Goal: Transaction & Acquisition: Book appointment/travel/reservation

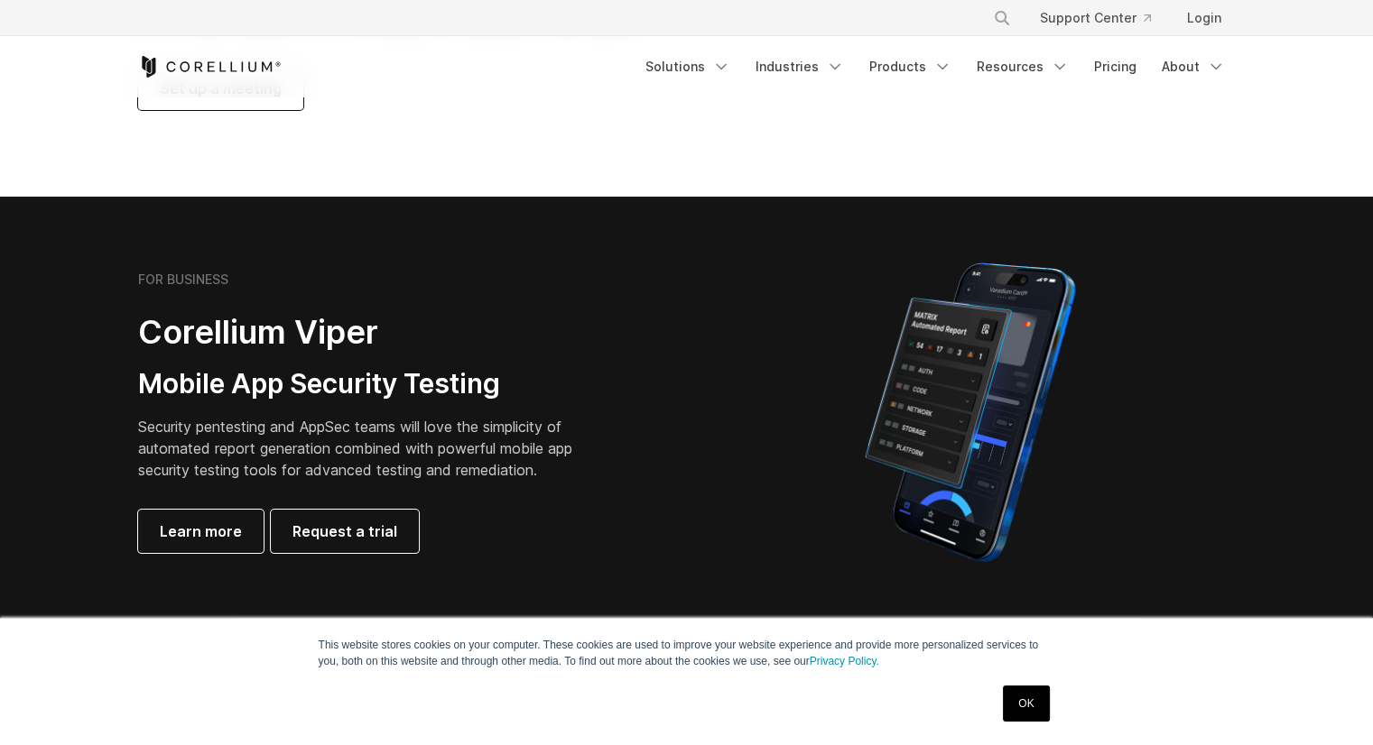
scroll to position [361, 0]
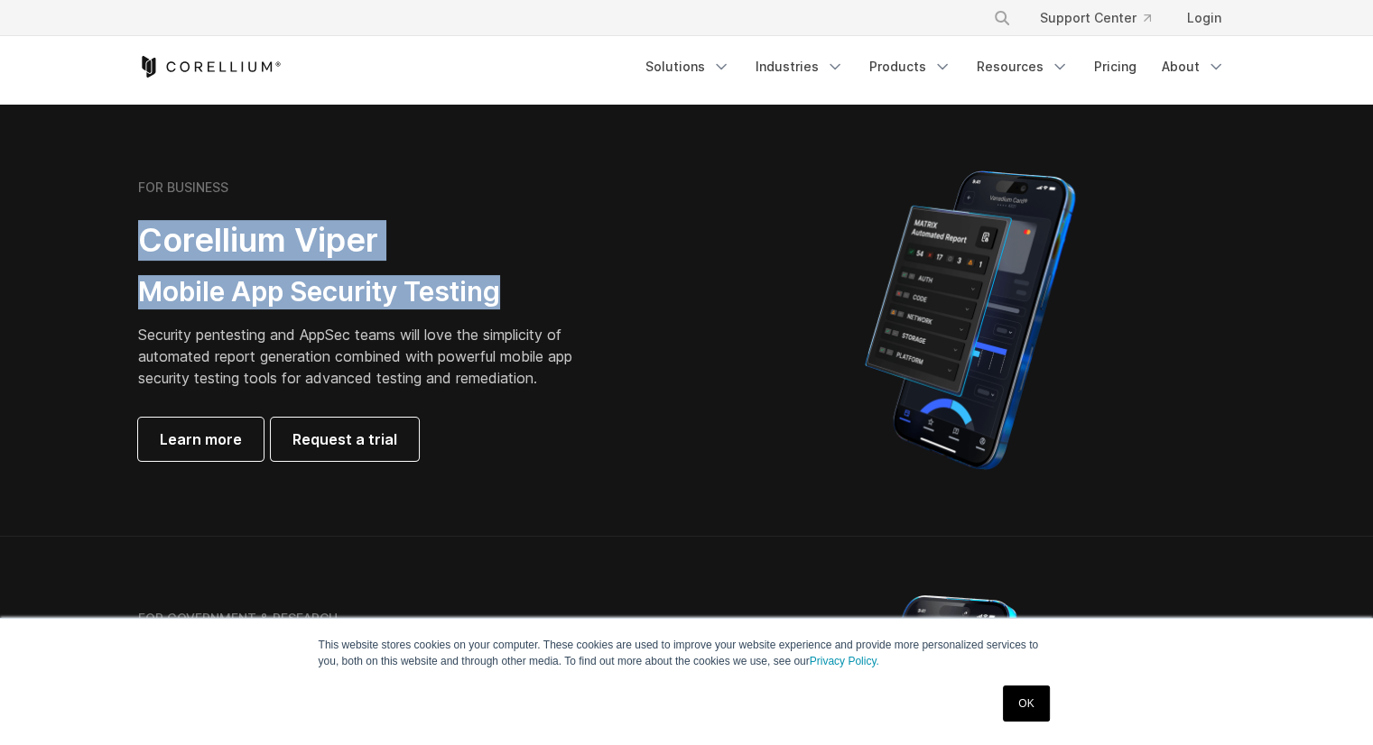
drag, startPoint x: 140, startPoint y: 235, endPoint x: 520, endPoint y: 293, distance: 384.4
click at [520, 293] on div "FOR BUSINESS Corellium Viper Mobile App Security Testing Security pentesting an…" at bounding box center [390, 321] width 505 height 282
click at [542, 295] on h3 "Mobile App Security Testing" at bounding box center [369, 292] width 462 height 34
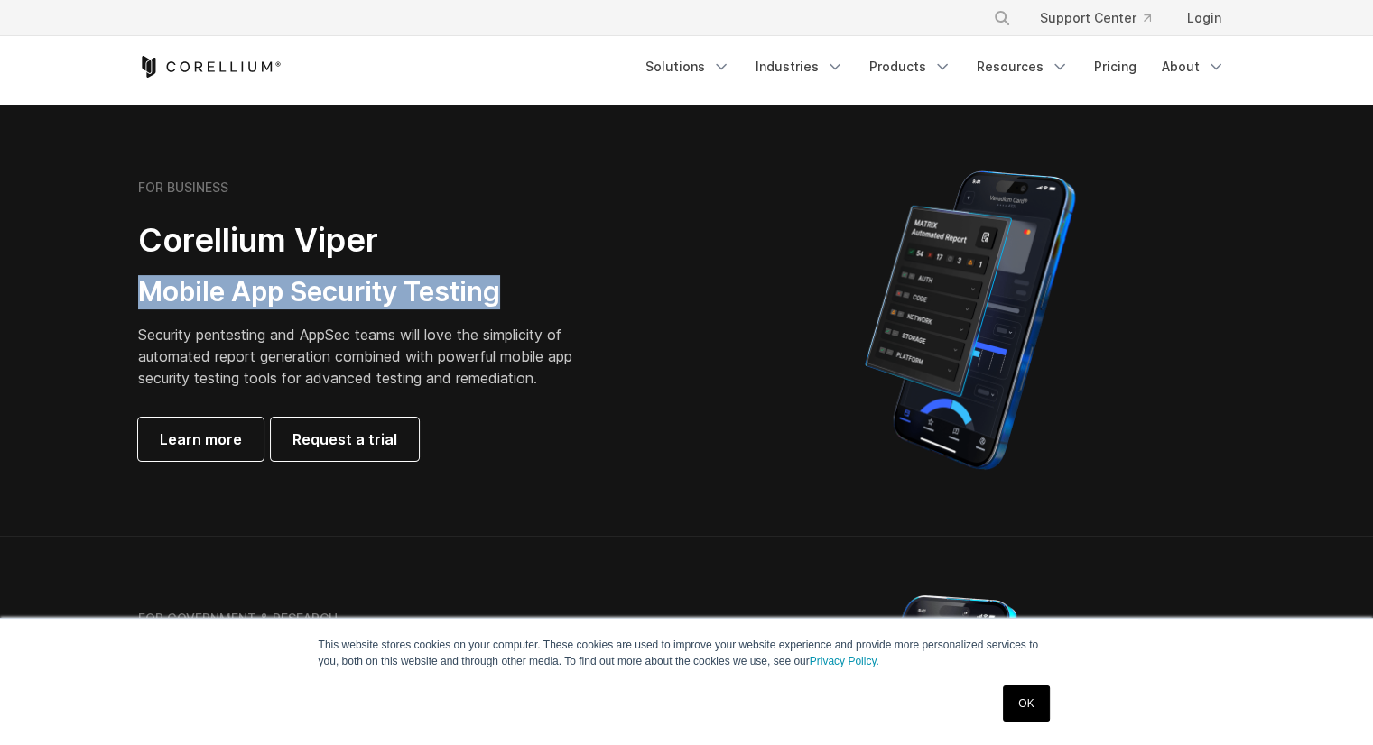
drag, startPoint x: 523, startPoint y: 291, endPoint x: 136, endPoint y: 280, distance: 386.4
click at [136, 280] on div "FOR BUSINESS Corellium Viper Mobile App Security Testing Security pentesting an…" at bounding box center [403, 321] width 567 height 282
click at [303, 299] on h3 "Mobile App Security Testing" at bounding box center [369, 292] width 462 height 34
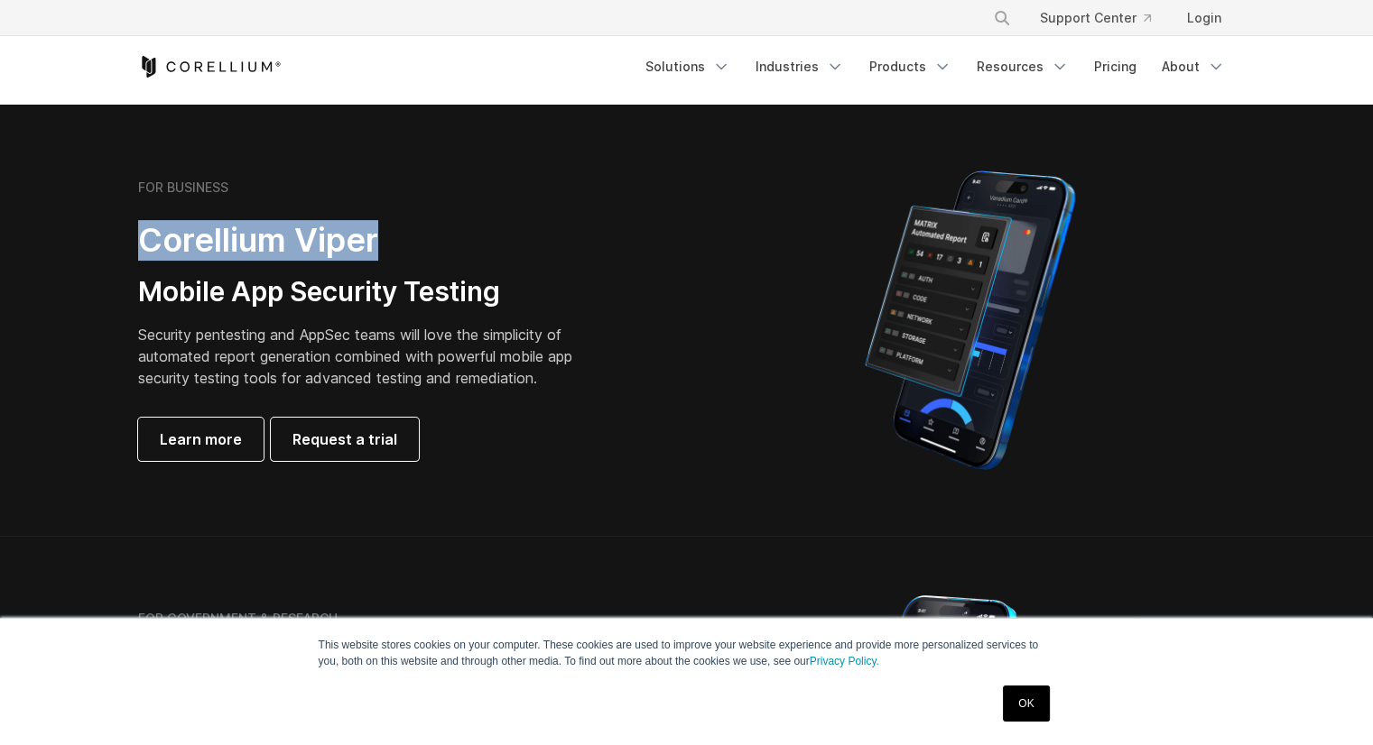
drag, startPoint x: 133, startPoint y: 243, endPoint x: 383, endPoint y: 243, distance: 250.0
click at [383, 243] on div "FOR BUSINESS Corellium Viper Mobile App Security Testing Security pentesting an…" at bounding box center [403, 321] width 567 height 282
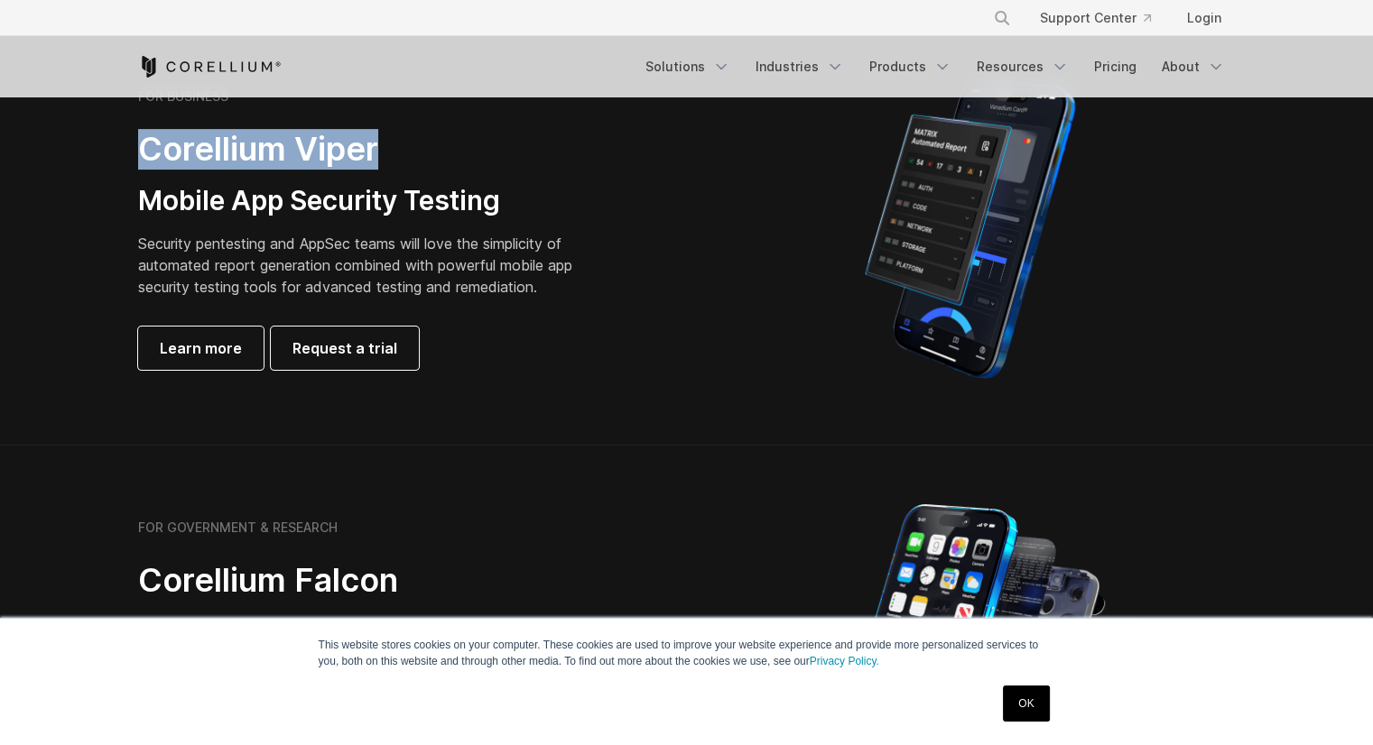
scroll to position [451, 0]
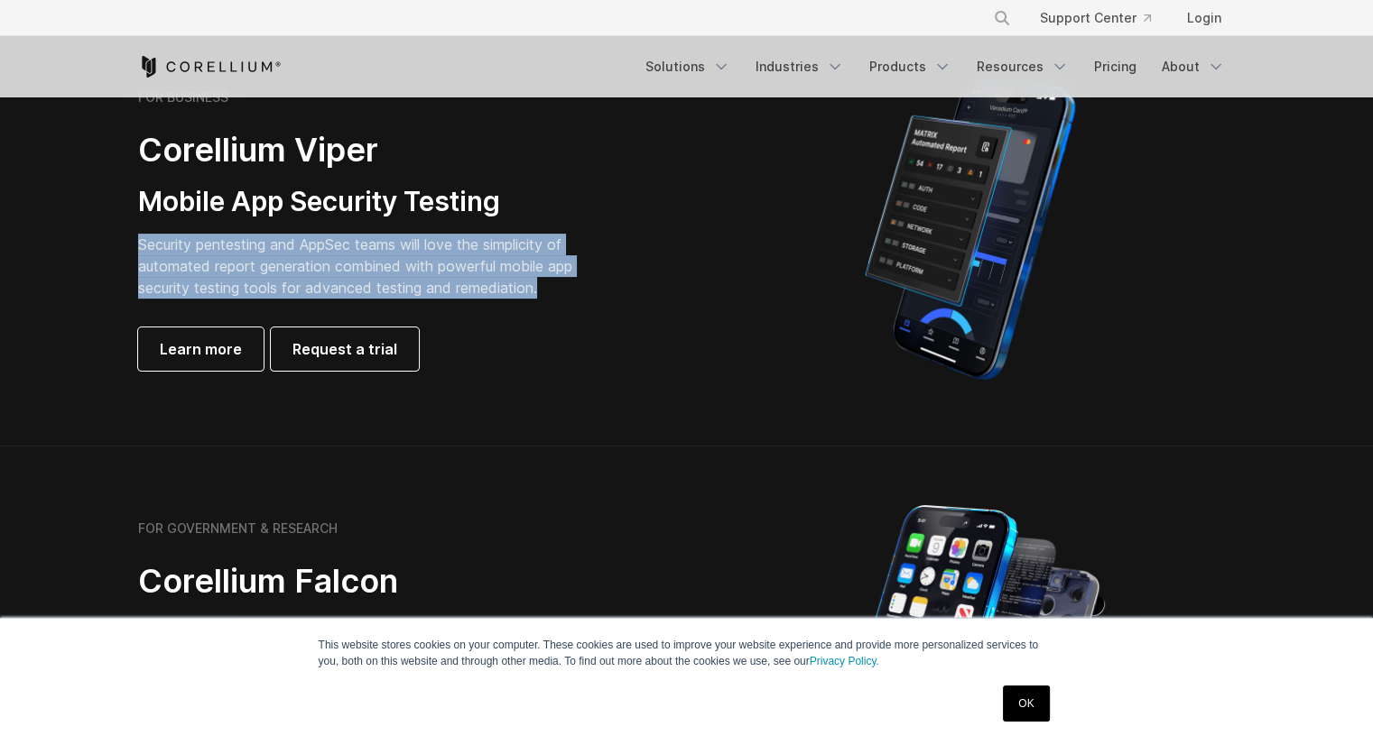
drag, startPoint x: 556, startPoint y: 286, endPoint x: 141, endPoint y: 232, distance: 418.7
click at [141, 232] on div "FOR BUSINESS Corellium Viper Mobile App Security Testing Security pentesting an…" at bounding box center [390, 230] width 505 height 282
click at [282, 272] on p "Security pentesting and AppSec teams will love the simplicity of automated repo…" at bounding box center [369, 266] width 462 height 65
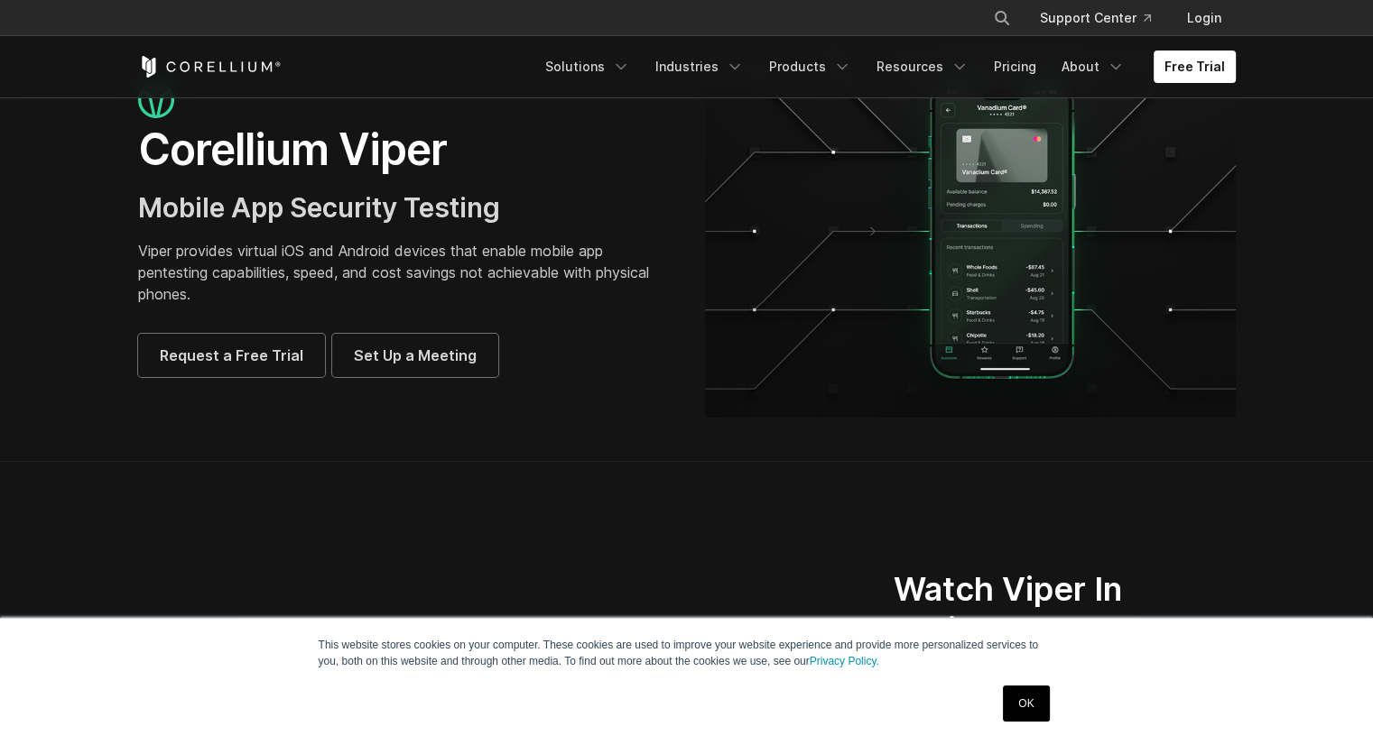
scroll to position [90, 0]
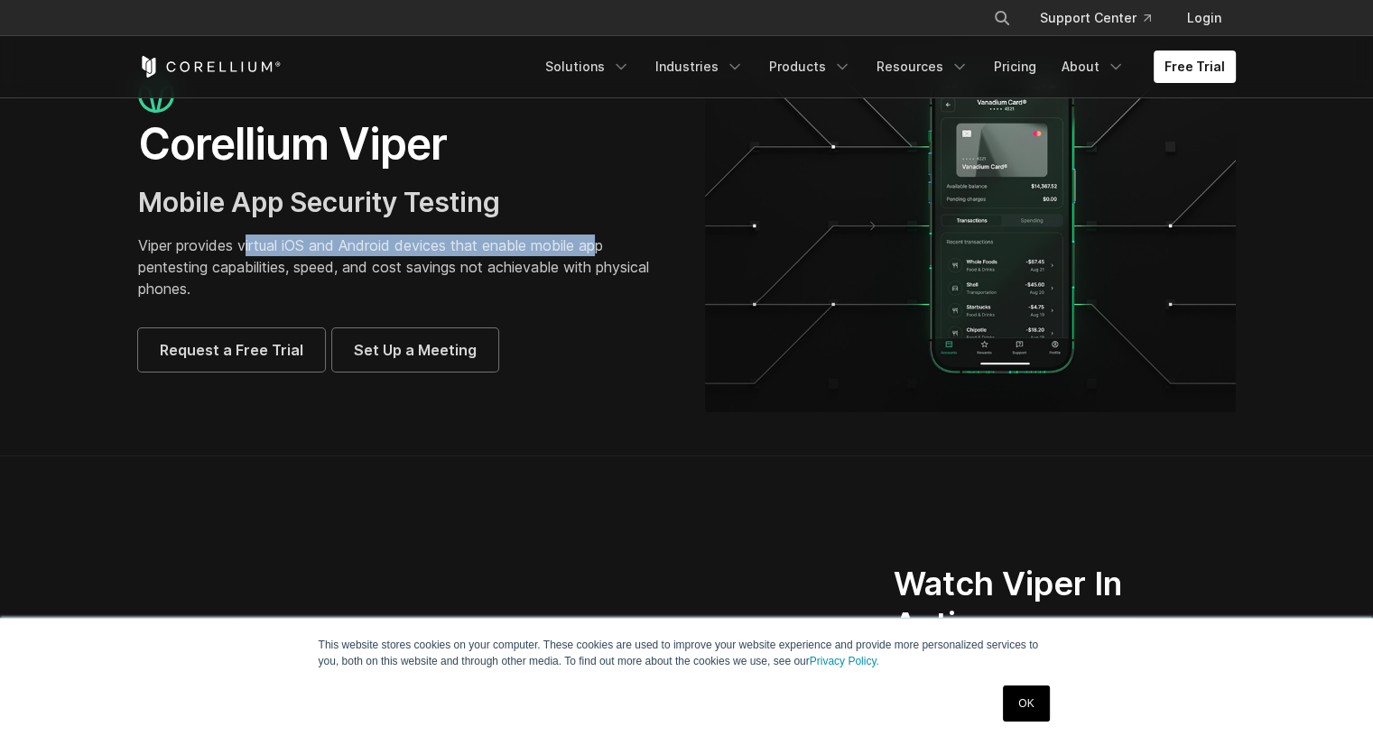
drag, startPoint x: 247, startPoint y: 253, endPoint x: 606, endPoint y: 245, distance: 359.3
click at [606, 245] on p "Viper provides virtual iOS and Android devices that enable mobile app pentestin…" at bounding box center [403, 267] width 531 height 65
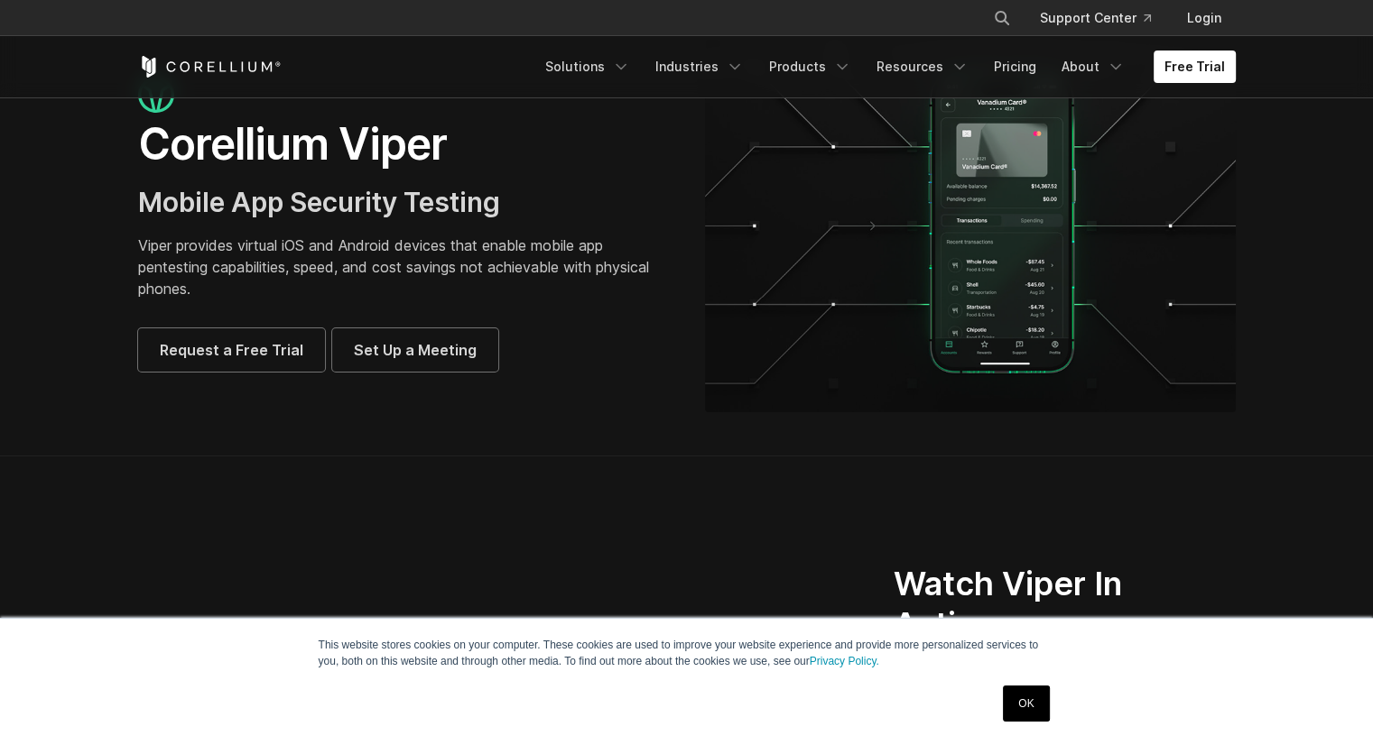
click at [662, 253] on p "Viper provides virtual iOS and Android devices that enable mobile app pentestin…" at bounding box center [403, 267] width 531 height 65
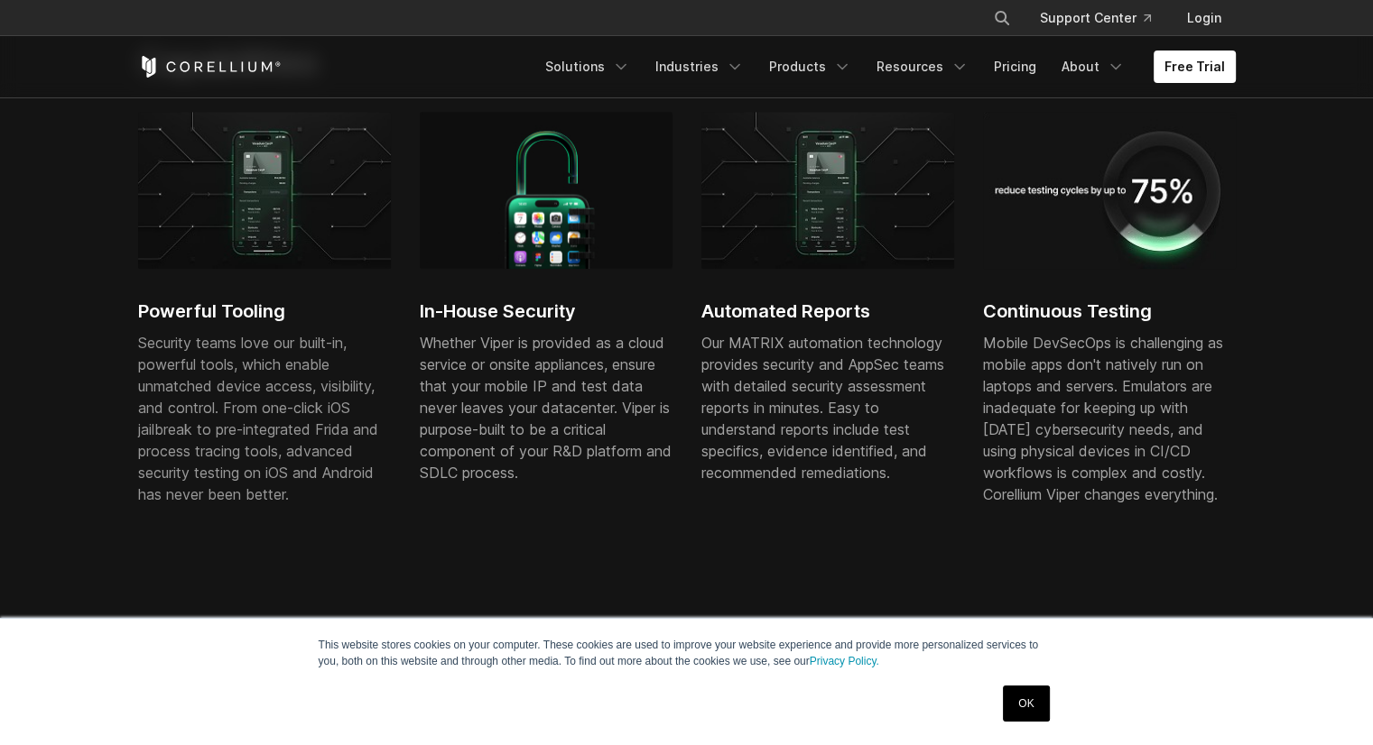
scroll to position [1083, 0]
drag, startPoint x: 229, startPoint y: 407, endPoint x: 366, endPoint y: 407, distance: 137.2
click at [366, 407] on p "Security teams love our built-in, powerful tools, which enable unmatched device…" at bounding box center [264, 418] width 253 height 173
drag, startPoint x: 162, startPoint y: 437, endPoint x: 202, endPoint y: 437, distance: 39.7
click at [202, 437] on span "Security teams love our built-in, powerful tools, which enable unmatched device…" at bounding box center [258, 419] width 240 height 170
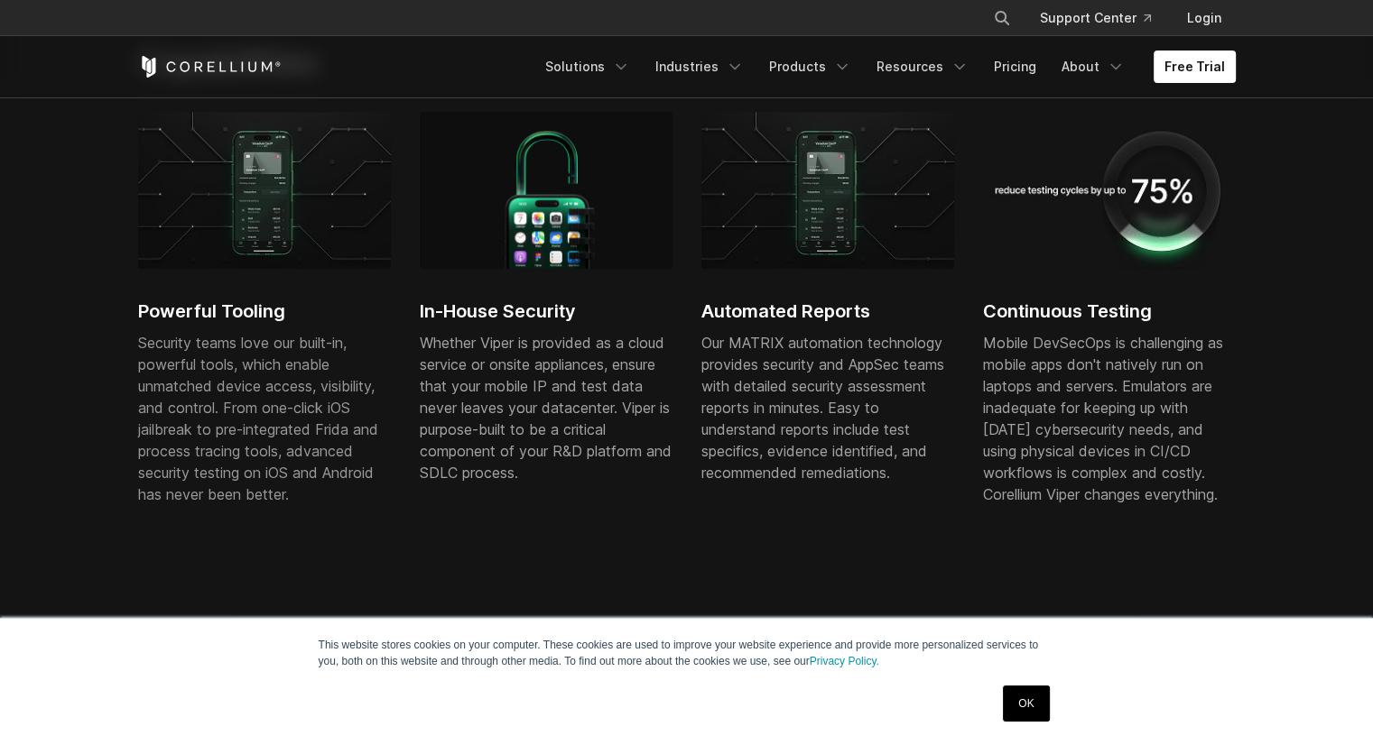
drag, startPoint x: 235, startPoint y: 438, endPoint x: 313, endPoint y: 457, distance: 80.8
click at [313, 457] on p "Security teams love our built-in, powerful tools, which enable unmatched device…" at bounding box center [264, 418] width 253 height 173
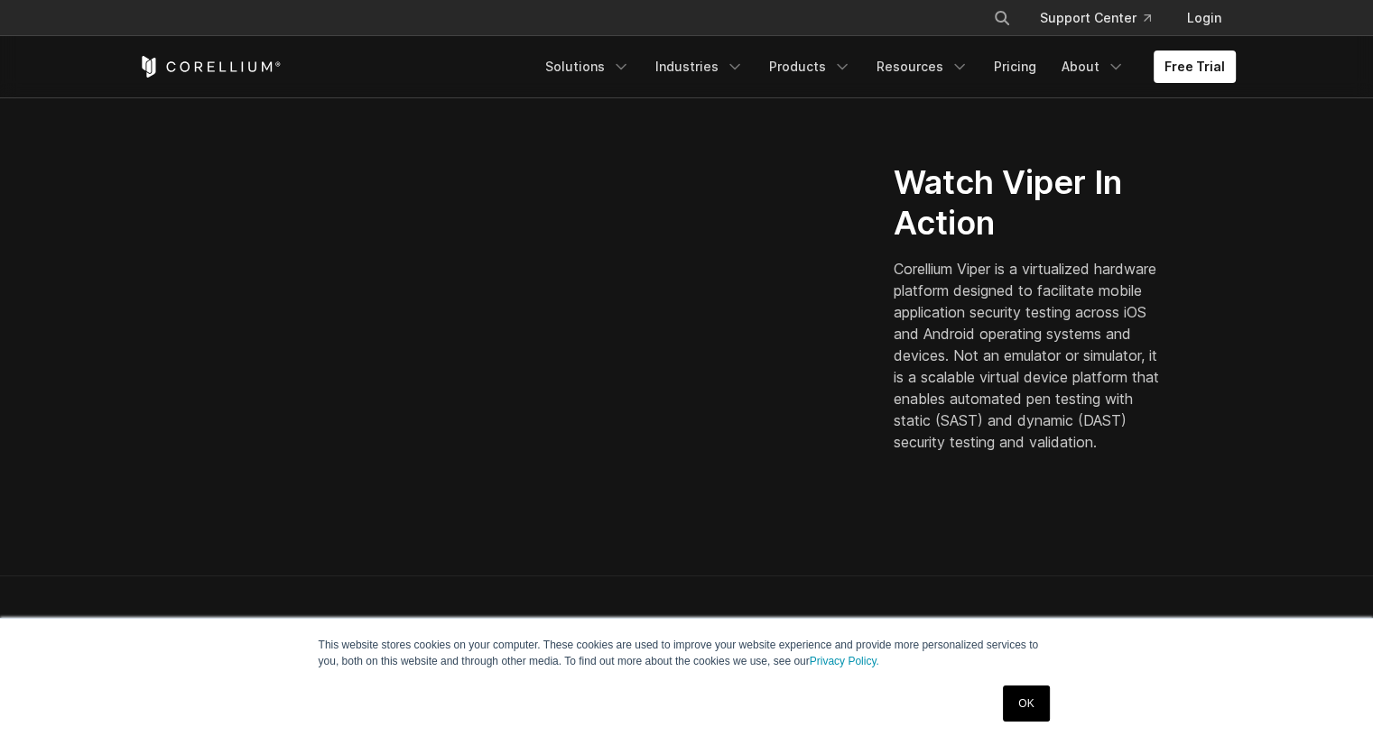
scroll to position [541, 0]
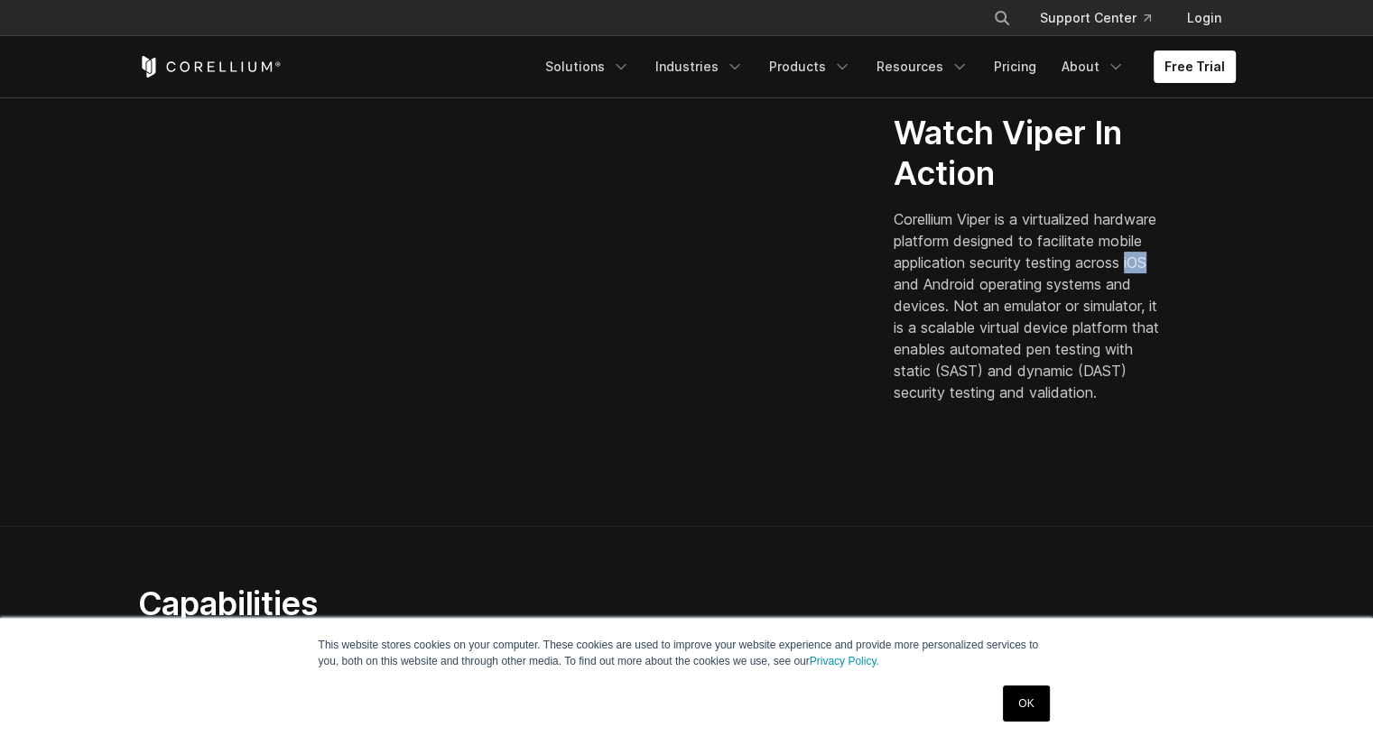
drag, startPoint x: 940, startPoint y: 273, endPoint x: 965, endPoint y: 273, distance: 24.4
click at [965, 273] on p "Corellium Viper is a virtualized hardware platform designed to facilitate mobil…" at bounding box center [1029, 305] width 273 height 195
click at [959, 272] on p "Corellium Viper is a virtualized hardware platform designed to facilitate mobil…" at bounding box center [1029, 305] width 273 height 195
click at [977, 321] on p "Corellium Viper is a virtualized hardware platform designed to facilitate mobil…" at bounding box center [1029, 305] width 273 height 195
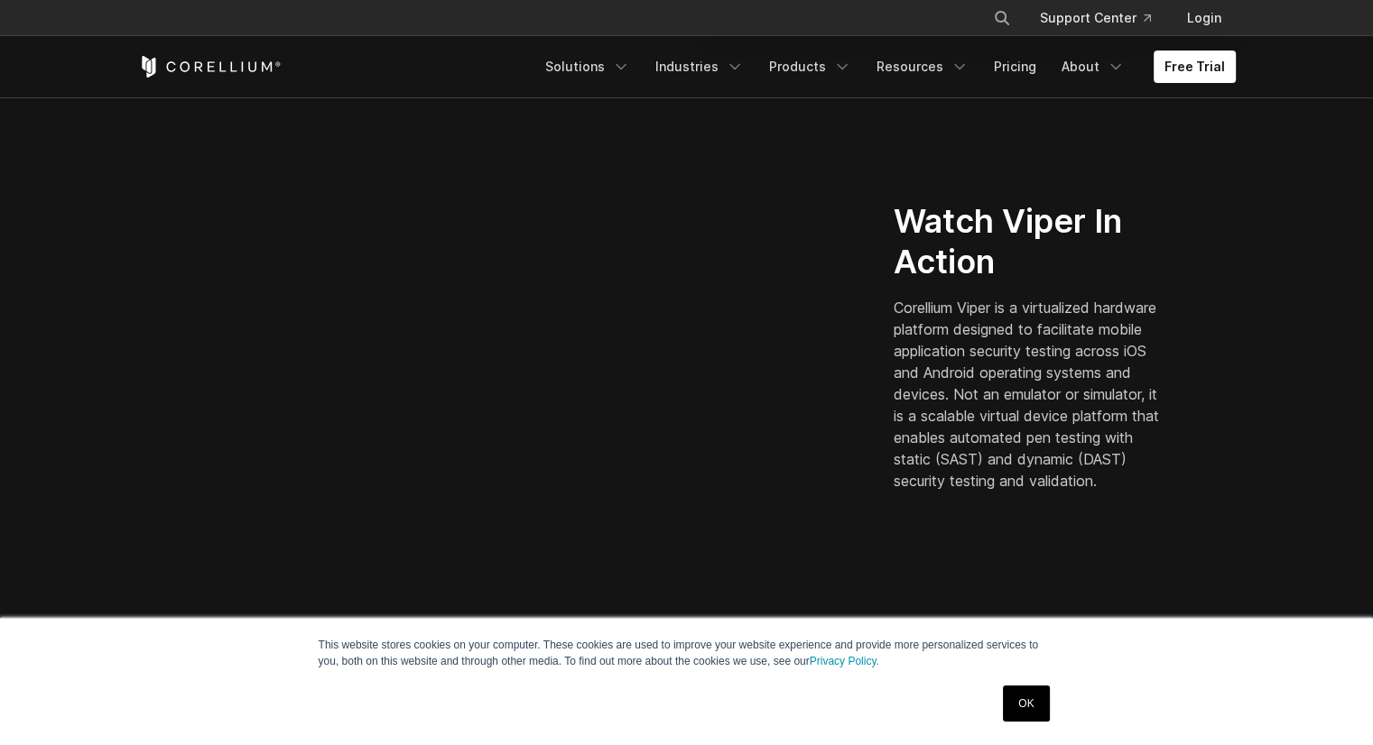
scroll to position [451, 0]
click at [952, 359] on p "Corellium Viper is a virtualized hardware platform designed to facilitate mobil…" at bounding box center [1029, 396] width 273 height 195
click at [993, 376] on p "Corellium Viper is a virtualized hardware platform designed to facilitate mobil…" at bounding box center [1029, 396] width 273 height 195
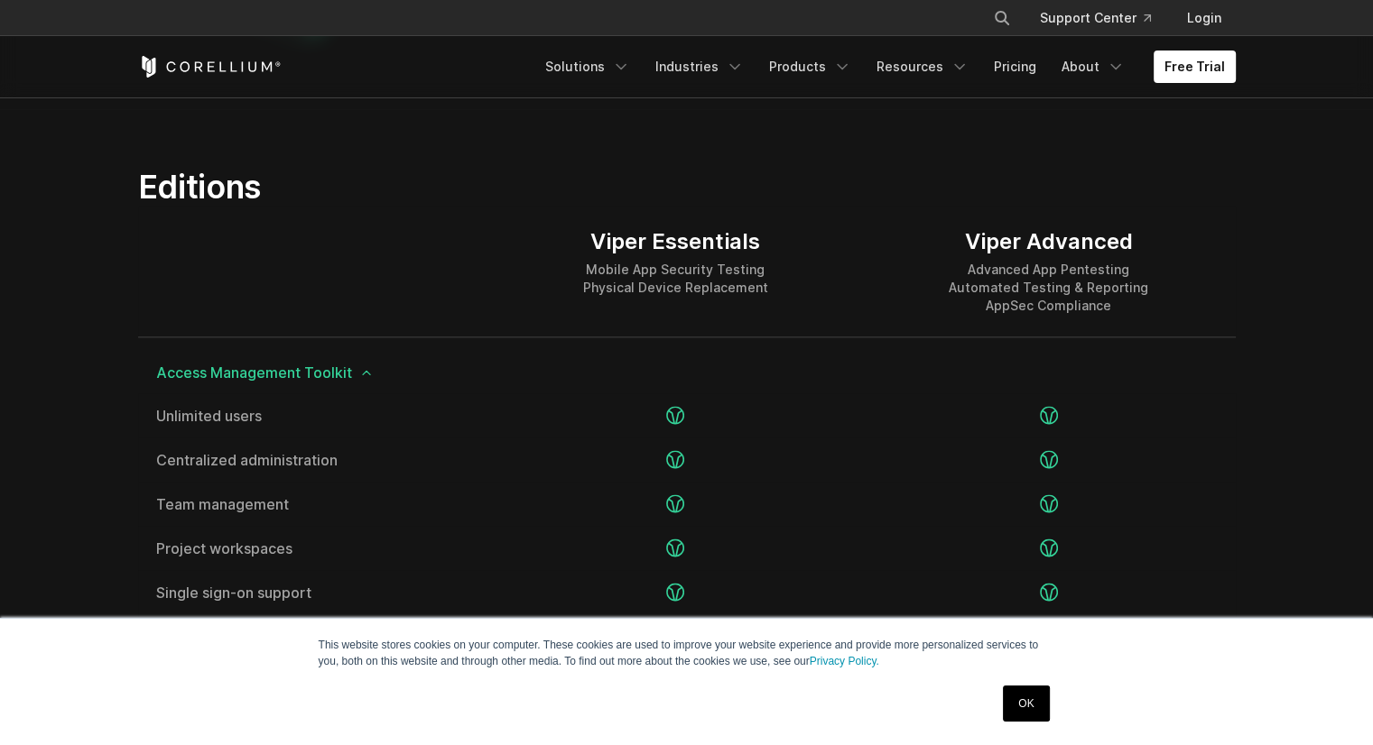
scroll to position [2166, 0]
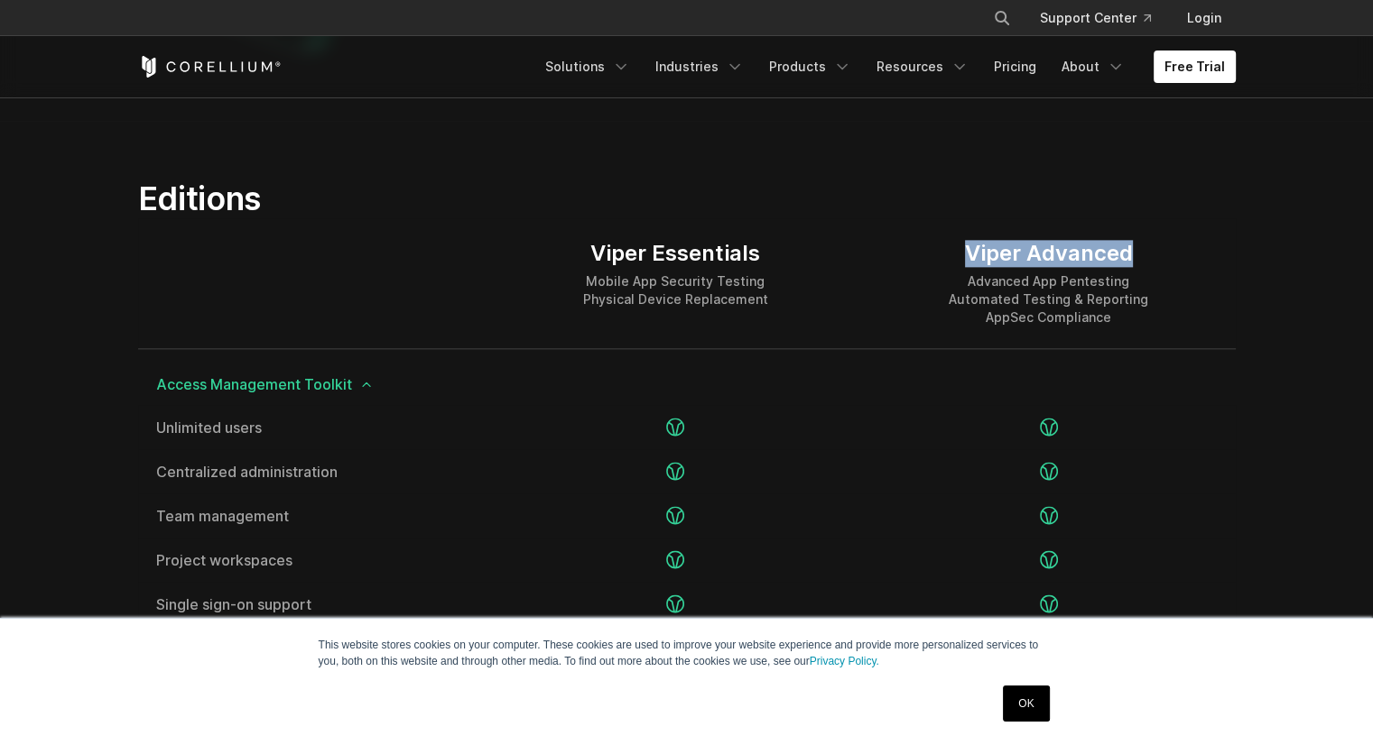
drag, startPoint x: 965, startPoint y: 260, endPoint x: 1227, endPoint y: 244, distance: 263.1
click at [1227, 244] on div "Viper Advanced Advanced App Pentesting Automated Testing & Reporting AppSec Com…" at bounding box center [1048, 283] width 373 height 130
click at [1106, 279] on div "Advanced App Pentesting Automated Testing & Reporting AppSec Compliance" at bounding box center [1048, 300] width 199 height 54
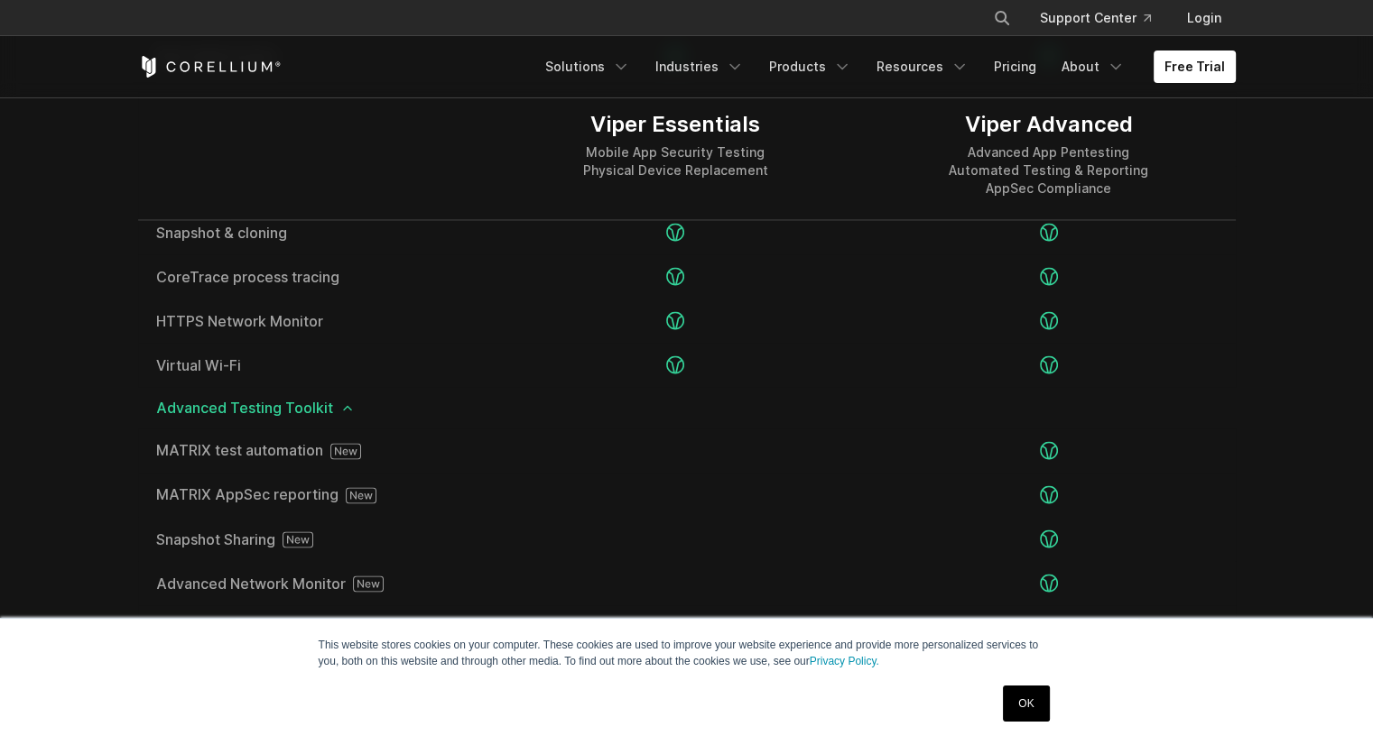
scroll to position [2888, 0]
click at [344, 410] on icon at bounding box center [347, 409] width 14 height 14
click at [310, 451] on icon at bounding box center [312, 450] width 14 height 14
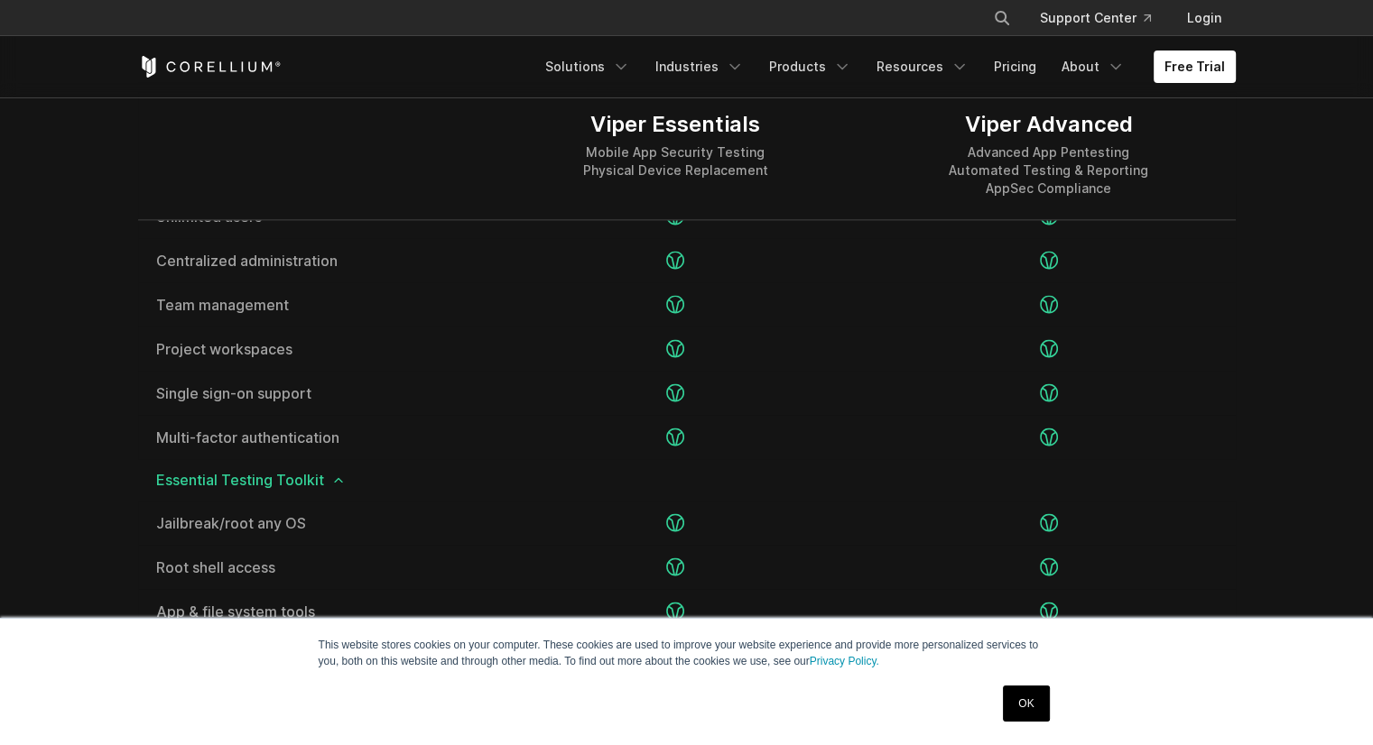
scroll to position [2346, 0]
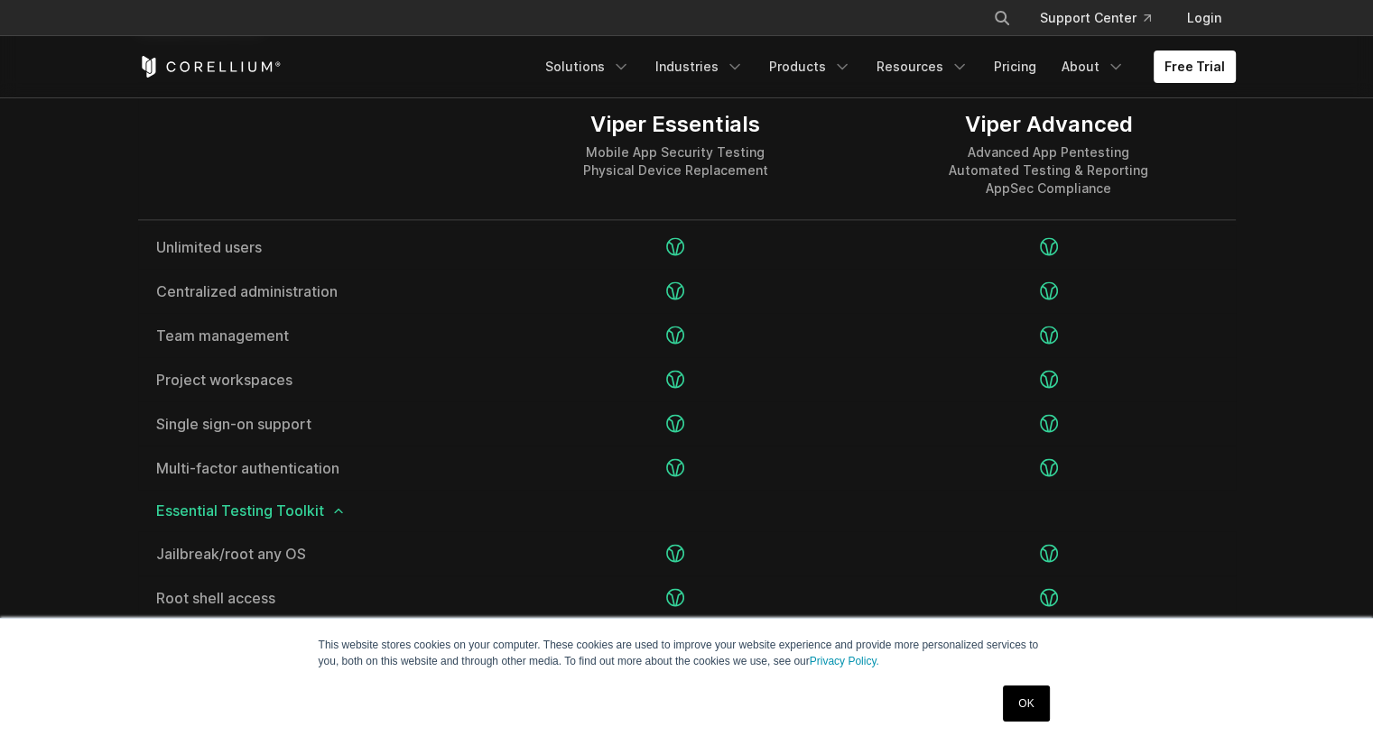
click at [336, 517] on icon at bounding box center [338, 511] width 14 height 14
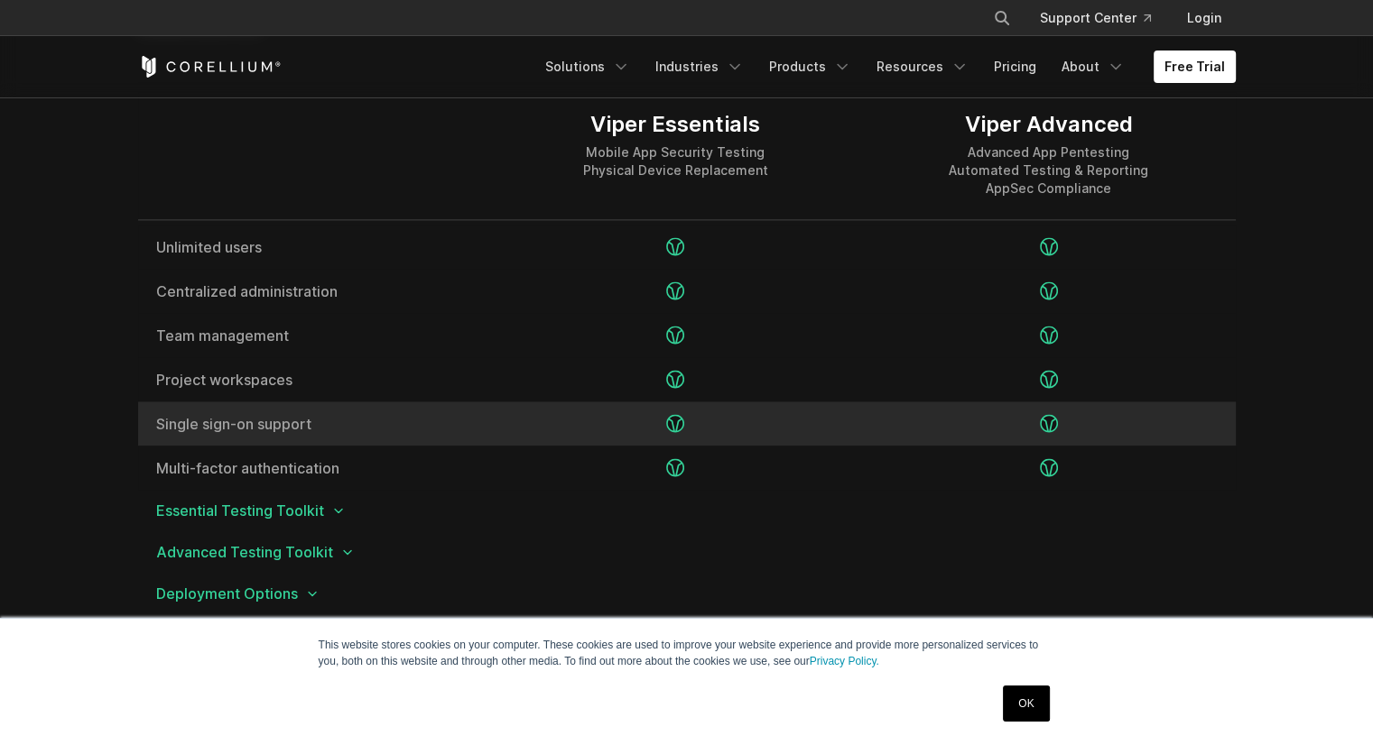
scroll to position [2166, 0]
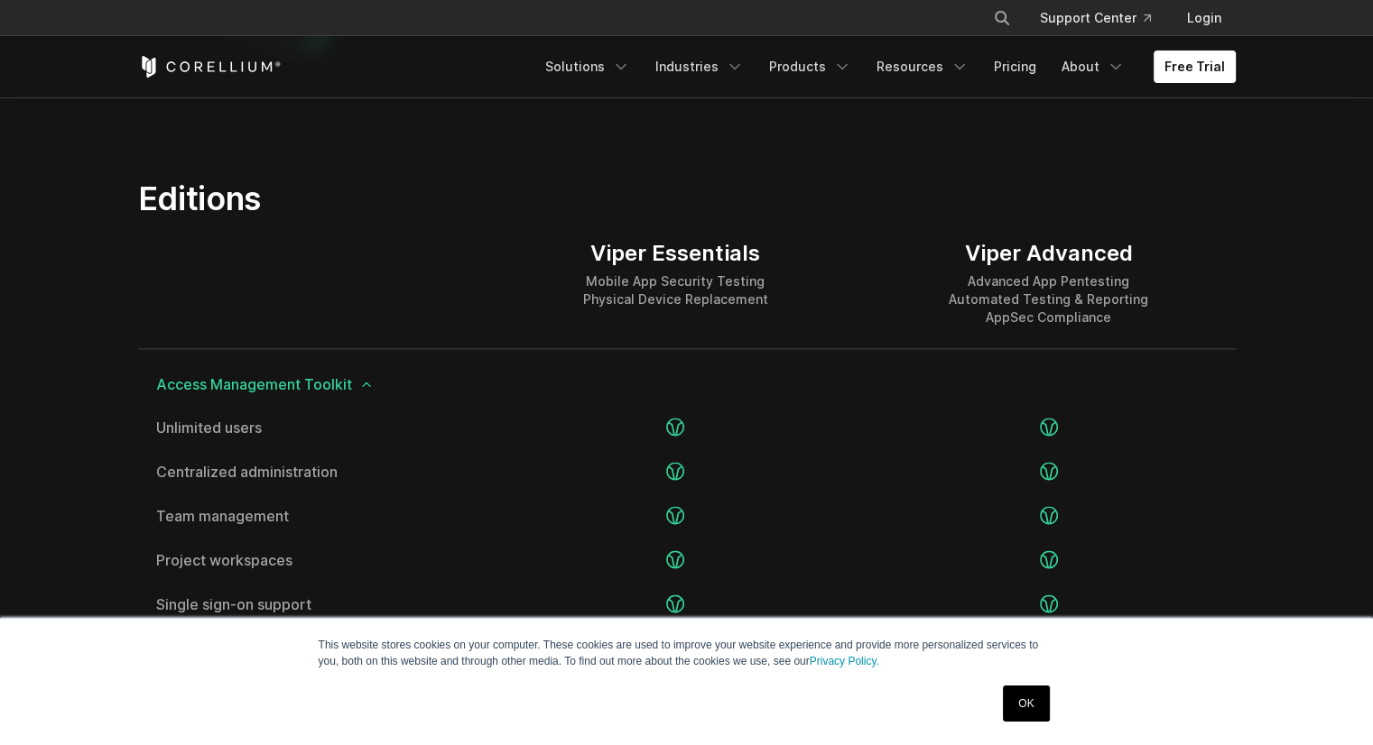
click at [366, 387] on icon at bounding box center [366, 384] width 14 height 14
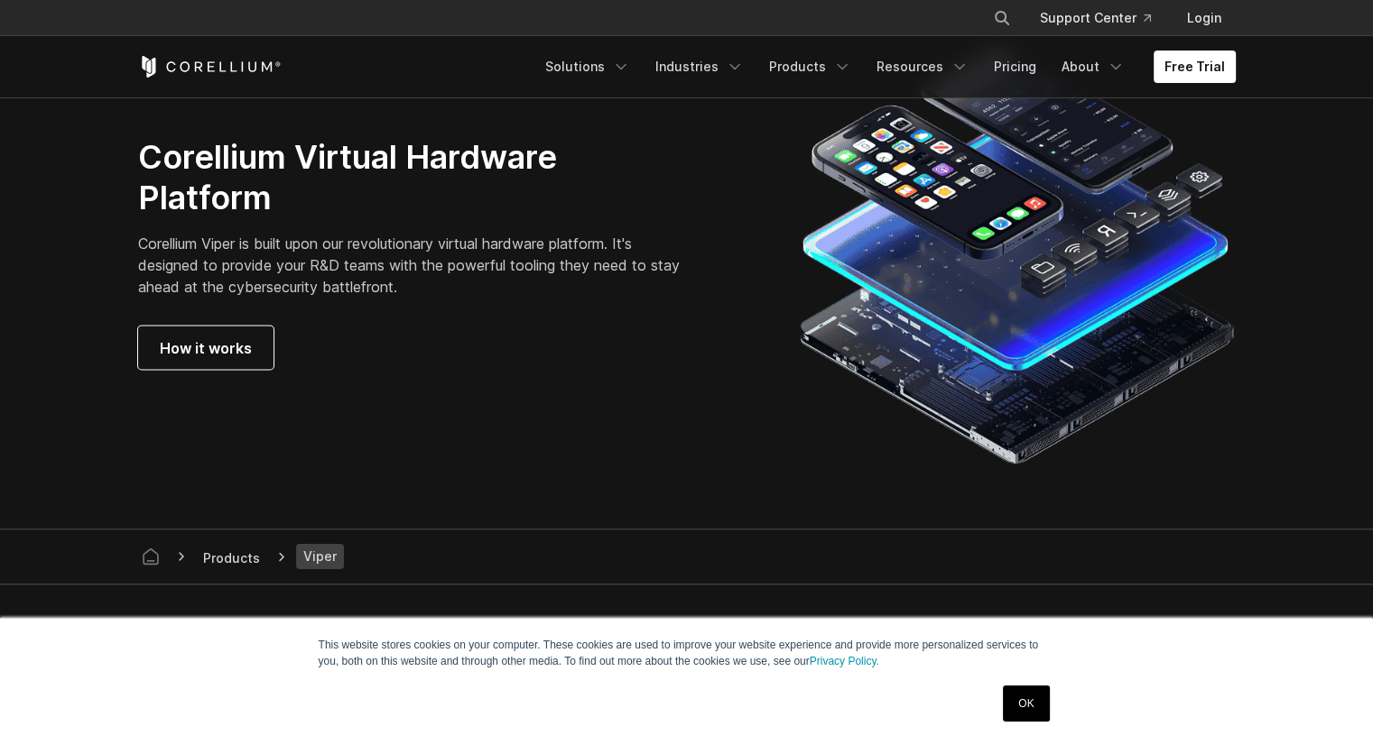
scroll to position [3374, 0]
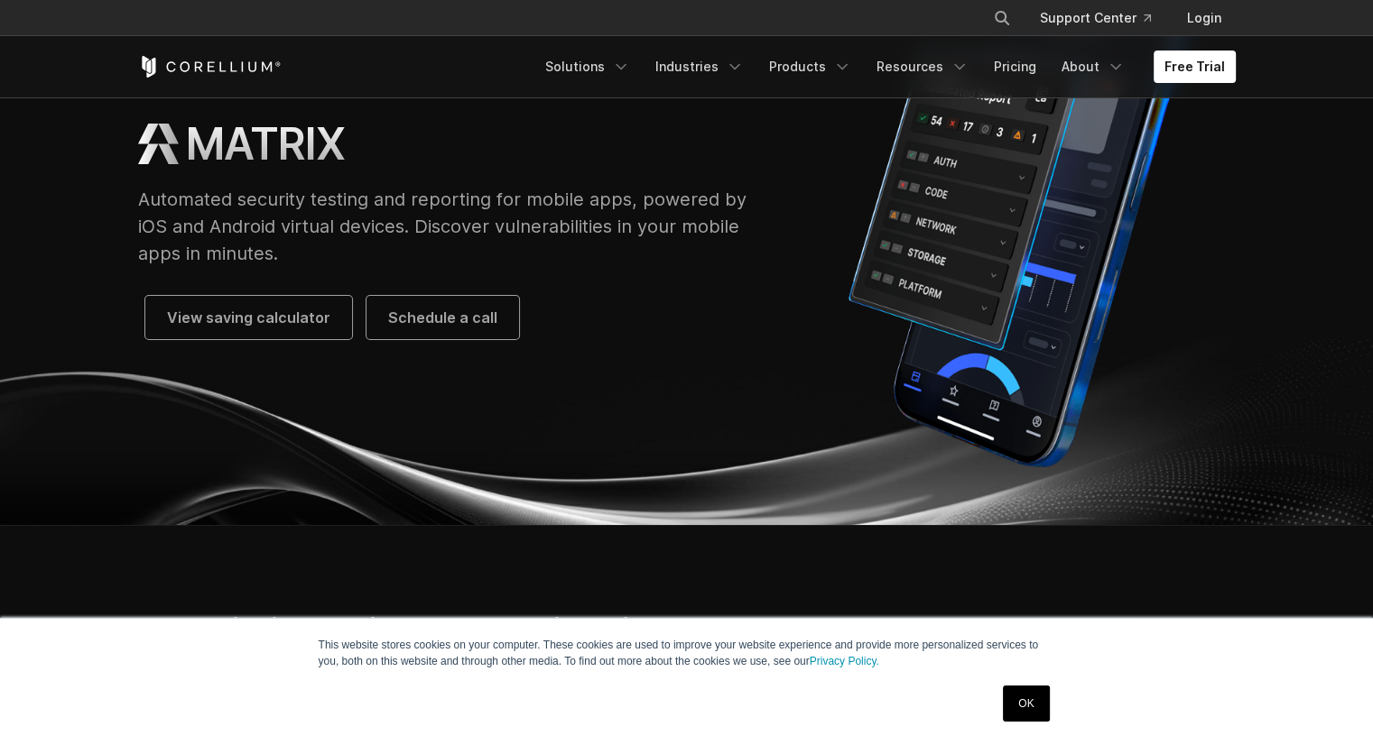
scroll to position [90, 0]
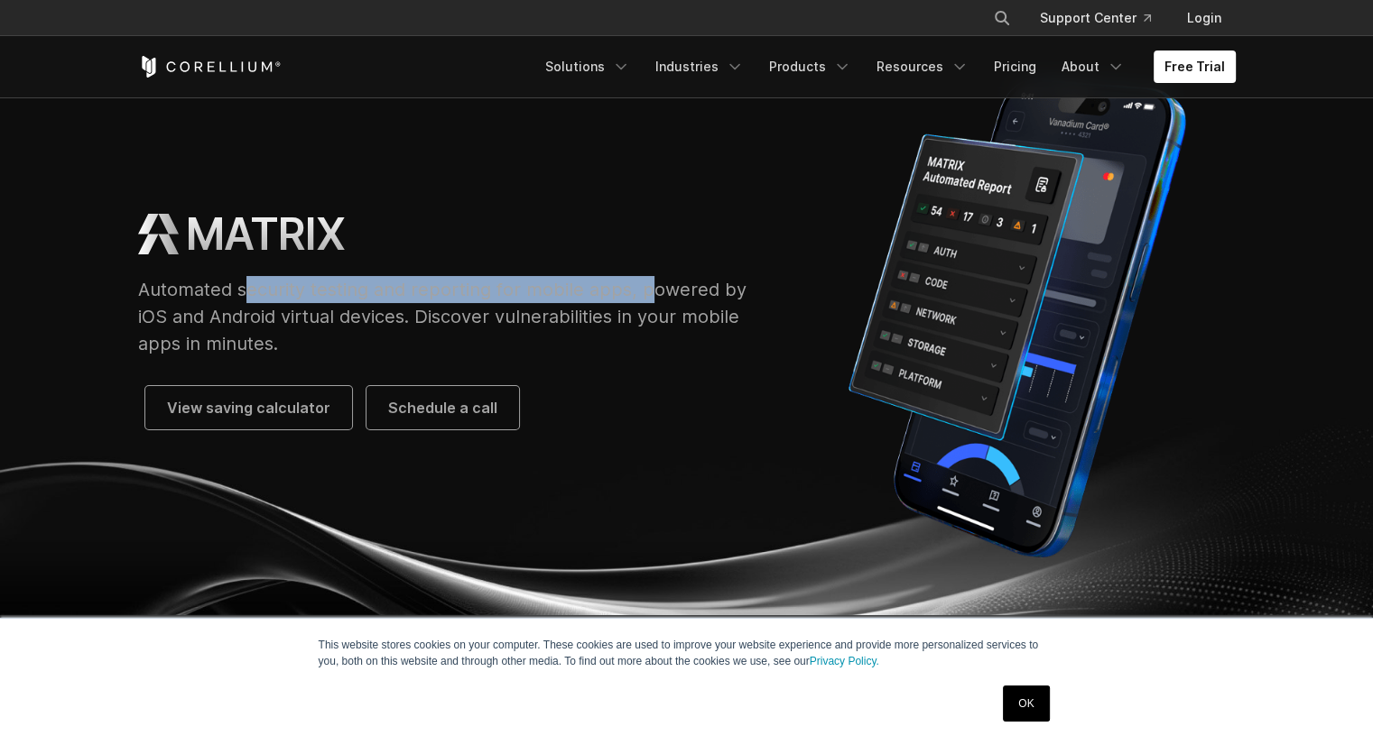
drag, startPoint x: 243, startPoint y: 282, endPoint x: 648, endPoint y: 288, distance: 405.3
click at [648, 288] on p "Automated security testing and reporting for mobile apps, powered by iOS and An…" at bounding box center [450, 316] width 625 height 81
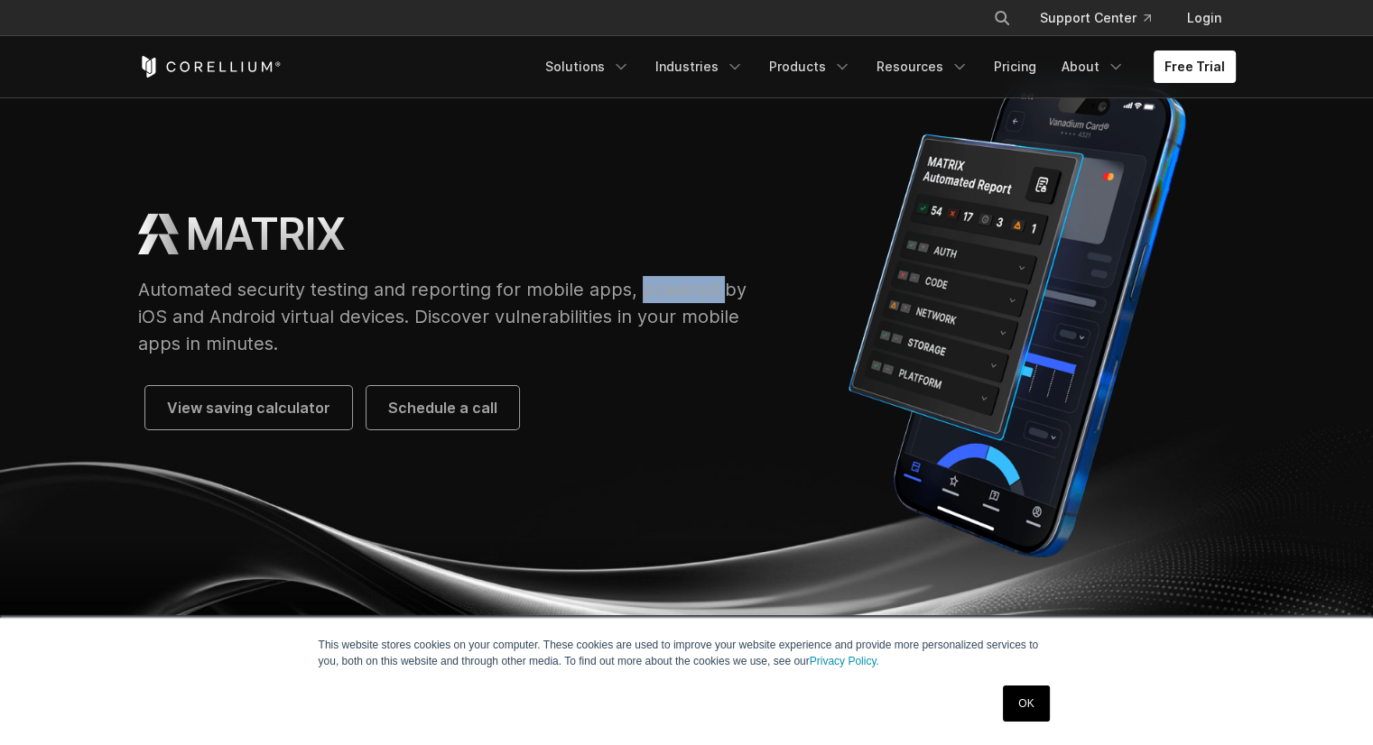
click at [648, 288] on p "Automated security testing and reporting for mobile apps, powered by iOS and An…" at bounding box center [450, 316] width 625 height 81
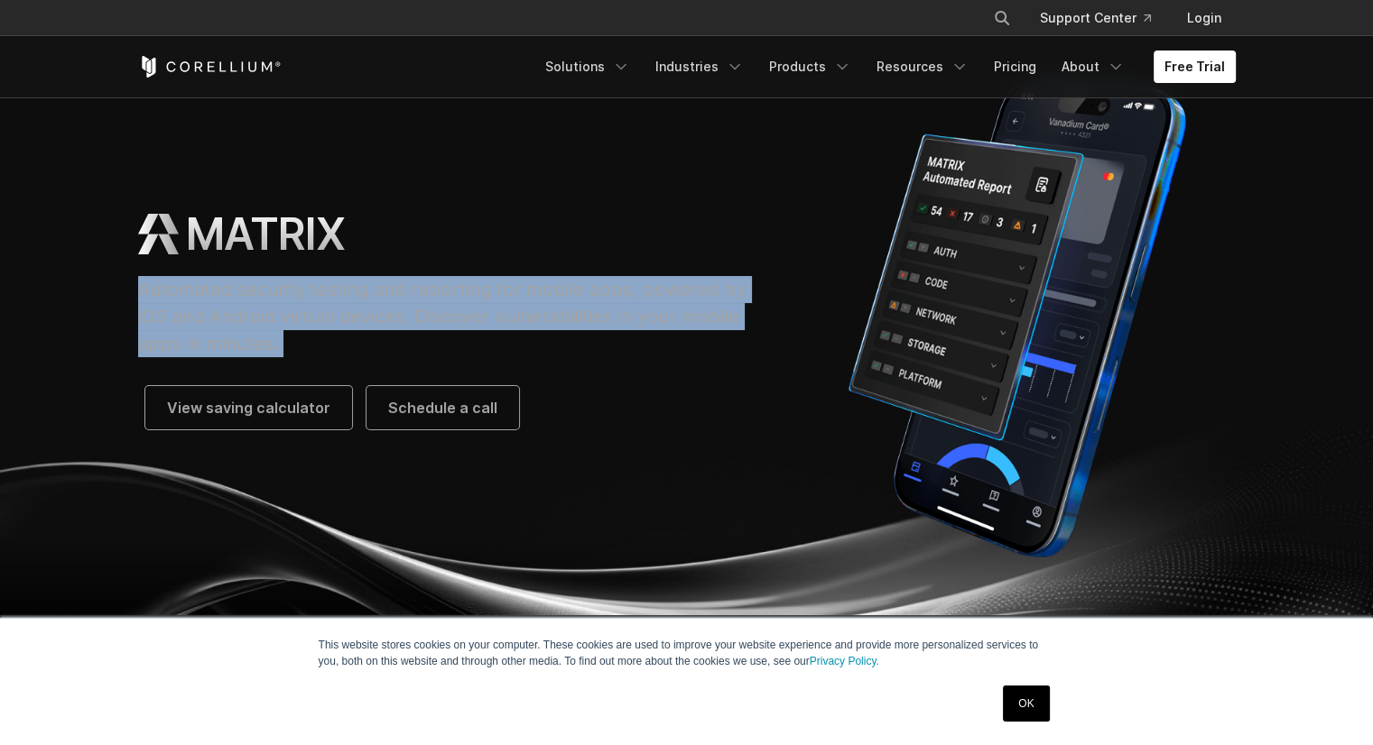
click at [648, 288] on p "Automated security testing and reporting for mobile apps, powered by iOS and An…" at bounding box center [450, 316] width 625 height 81
click at [438, 312] on p "Automated security testing and reporting for mobile apps, powered by iOS and An…" at bounding box center [450, 316] width 625 height 81
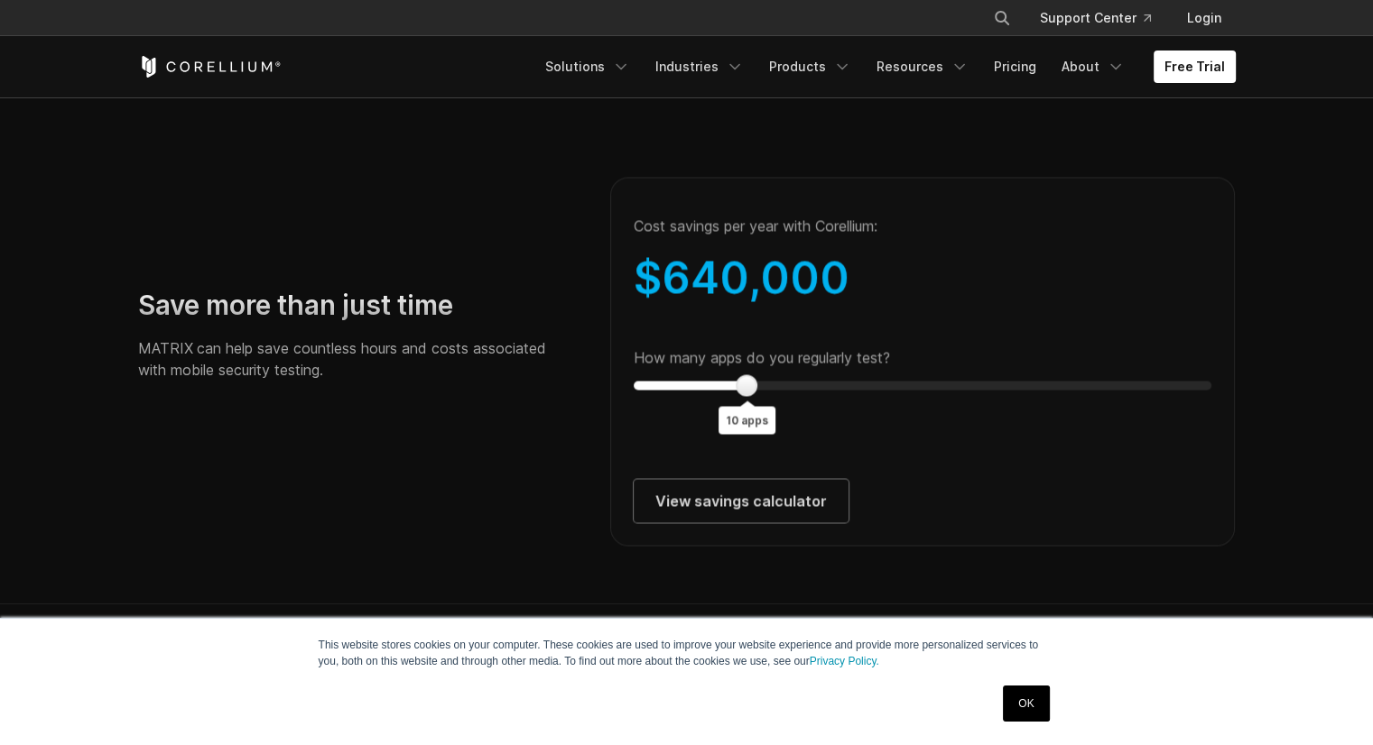
scroll to position [3249, 0]
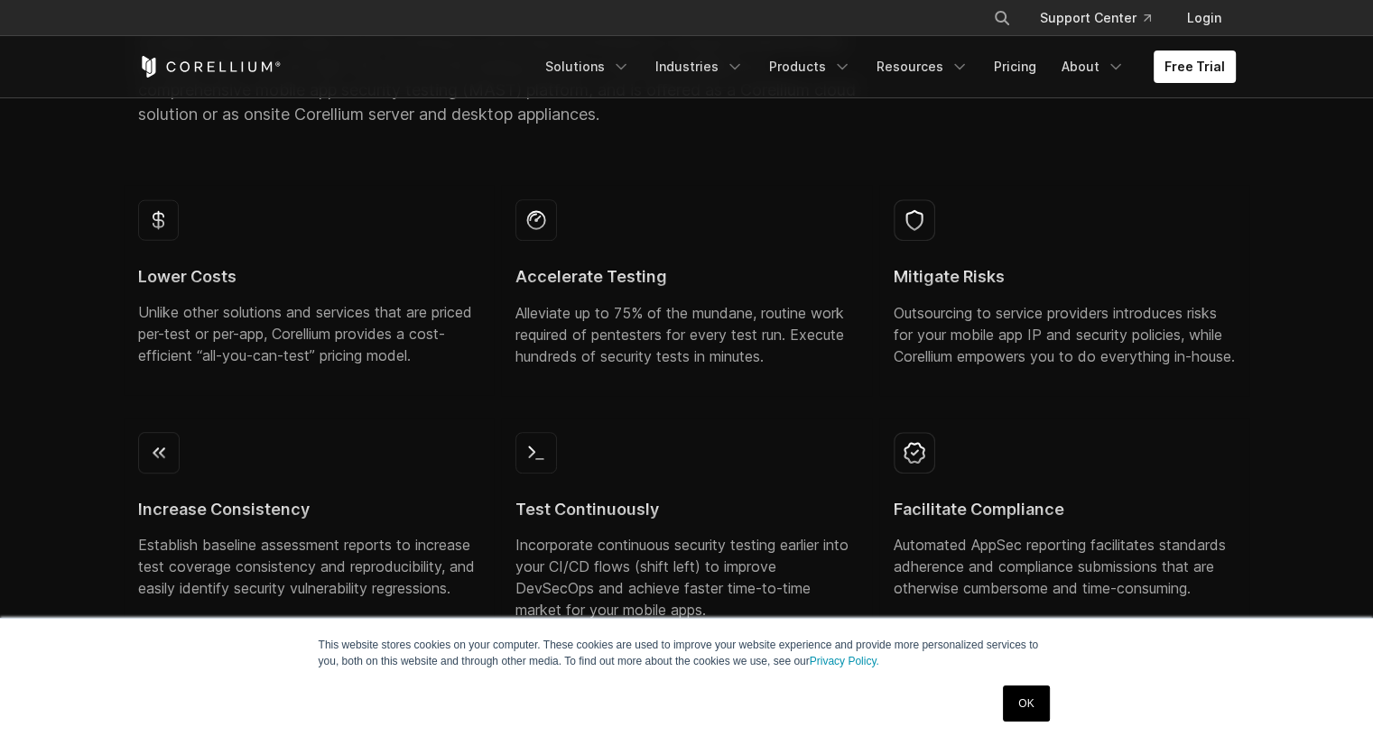
scroll to position [812, 0]
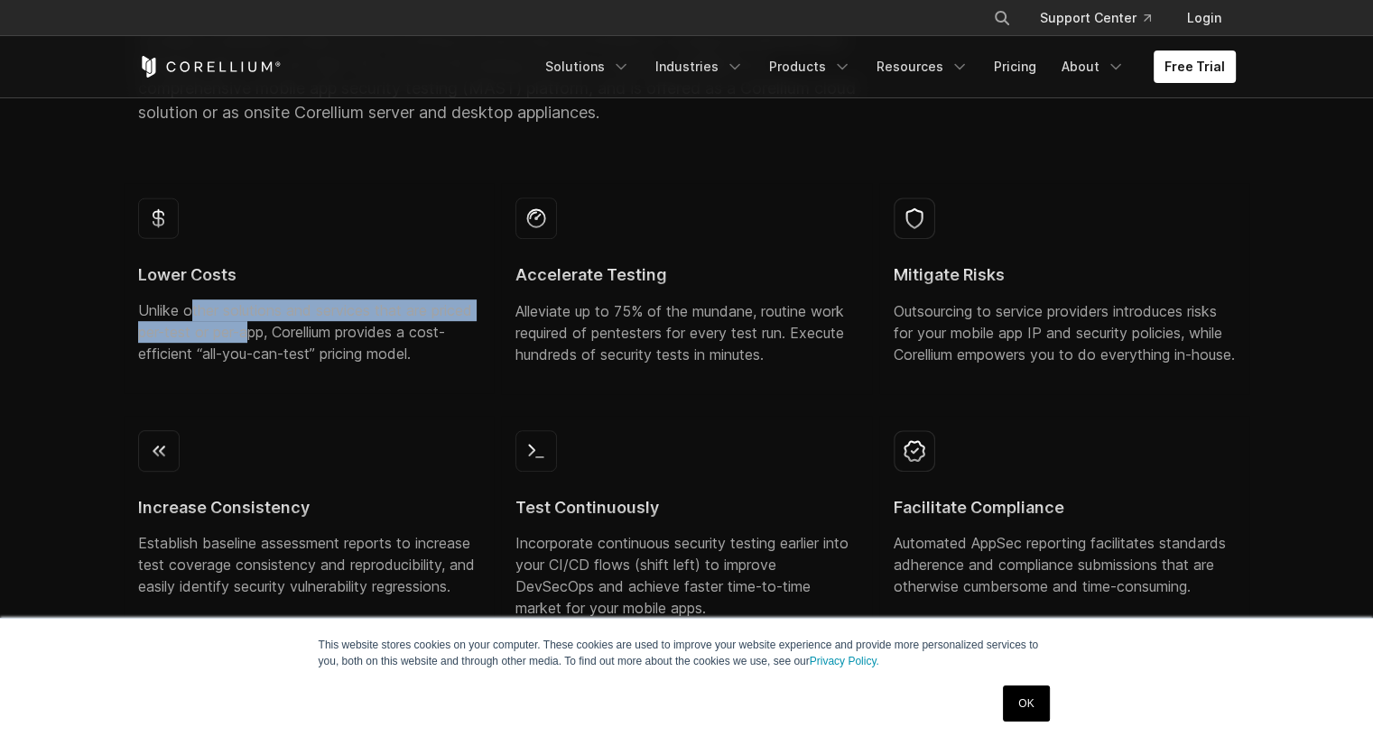
drag, startPoint x: 190, startPoint y: 311, endPoint x: 297, endPoint y: 330, distance: 108.2
click at [297, 330] on p "Unlike other solutions and services that are priced per-test or per-app, Corell…" at bounding box center [309, 332] width 342 height 65
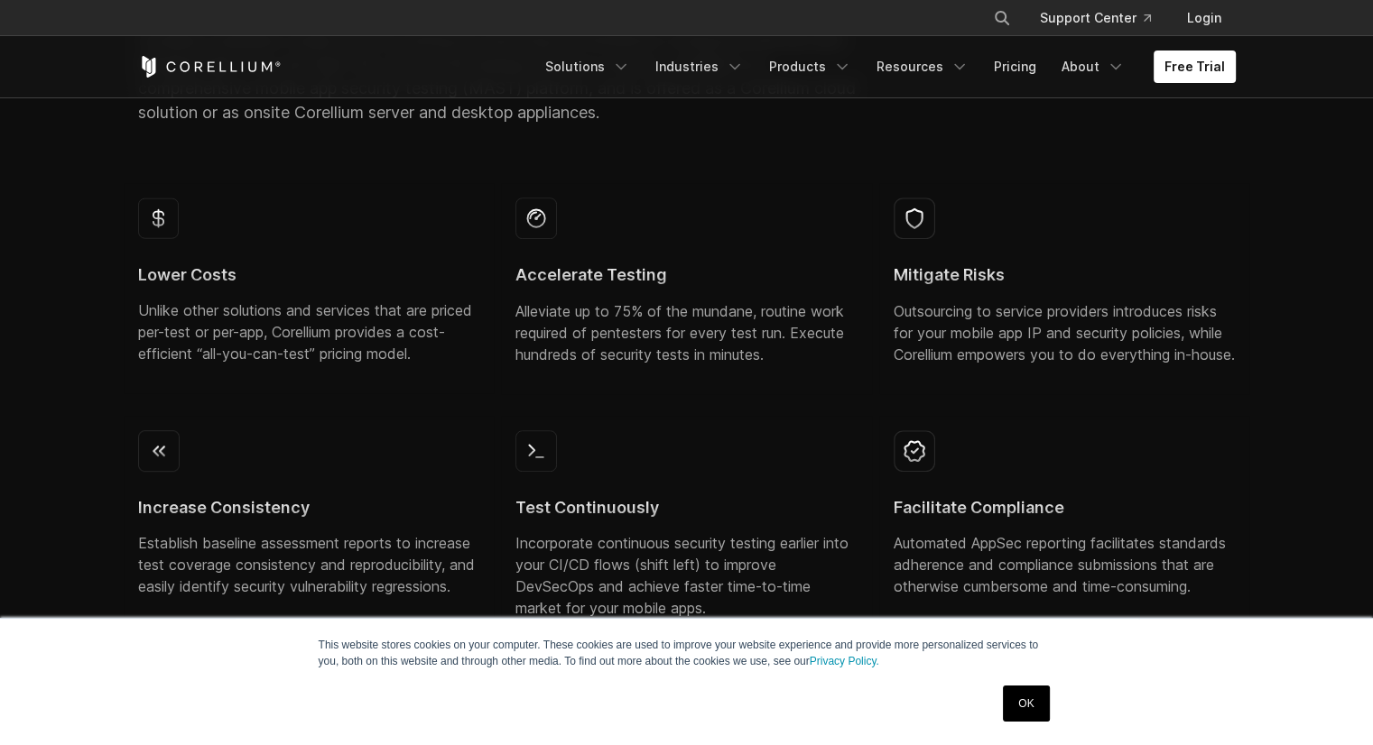
click at [354, 328] on p "Unlike other solutions and services that are priced per-test or per-app, Corell…" at bounding box center [309, 332] width 342 height 65
drag, startPoint x: 141, startPoint y: 358, endPoint x: 262, endPoint y: 359, distance: 120.9
click at [262, 359] on p "Unlike other solutions and services that are priced per-test or per-app, Corell…" at bounding box center [309, 332] width 342 height 65
click at [283, 356] on p "Unlike other solutions and services that are priced per-test or per-app, Corell…" at bounding box center [309, 332] width 342 height 65
drag, startPoint x: 239, startPoint y: 358, endPoint x: 425, endPoint y: 358, distance: 185.9
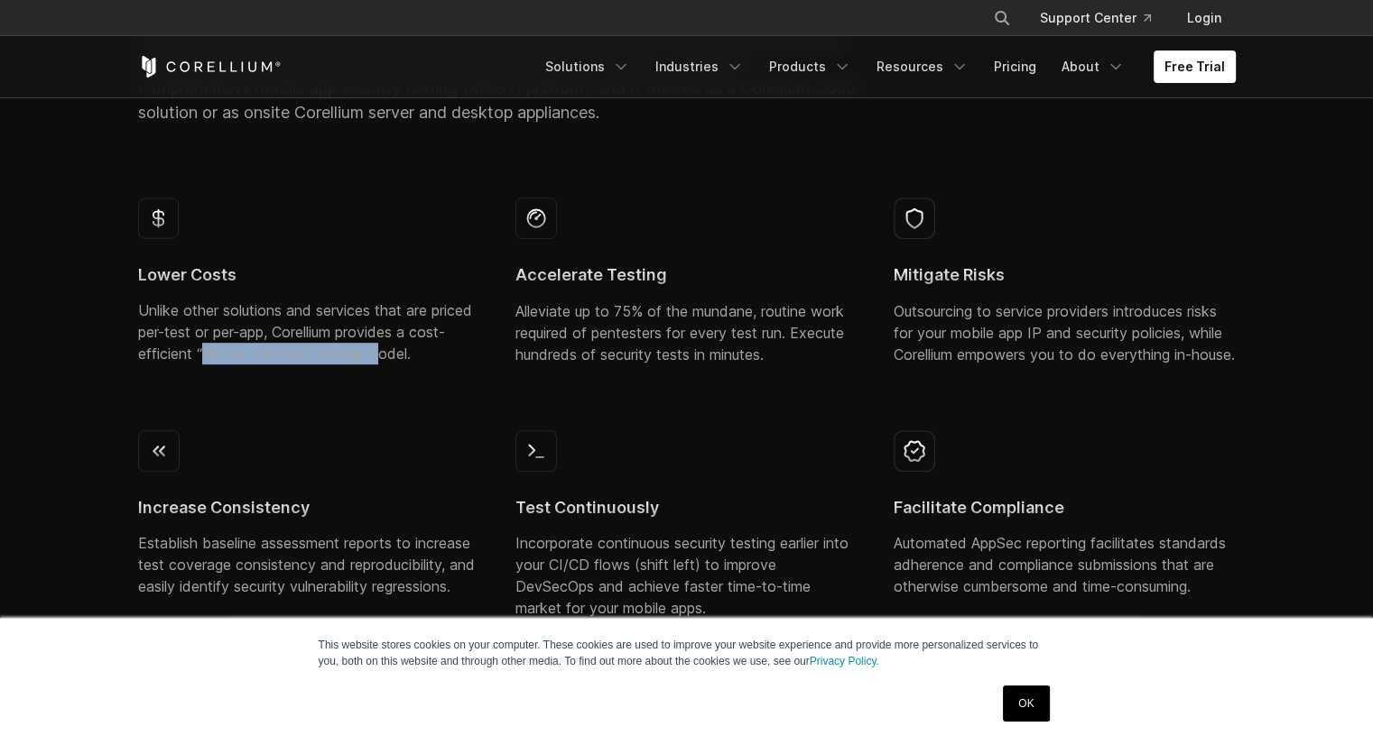
click at [425, 358] on p "Unlike other solutions and services that are priced per-test or per-app, Corell…" at bounding box center [309, 332] width 342 height 65
click at [449, 351] on p "Unlike other solutions and services that are priced per-test or per-app, Corell…" at bounding box center [309, 332] width 342 height 65
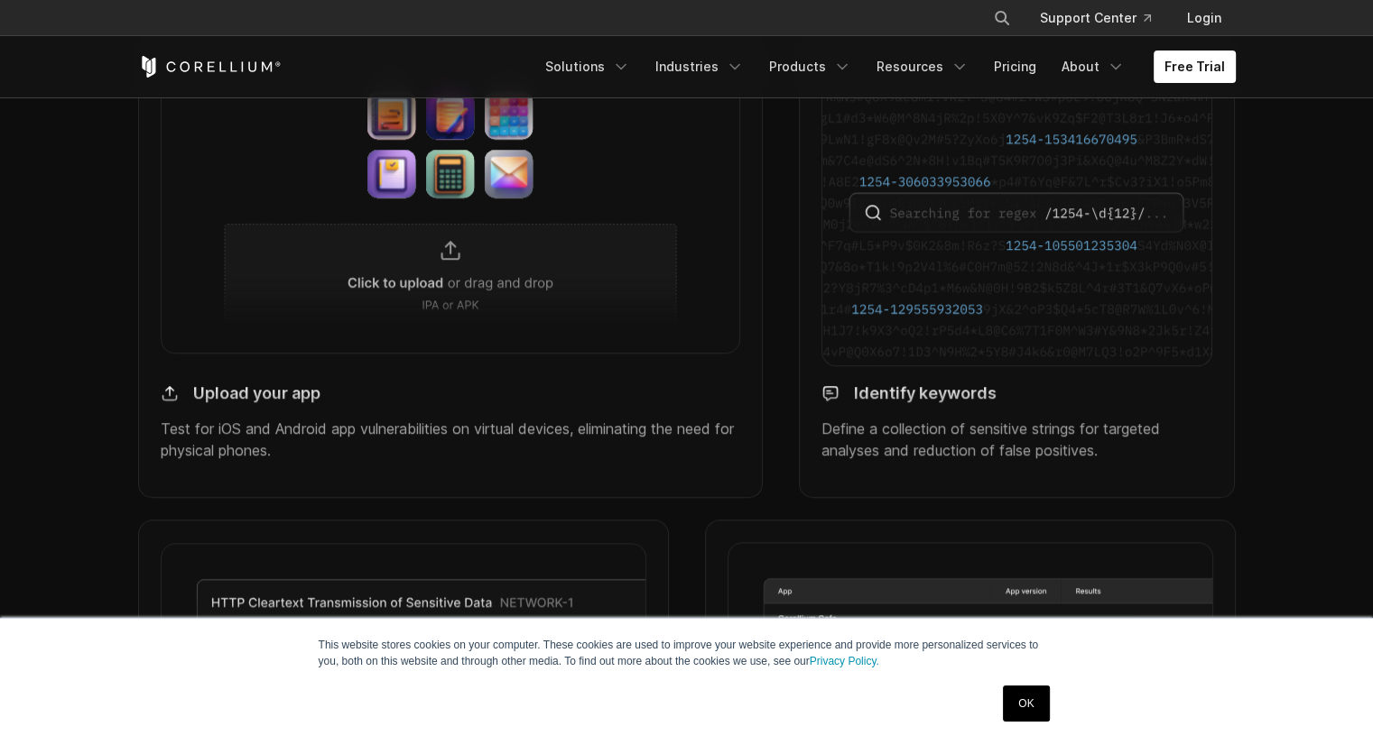
scroll to position [1624, 0]
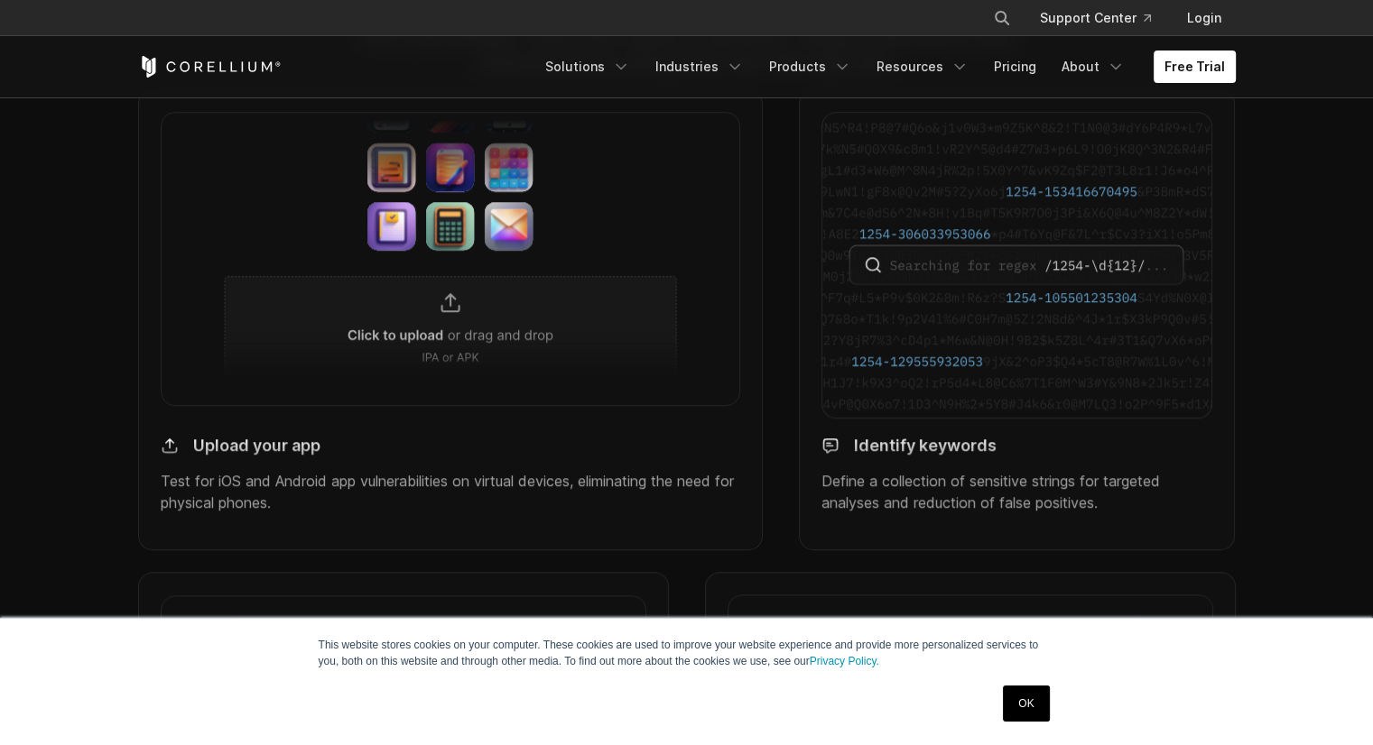
click at [432, 340] on img at bounding box center [451, 258] width 580 height 293
drag, startPoint x: 196, startPoint y: 493, endPoint x: 193, endPoint y: 515, distance: 22.7
click at [196, 505] on div "Upload your app Test for iOS and Android app vulnerabilities on virtual devices…" at bounding box center [451, 475] width 580 height 106
drag, startPoint x: 166, startPoint y: 510, endPoint x: 380, endPoint y: 509, distance: 213.9
click at [380, 509] on p "Test for iOS and Android app vulnerabilities on virtual devices, eliminating th…" at bounding box center [451, 491] width 580 height 43
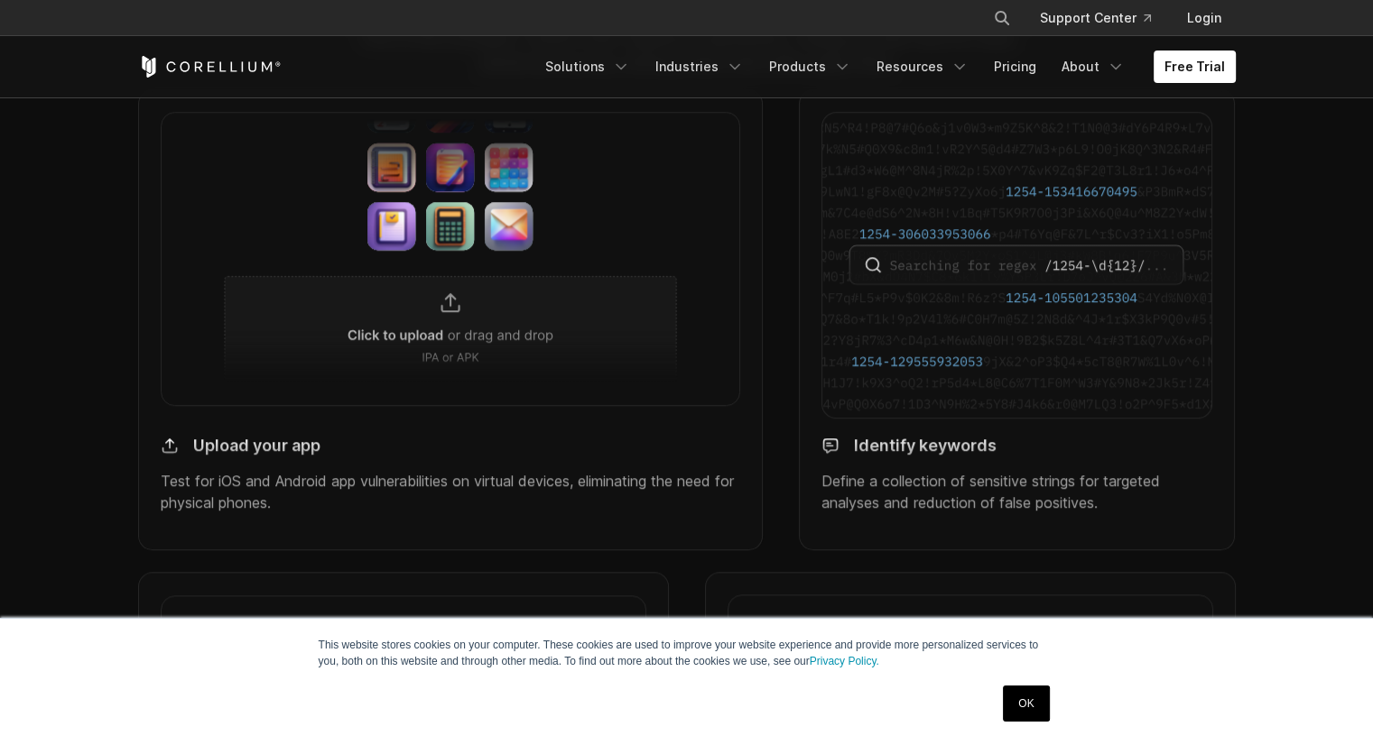
click at [597, 499] on p "Test for iOS and Android app vulnerabilities on virtual devices, eliminating th…" at bounding box center [451, 491] width 580 height 43
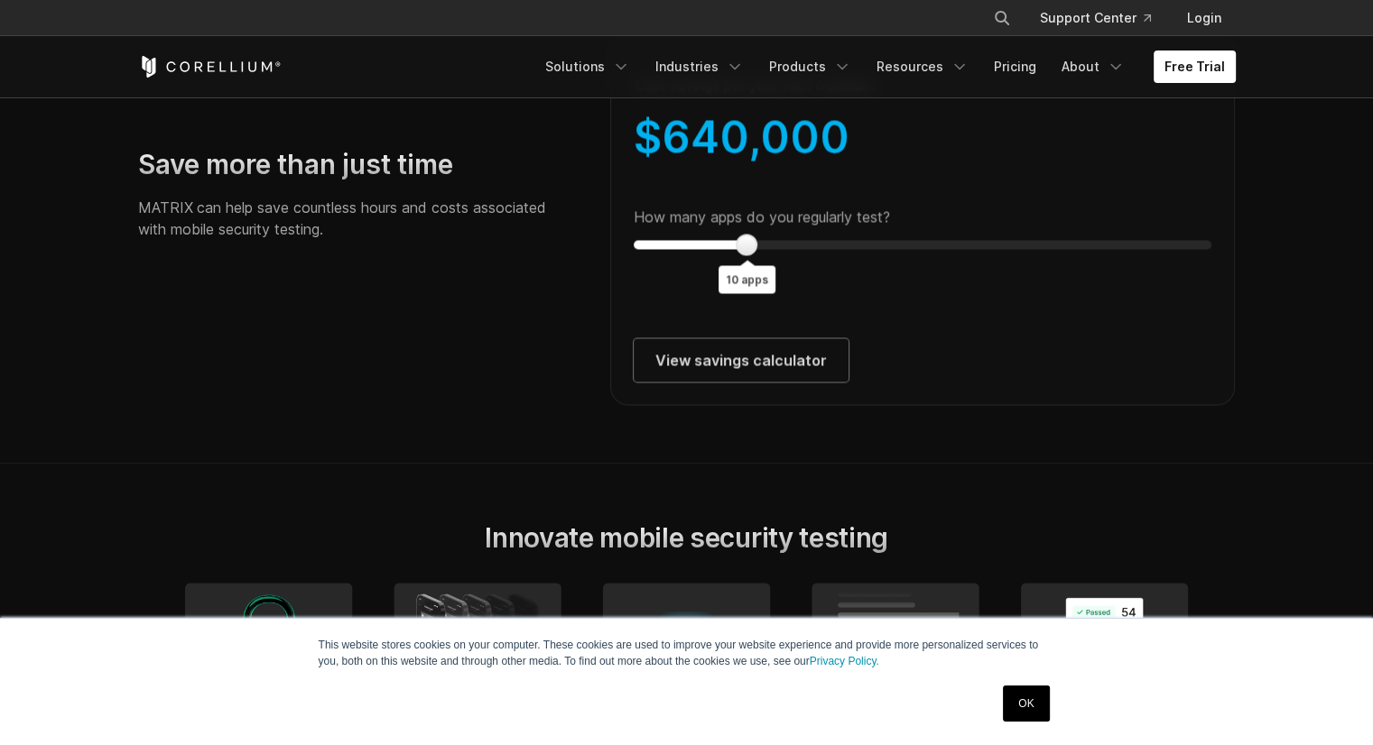
scroll to position [3339, 0]
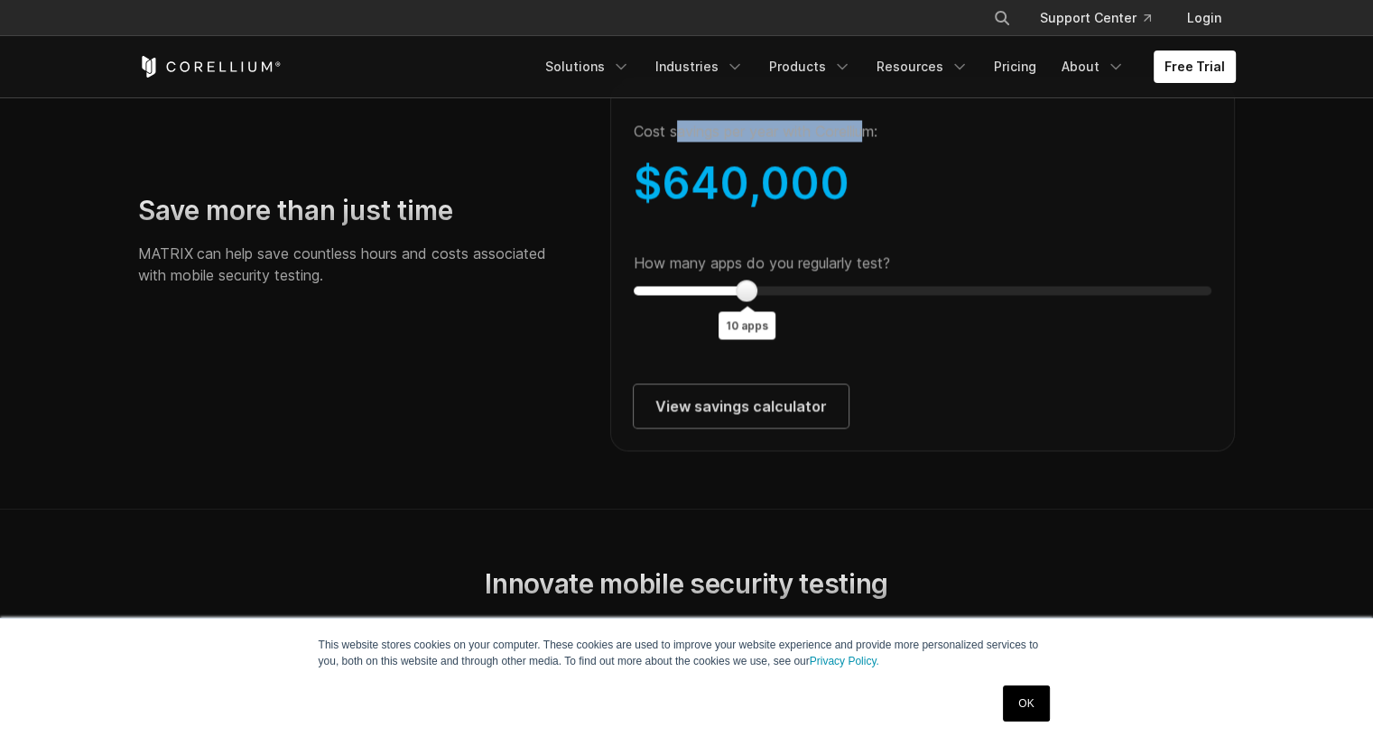
drag, startPoint x: 724, startPoint y: 161, endPoint x: 869, endPoint y: 162, distance: 145.3
click at [869, 142] on p "Cost savings per year with Corellium:" at bounding box center [923, 131] width 578 height 22
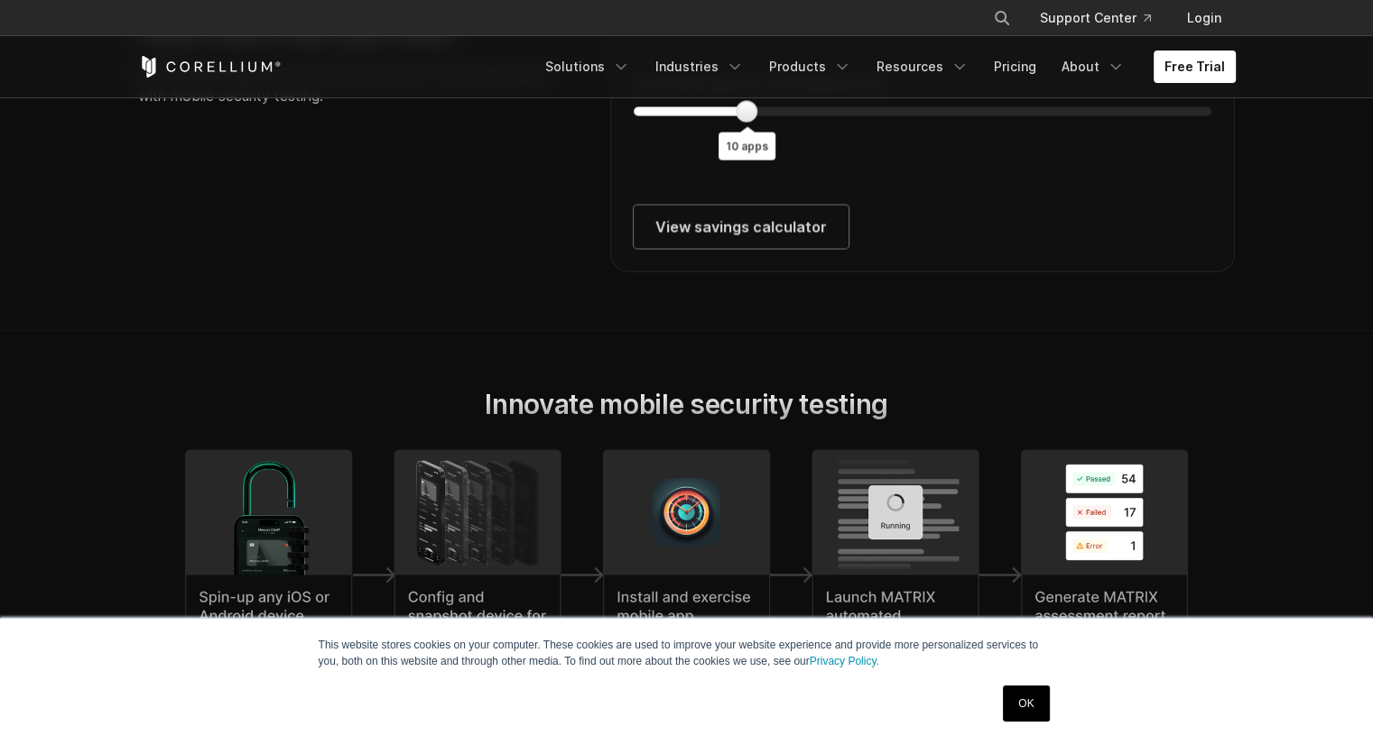
scroll to position [3520, 0]
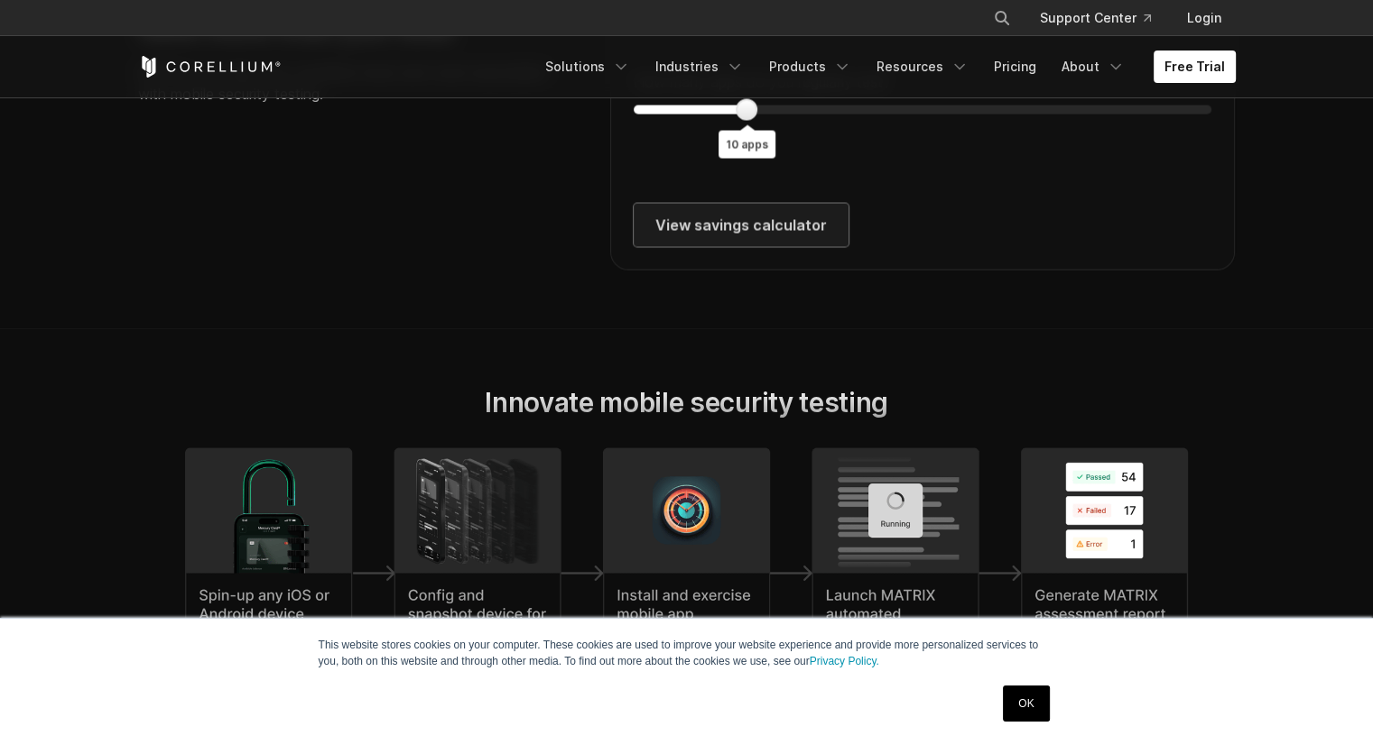
click at [771, 245] on link "View savings calculator" at bounding box center [741, 225] width 215 height 43
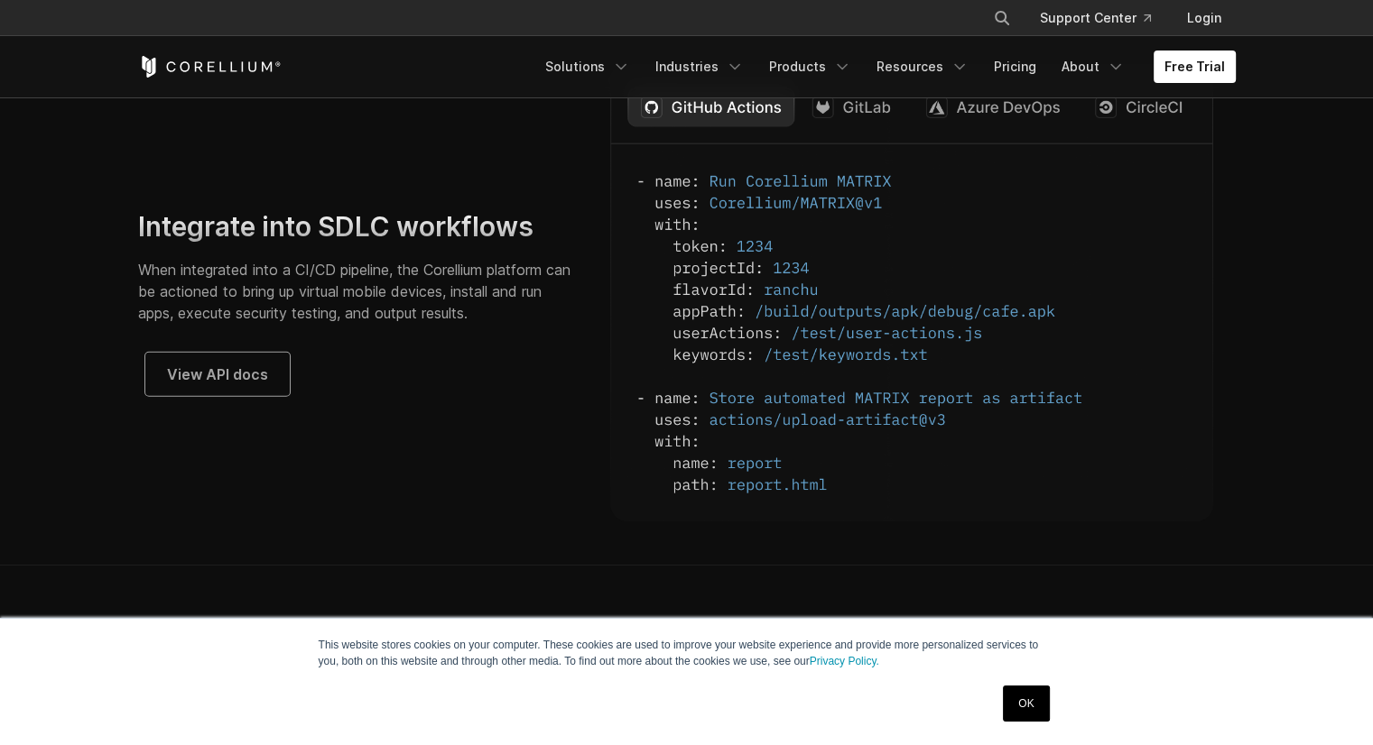
scroll to position [4693, 0]
click at [869, 136] on img at bounding box center [911, 294] width 603 height 451
click at [994, 120] on img at bounding box center [911, 294] width 603 height 451
click at [1097, 139] on img at bounding box center [911, 294] width 603 height 451
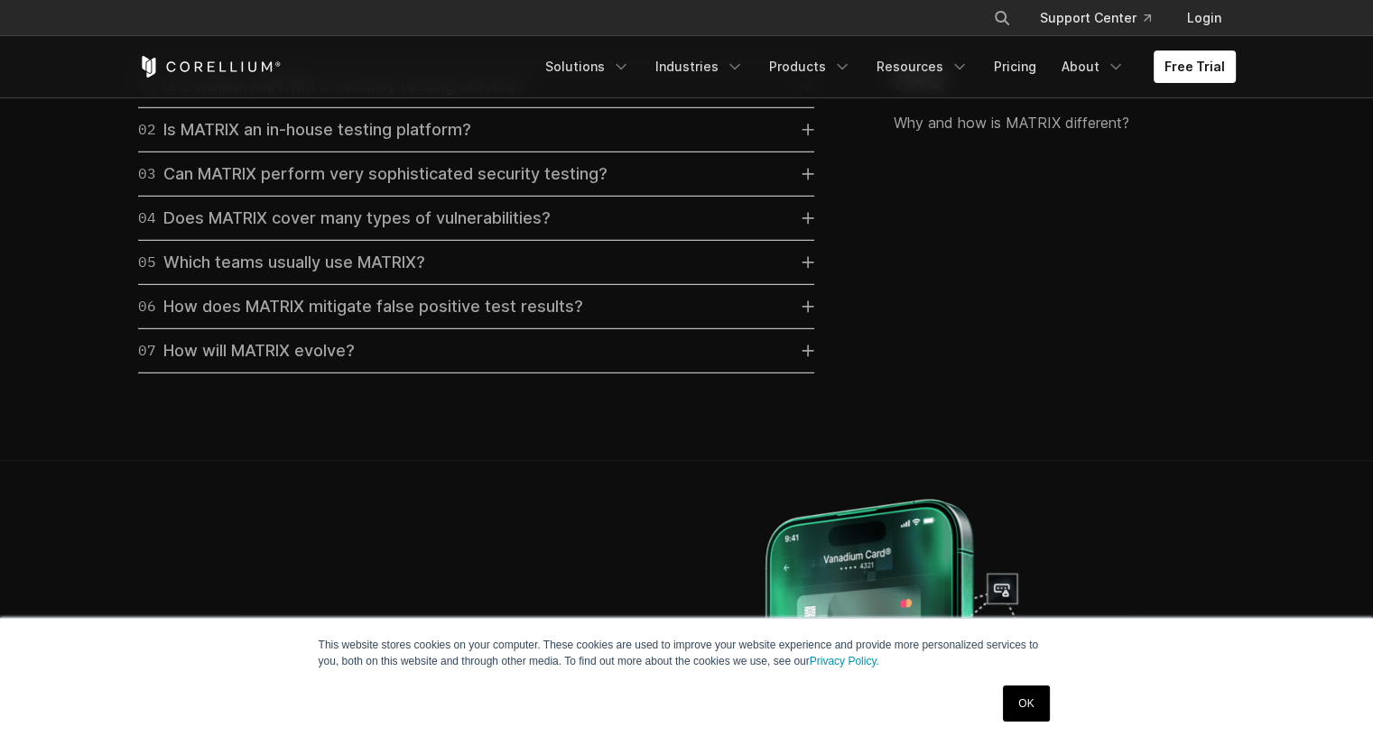
scroll to position [5325, 0]
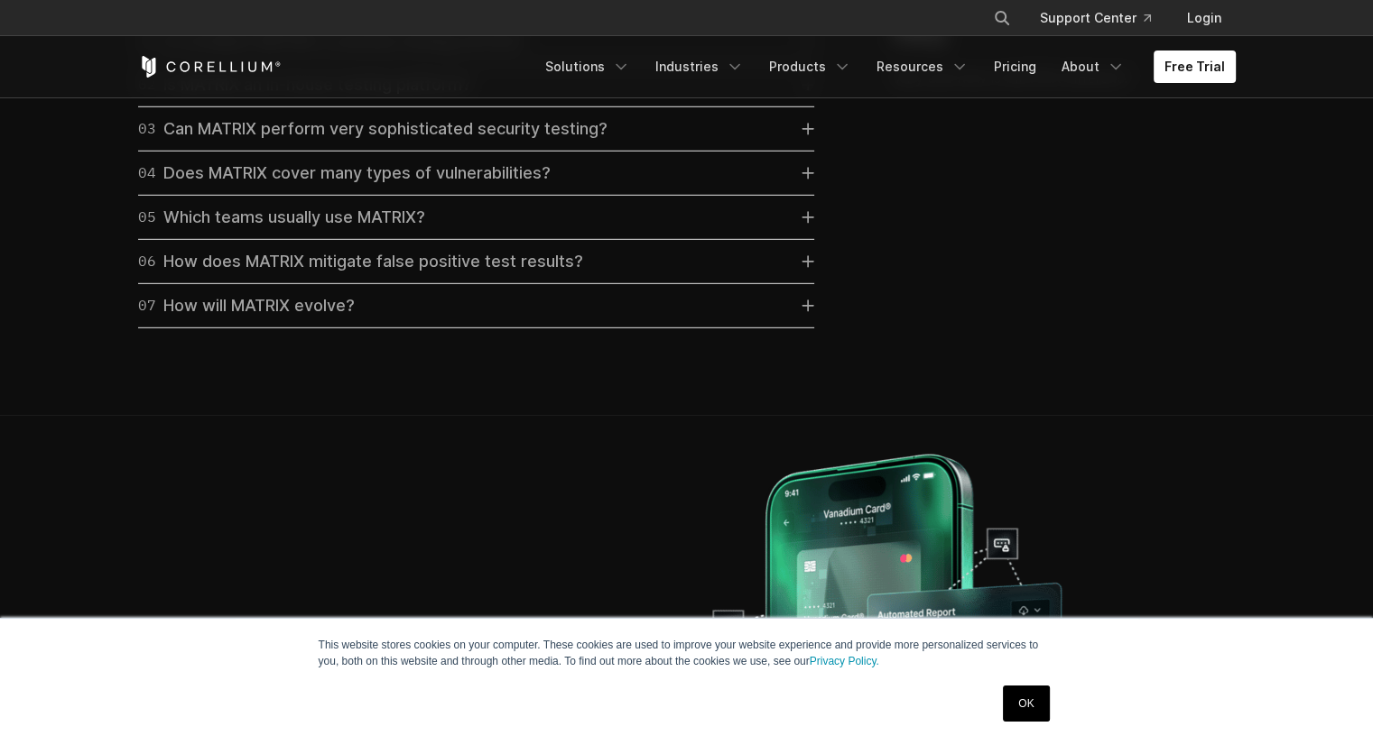
click at [803, 312] on icon at bounding box center [807, 306] width 13 height 13
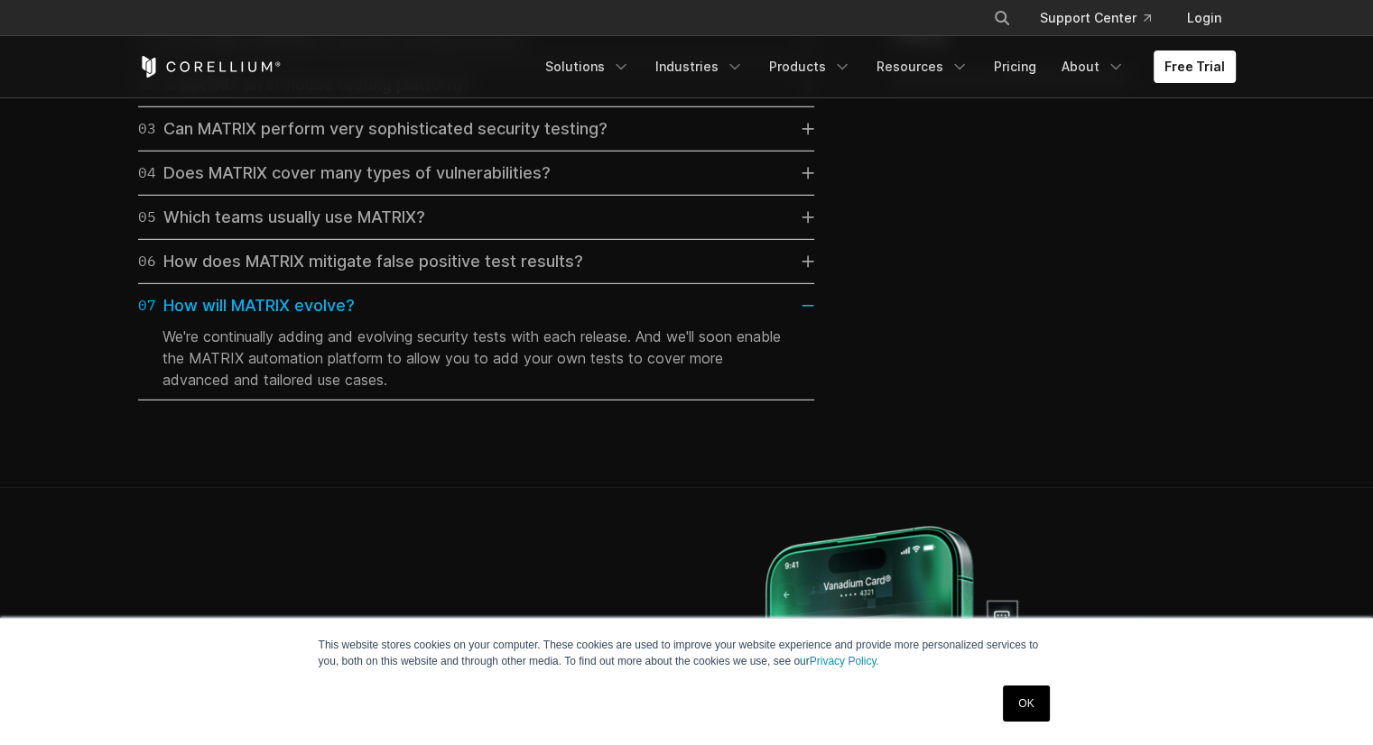
click at [804, 268] on icon at bounding box center [807, 261] width 13 height 13
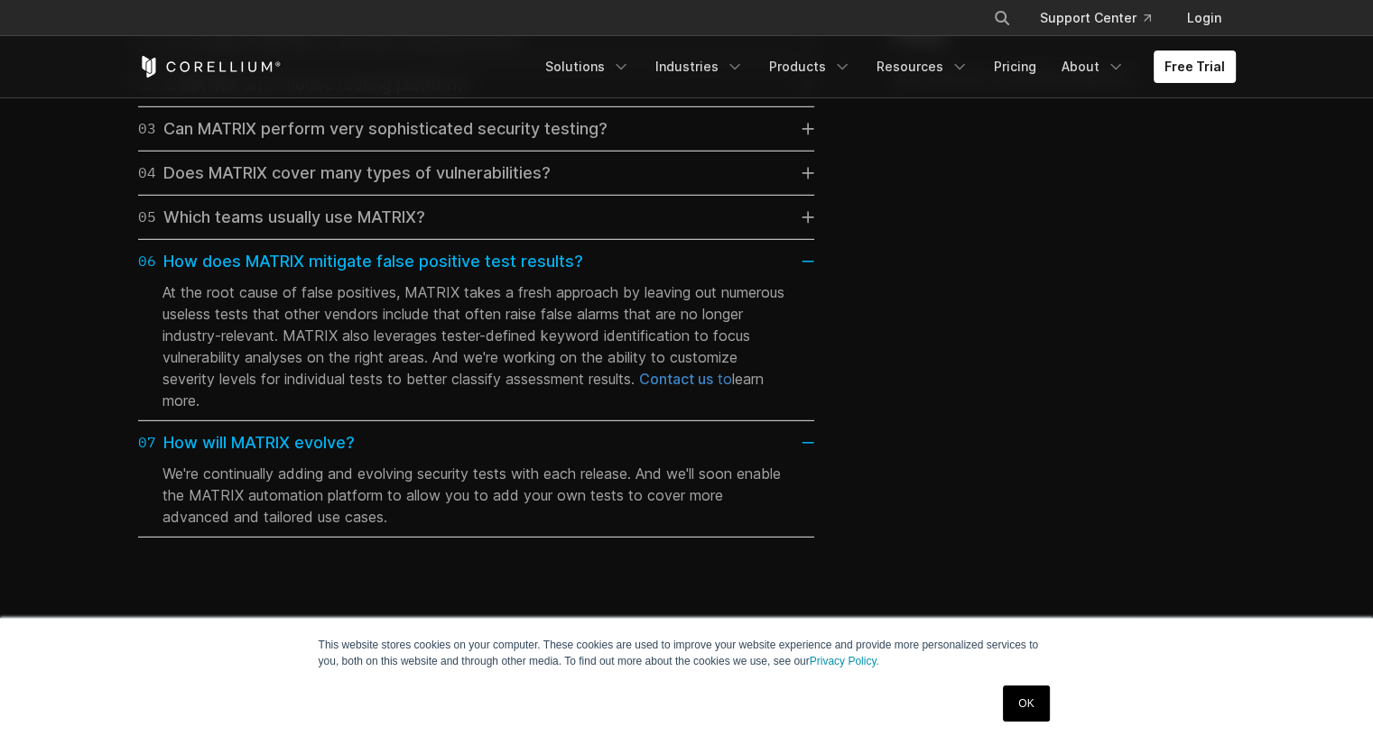
click at [805, 230] on link "05 Which teams usually use MATRIX?" at bounding box center [476, 217] width 676 height 25
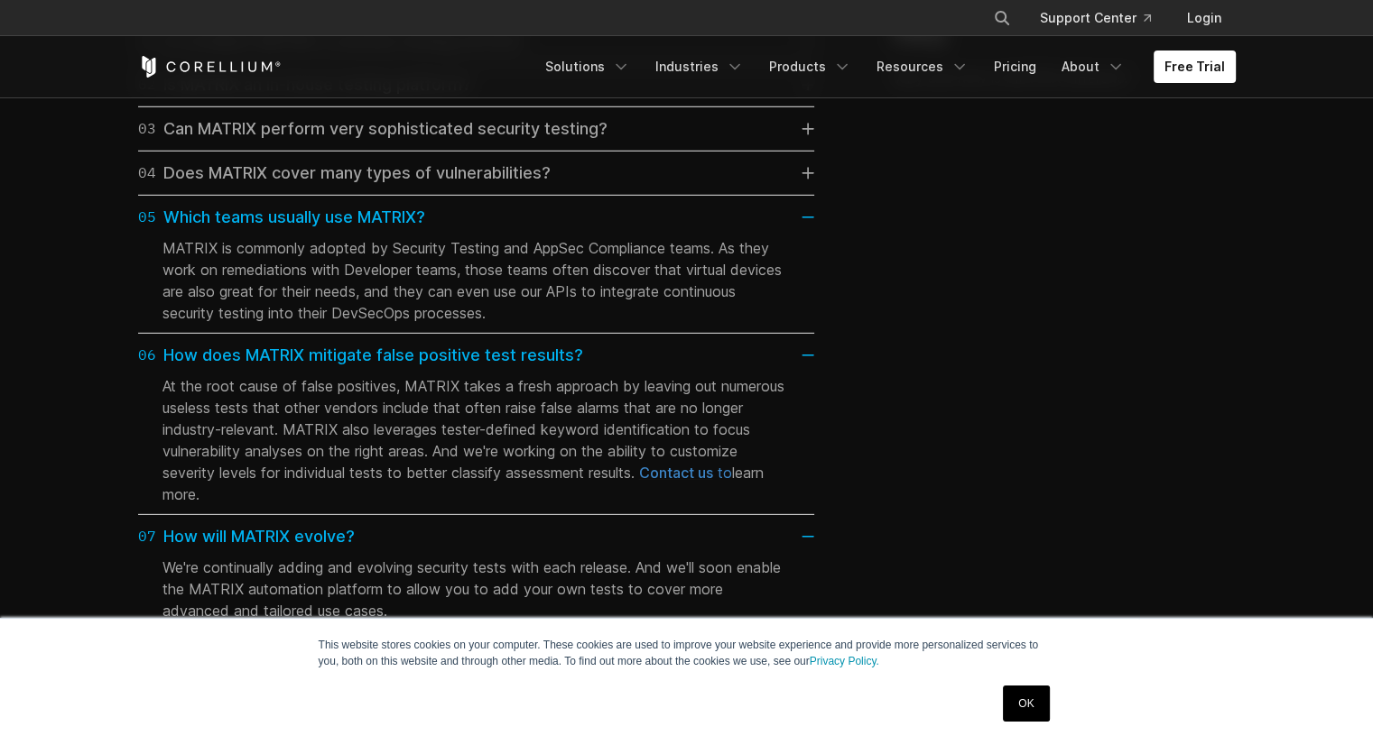
click at [805, 180] on icon at bounding box center [807, 173] width 13 height 13
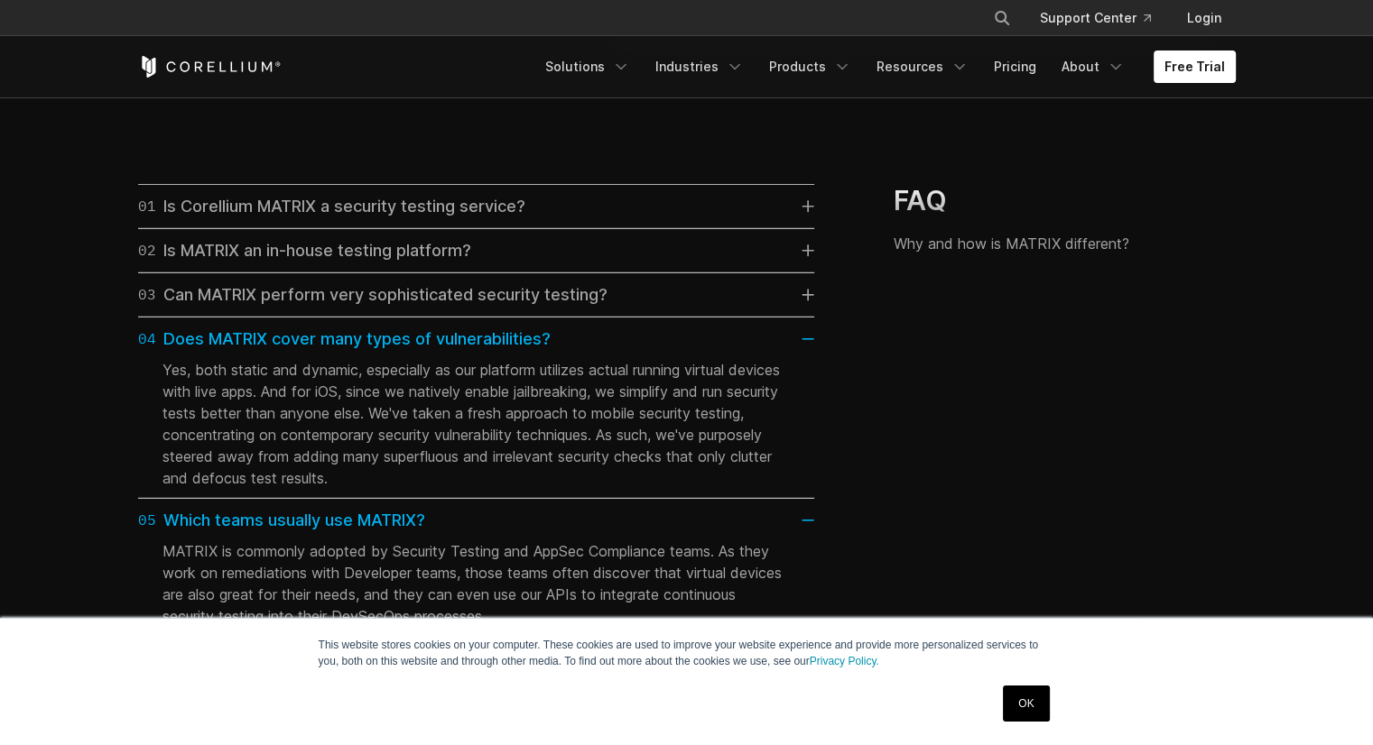
scroll to position [5144, 0]
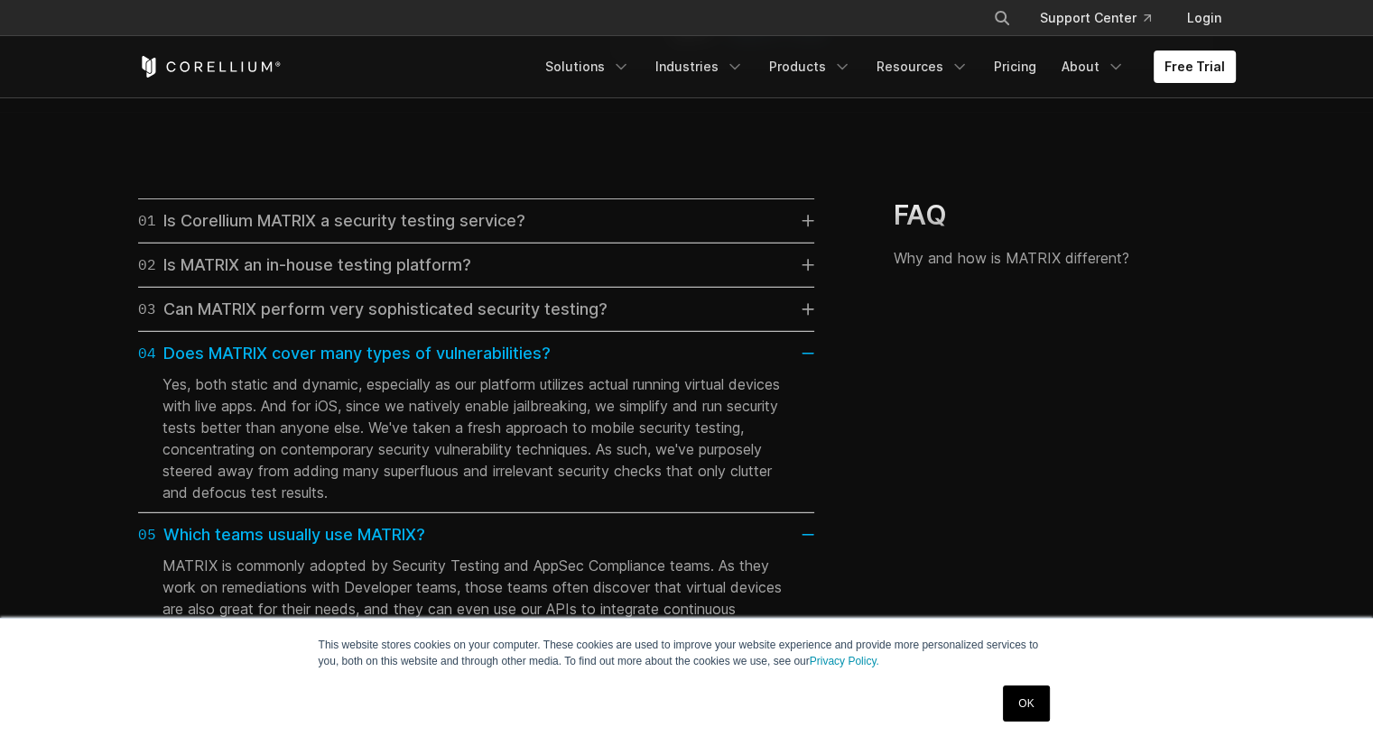
click at [805, 316] on icon at bounding box center [807, 309] width 13 height 13
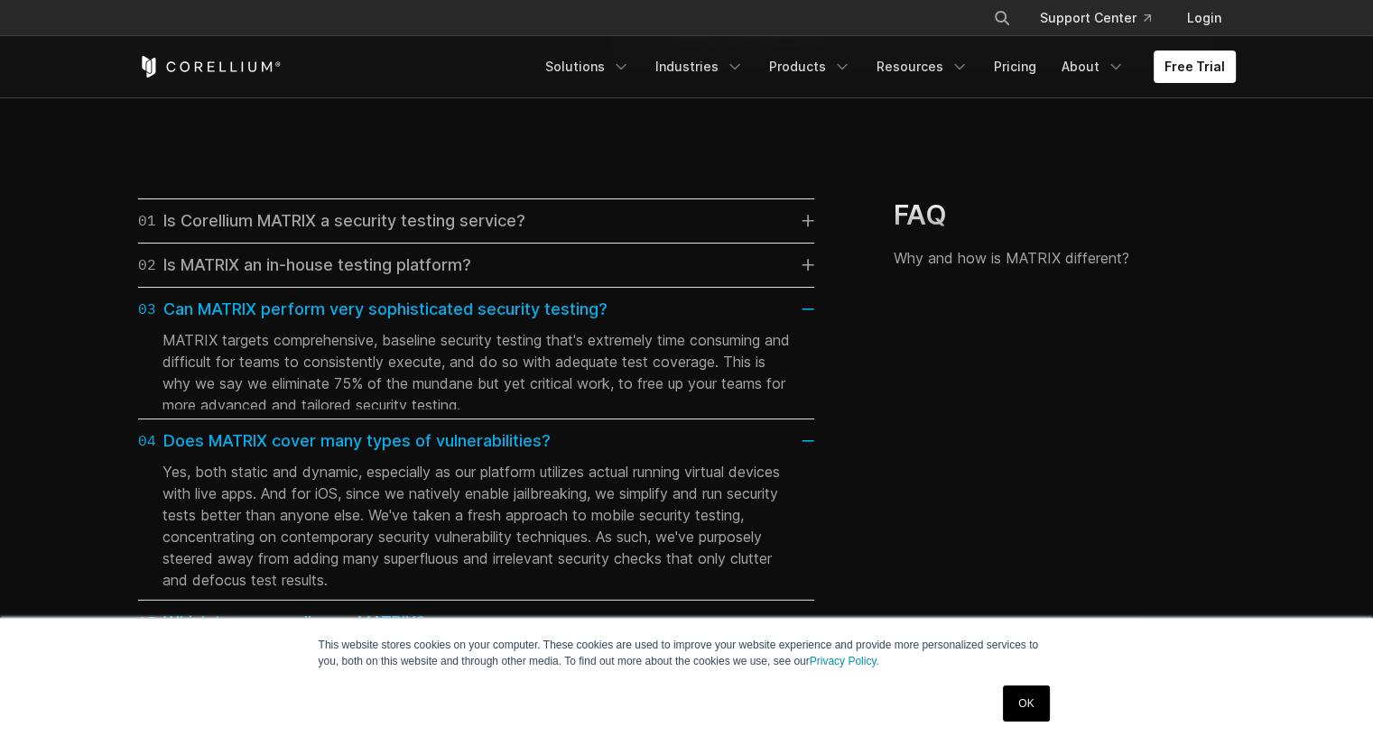
click at [801, 272] on icon at bounding box center [807, 265] width 13 height 13
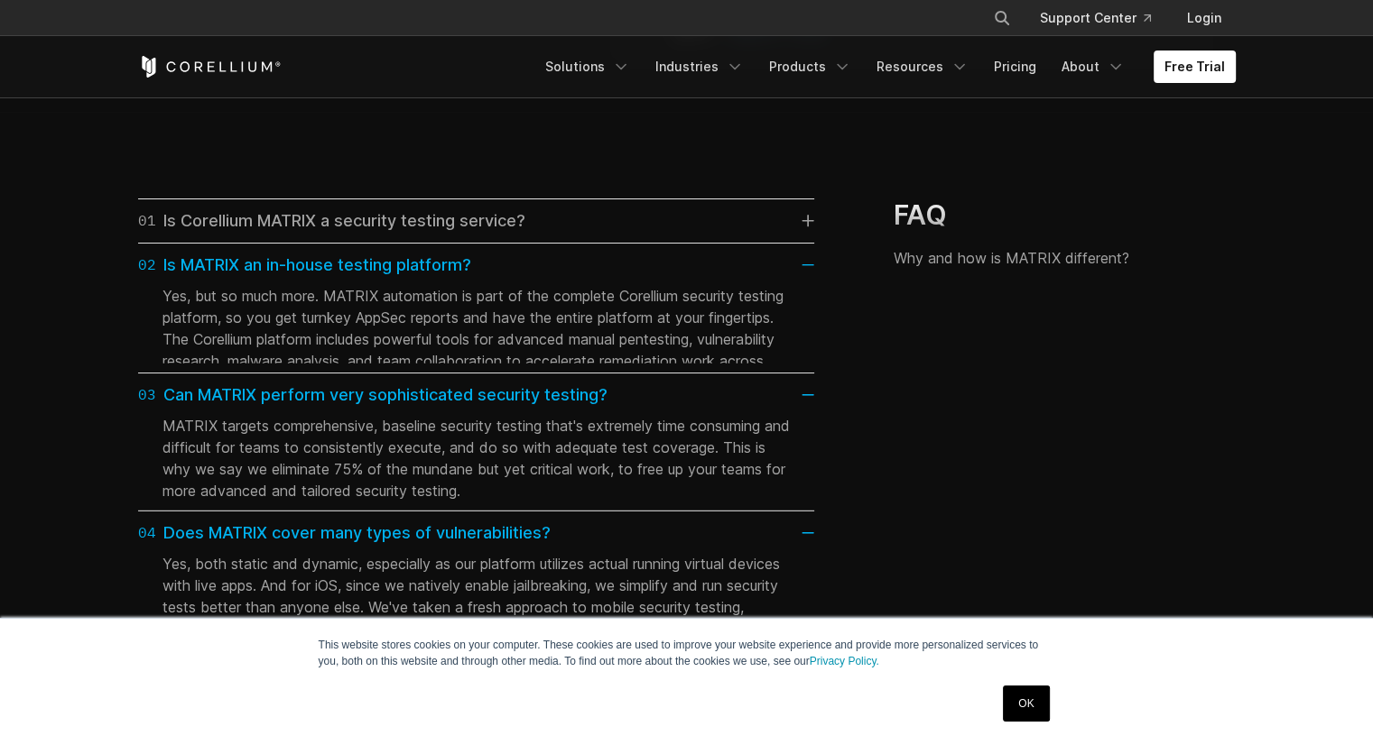
click at [801, 227] on icon at bounding box center [807, 221] width 13 height 13
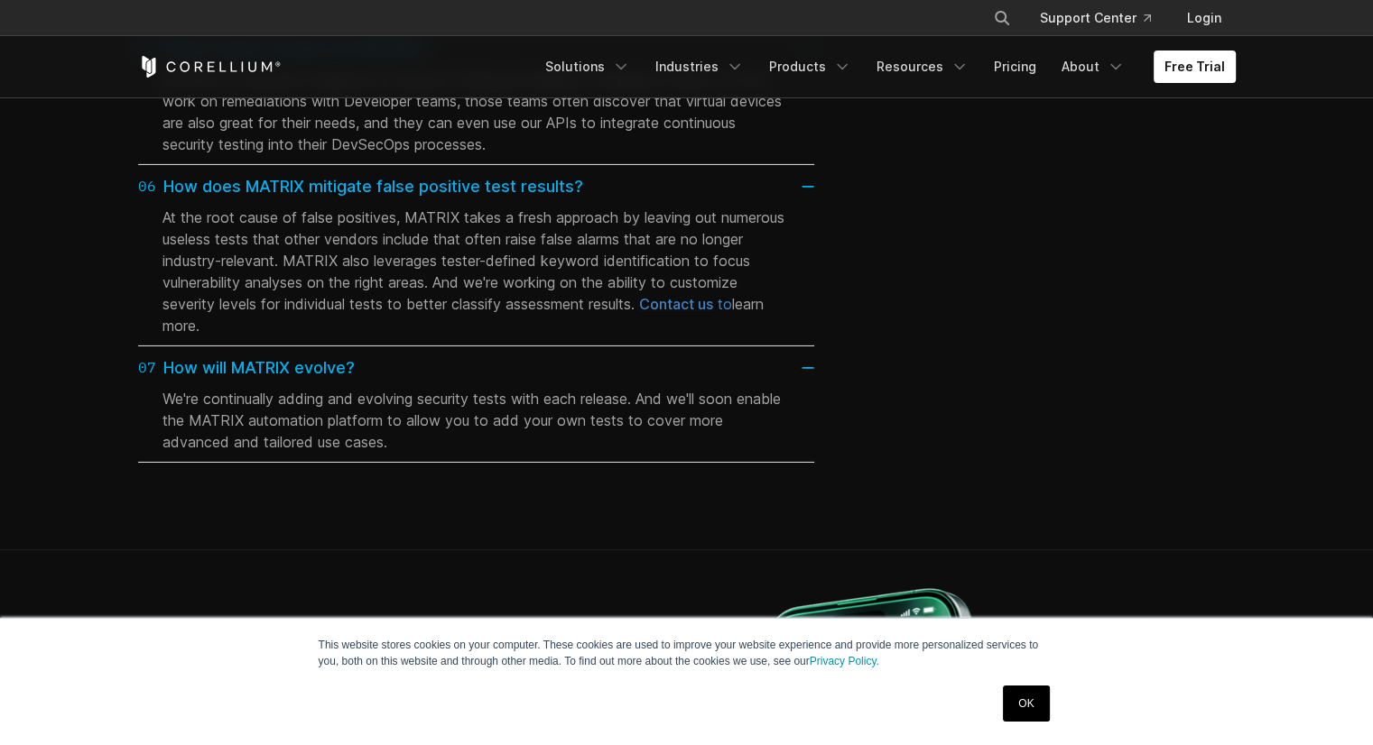
scroll to position [5956, 0]
drag, startPoint x: 812, startPoint y: 393, endPoint x: 801, endPoint y: 364, distance: 30.8
click at [812, 380] on link "07 How will MATRIX evolve?" at bounding box center [476, 367] width 676 height 25
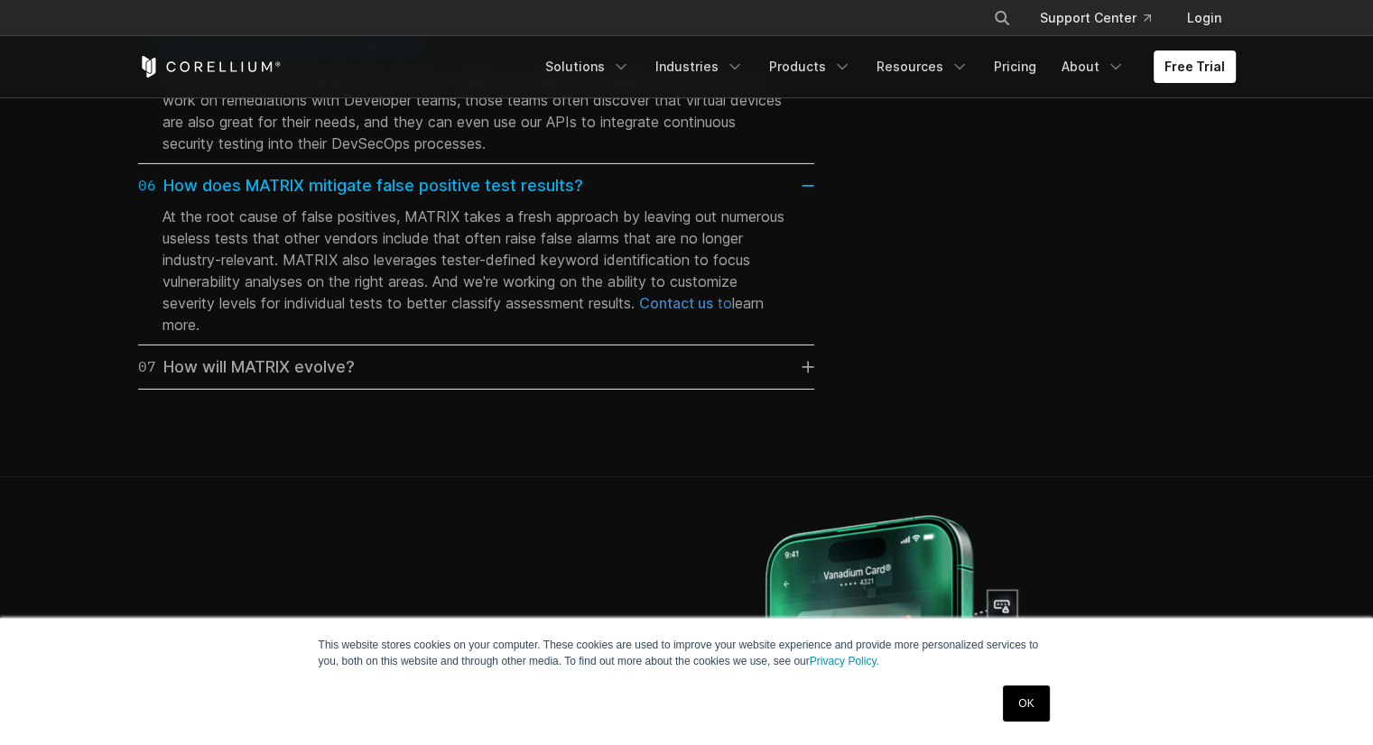
click at [812, 187] on icon at bounding box center [807, 186] width 13 height 2
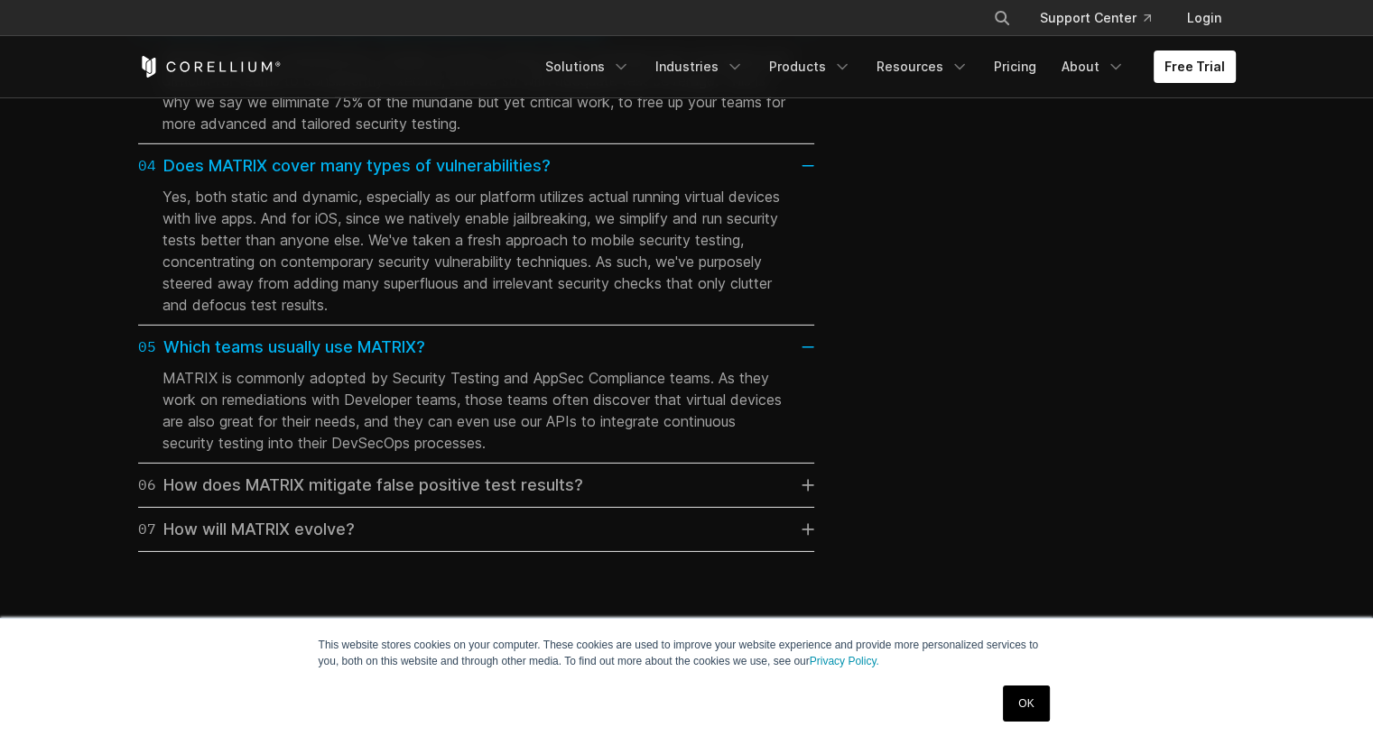
scroll to position [5595, 0]
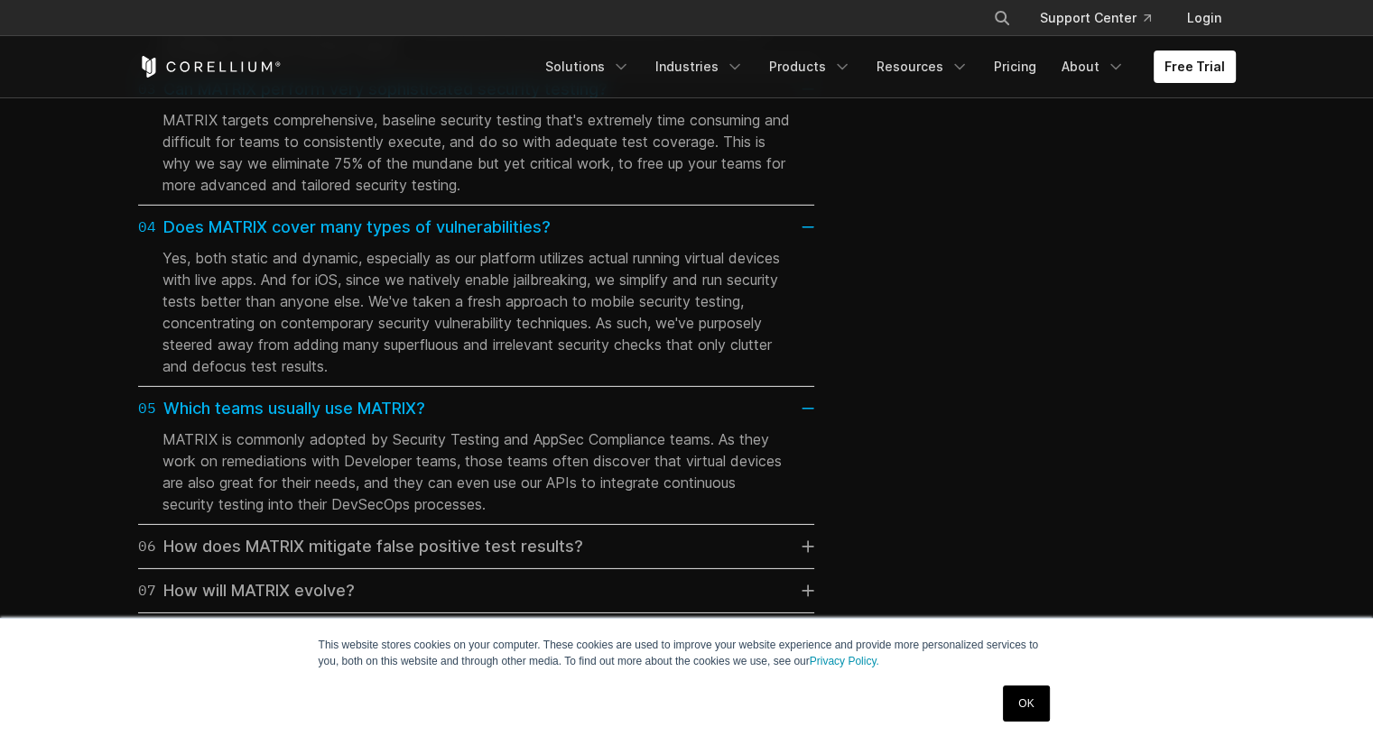
click at [809, 228] on icon at bounding box center [807, 228] width 13 height 2
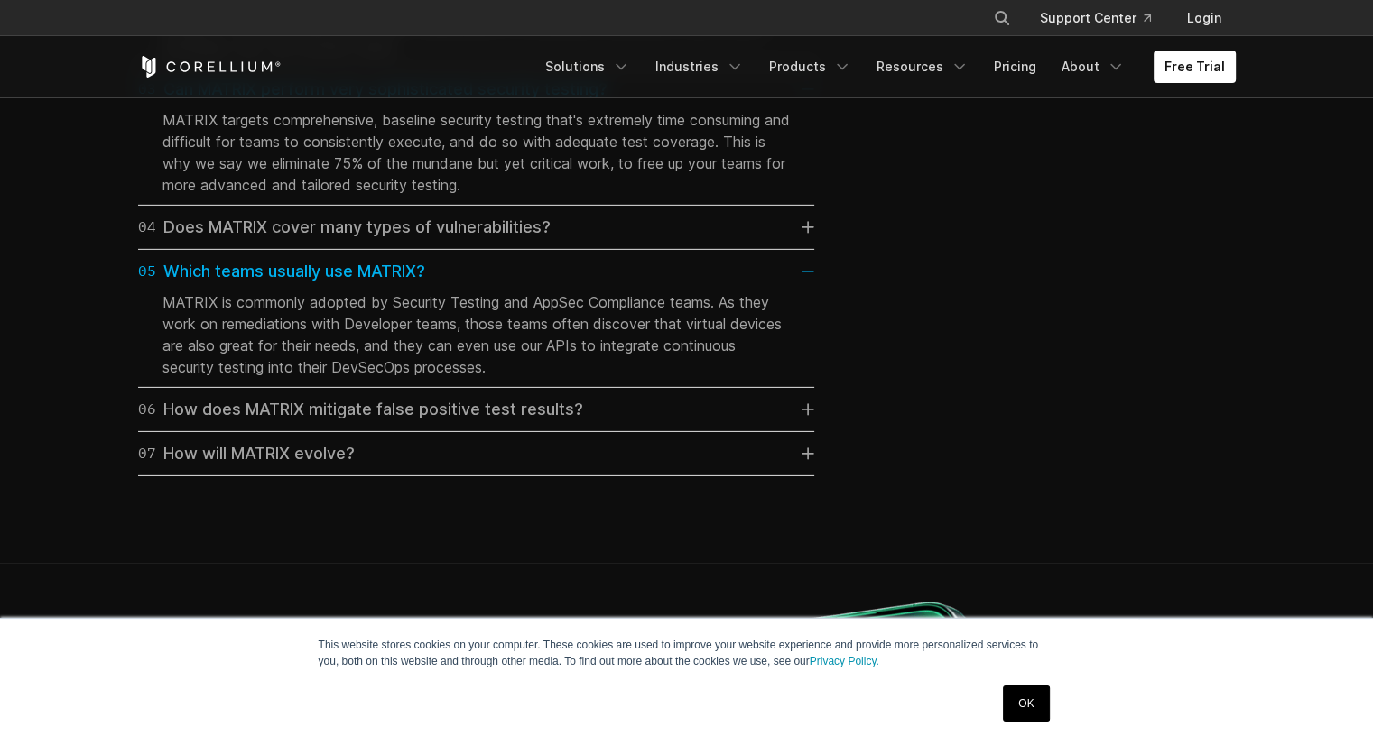
click at [803, 284] on link "05 Which teams usually use MATRIX?" at bounding box center [476, 271] width 676 height 25
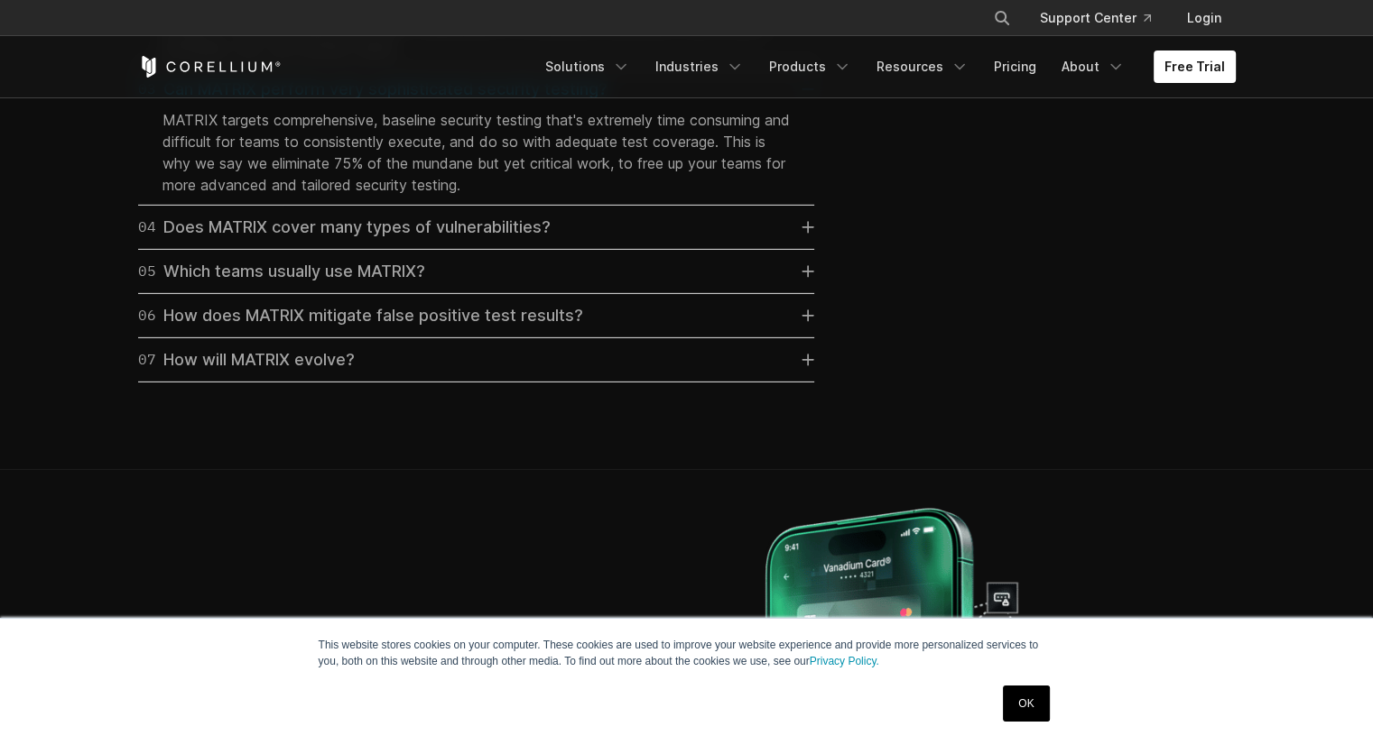
click at [810, 102] on link "03 Can MATRIX perform very sophisticated security testing?" at bounding box center [476, 89] width 676 height 25
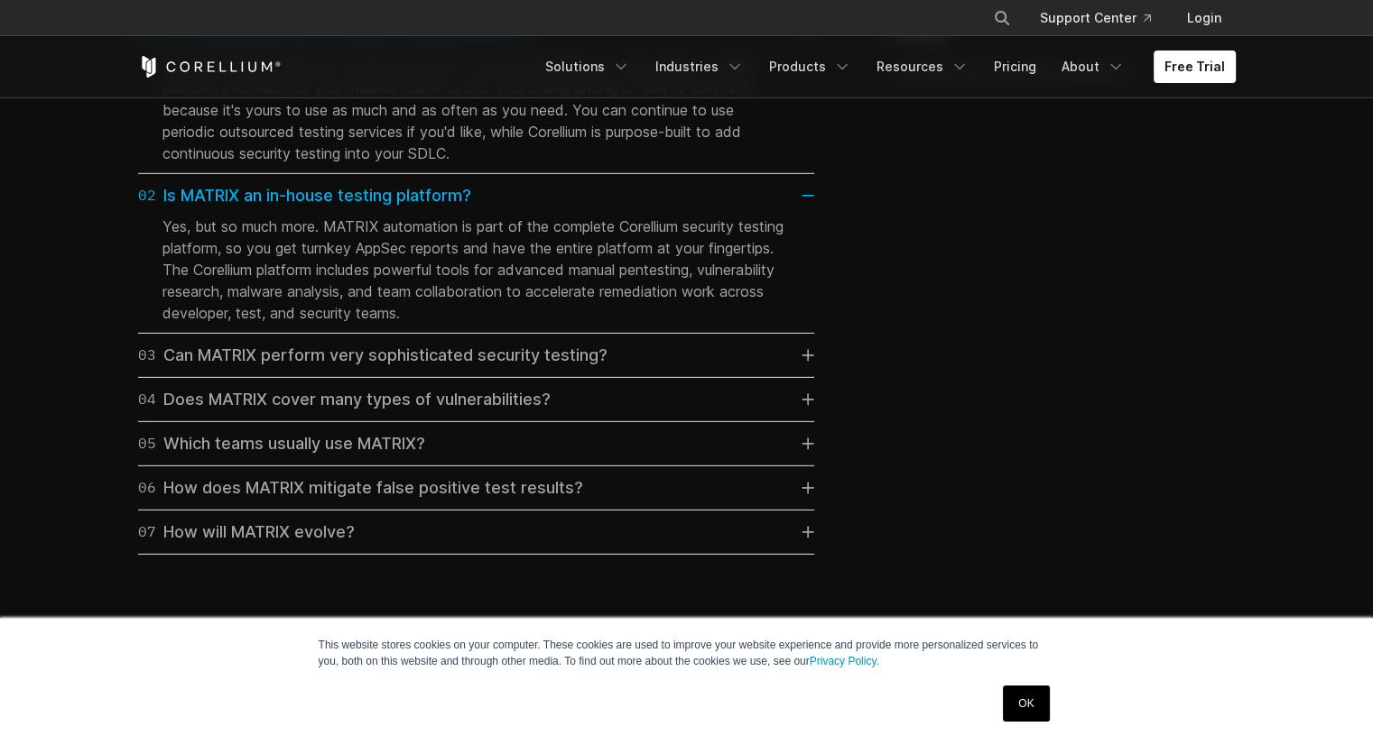
scroll to position [5325, 0]
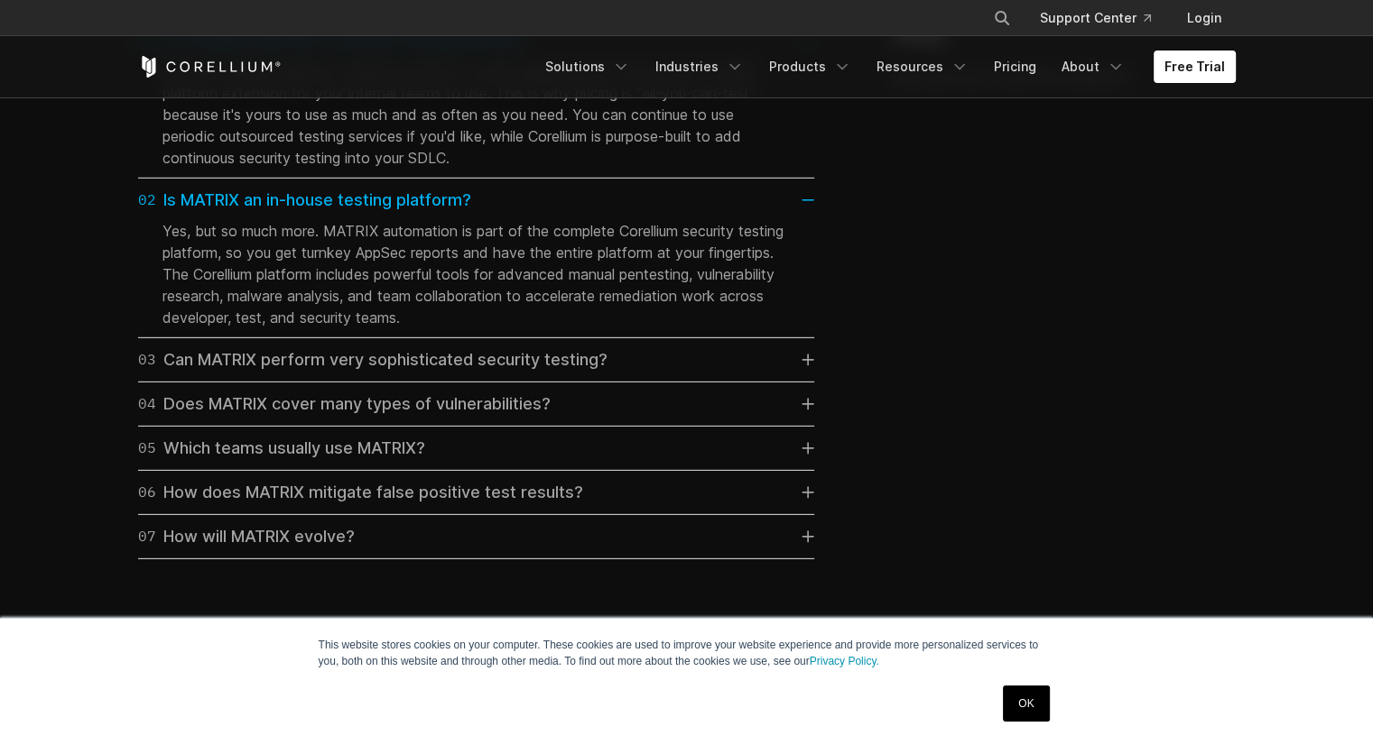
click at [805, 213] on link "02 Is MATRIX an in-house testing platform?" at bounding box center [476, 200] width 676 height 25
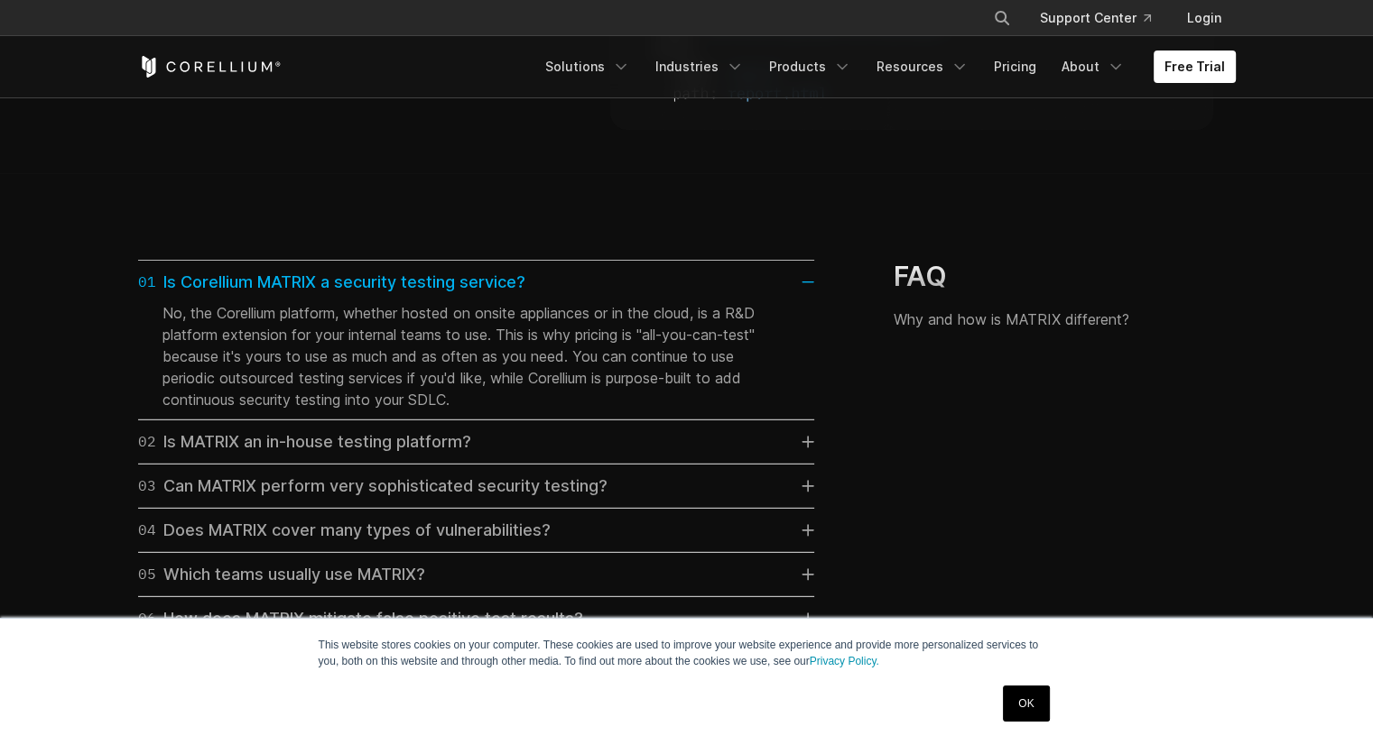
scroll to position [5054, 0]
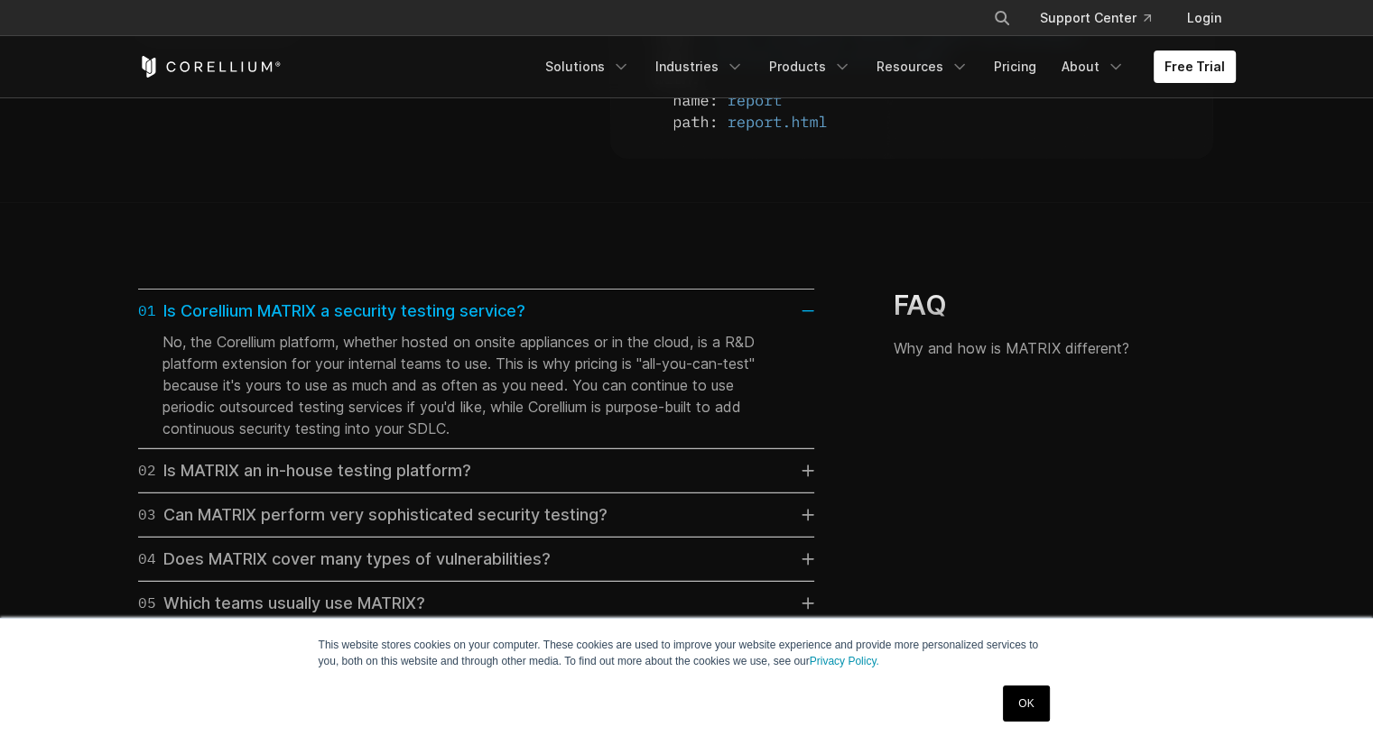
click at [803, 311] on icon at bounding box center [807, 311] width 11 height 0
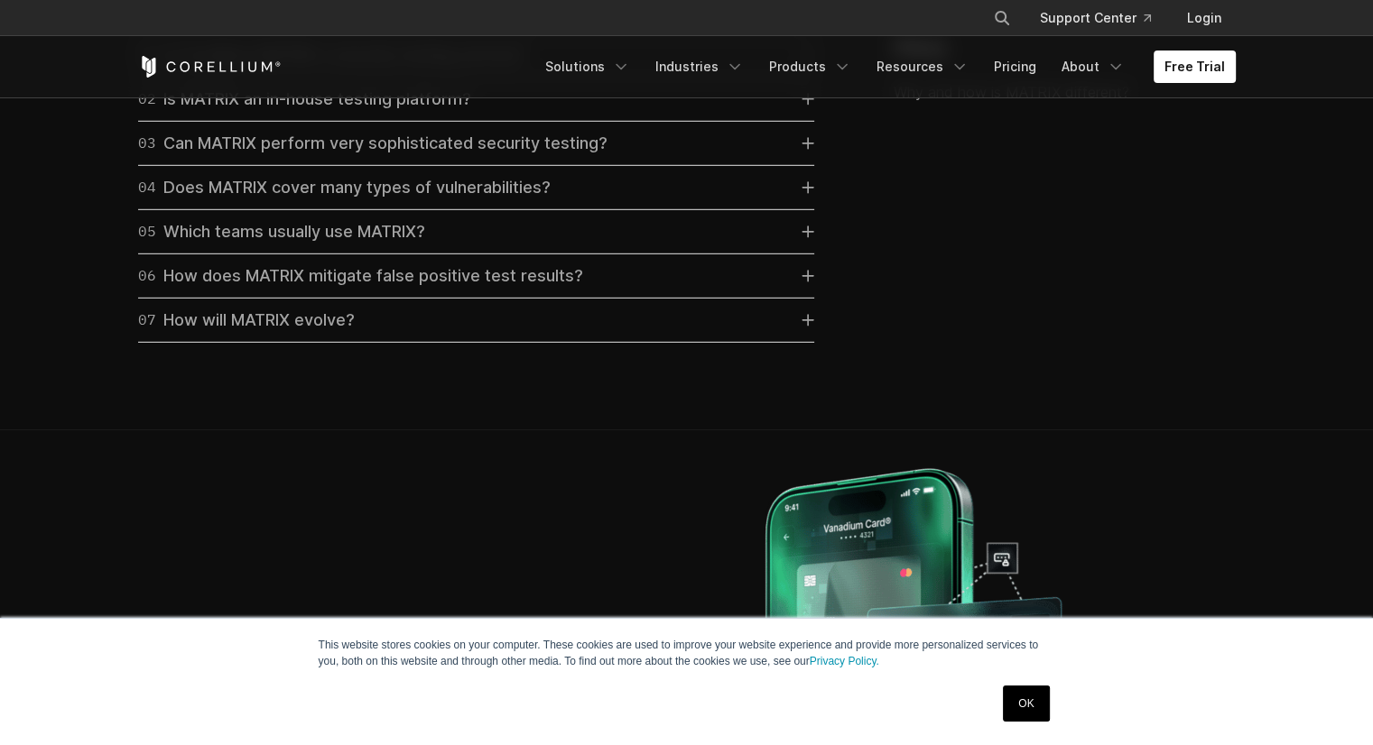
scroll to position [5325, 0]
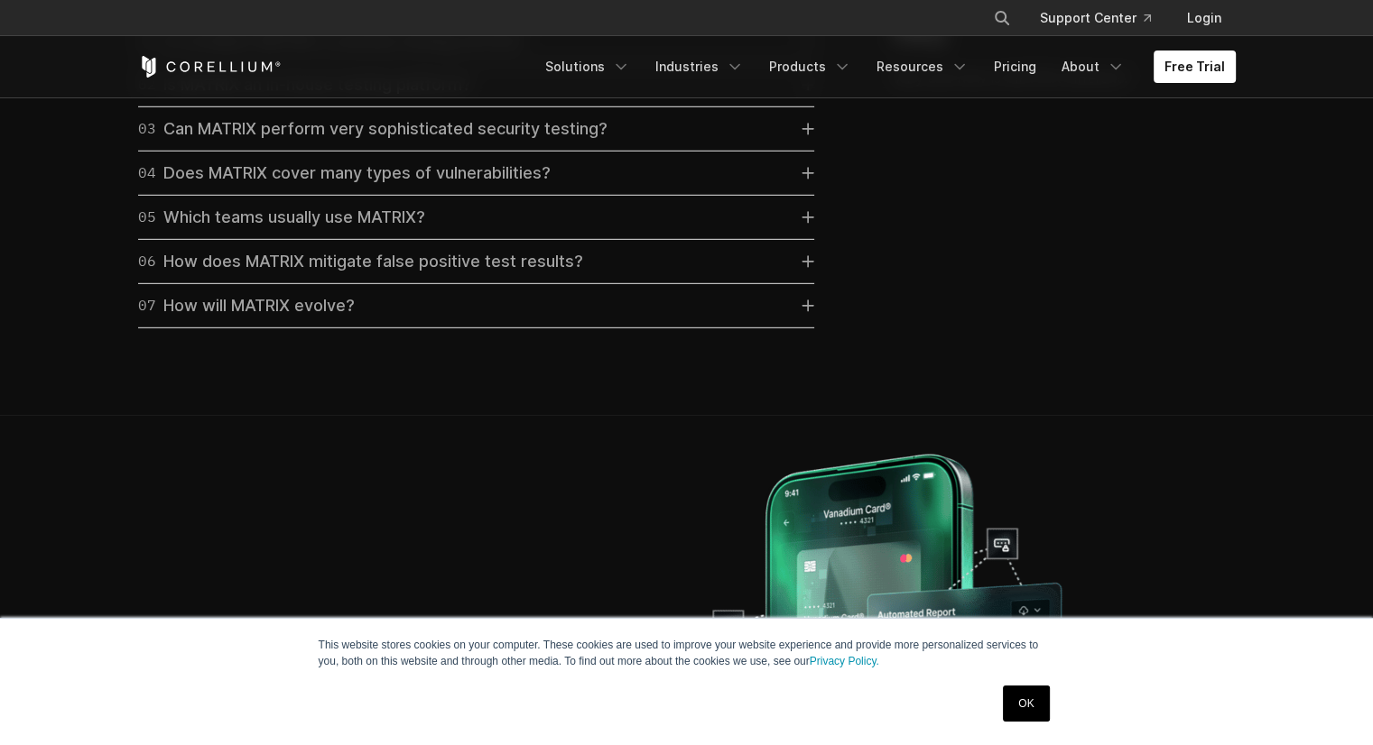
click at [1036, 707] on link "OK" at bounding box center [1026, 704] width 46 height 36
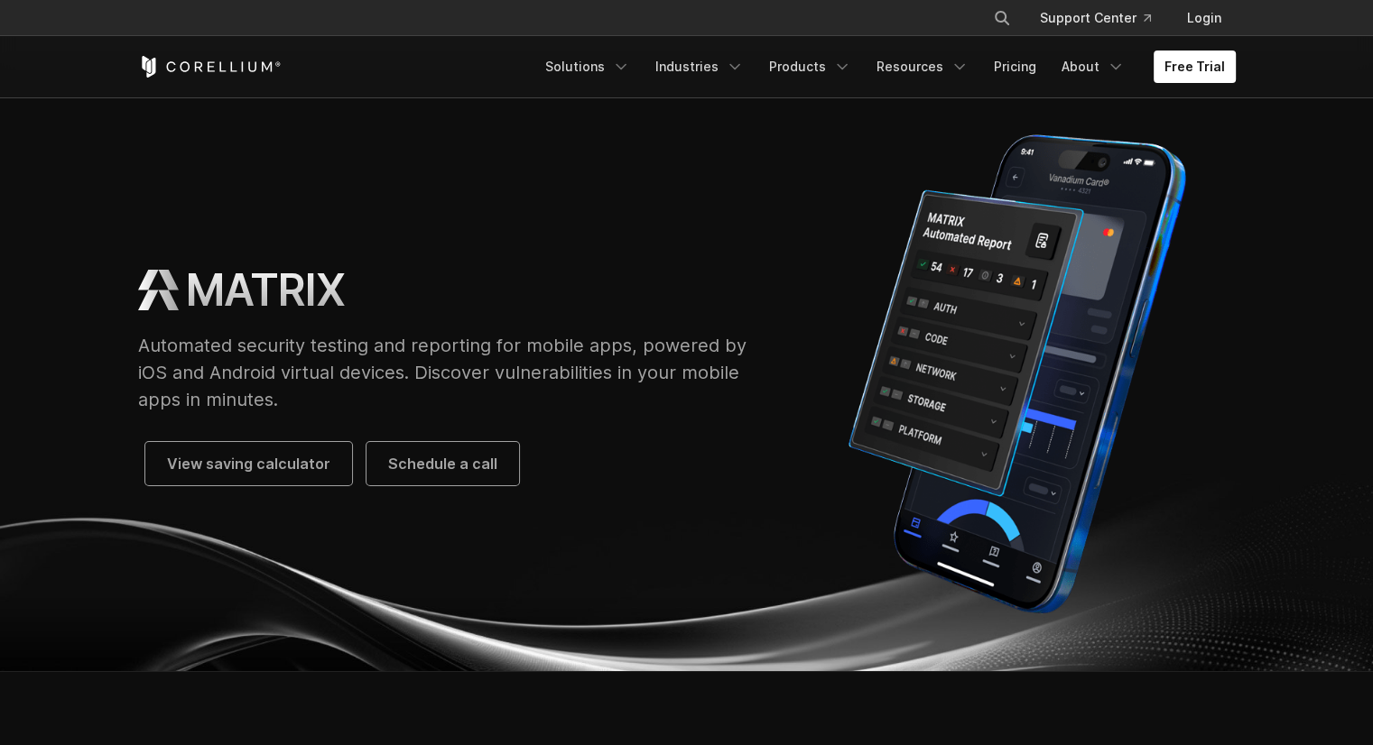
scroll to position [0, 0]
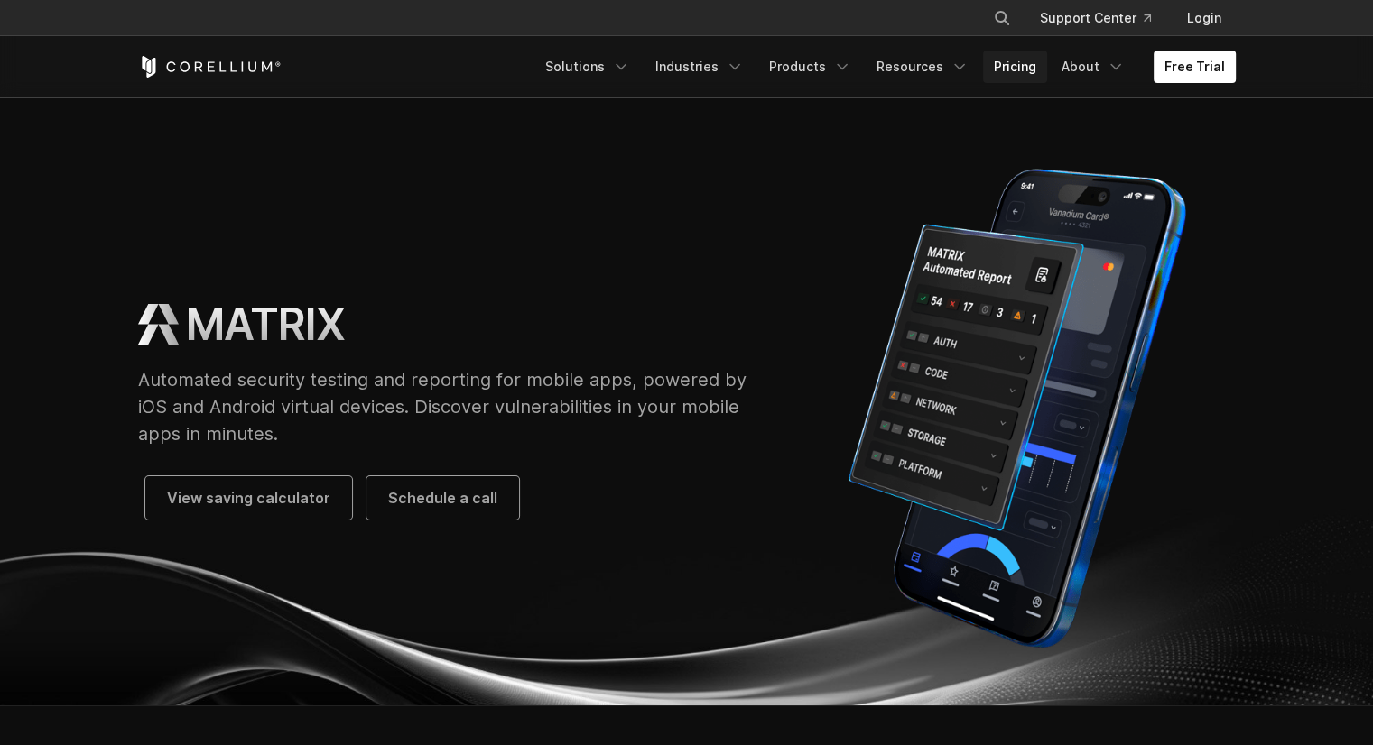
click at [1032, 68] on link "Pricing" at bounding box center [1015, 67] width 64 height 32
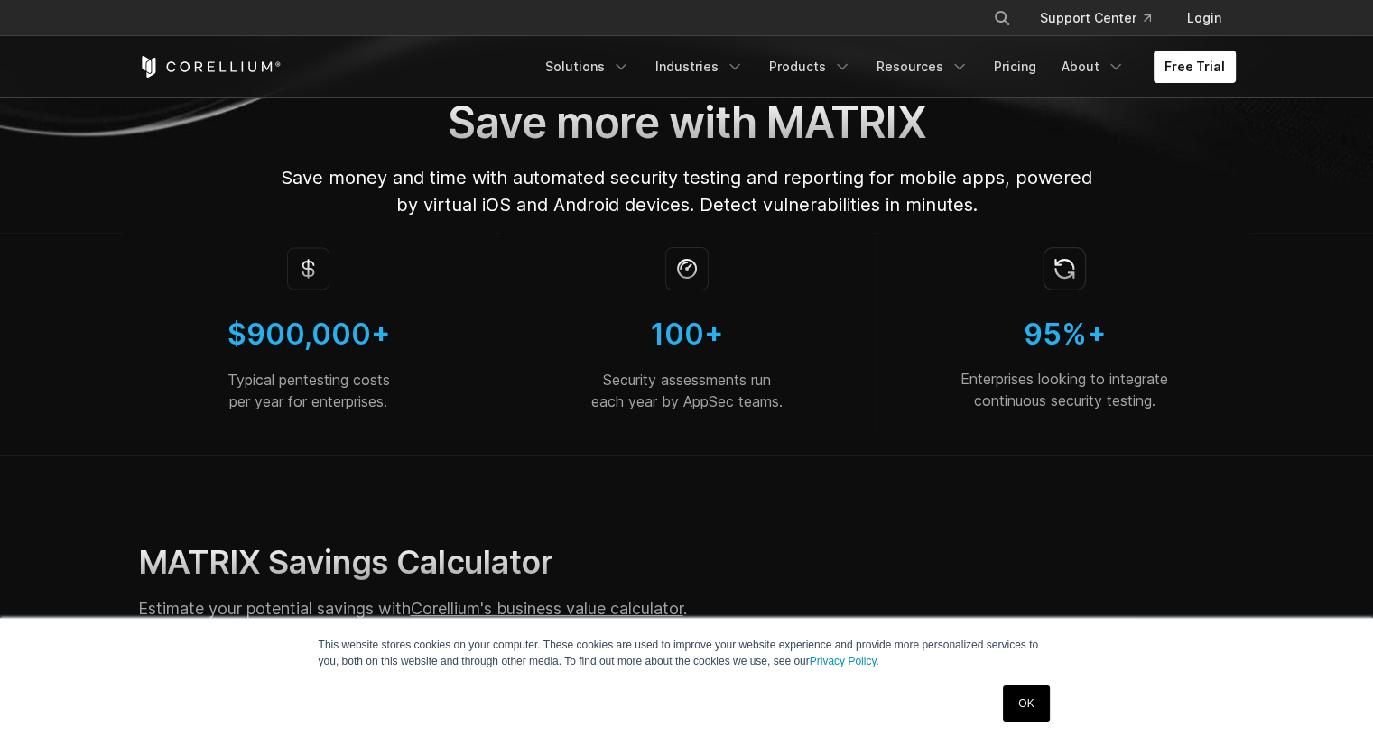
scroll to position [90, 0]
drag, startPoint x: 253, startPoint y: 375, endPoint x: 392, endPoint y: 395, distance: 140.5
click at [392, 395] on p "Typical pentesting costs per year for enterprises." at bounding box center [309, 388] width 342 height 43
click at [383, 404] on p "Typical pentesting costs per year for enterprises." at bounding box center [309, 388] width 342 height 43
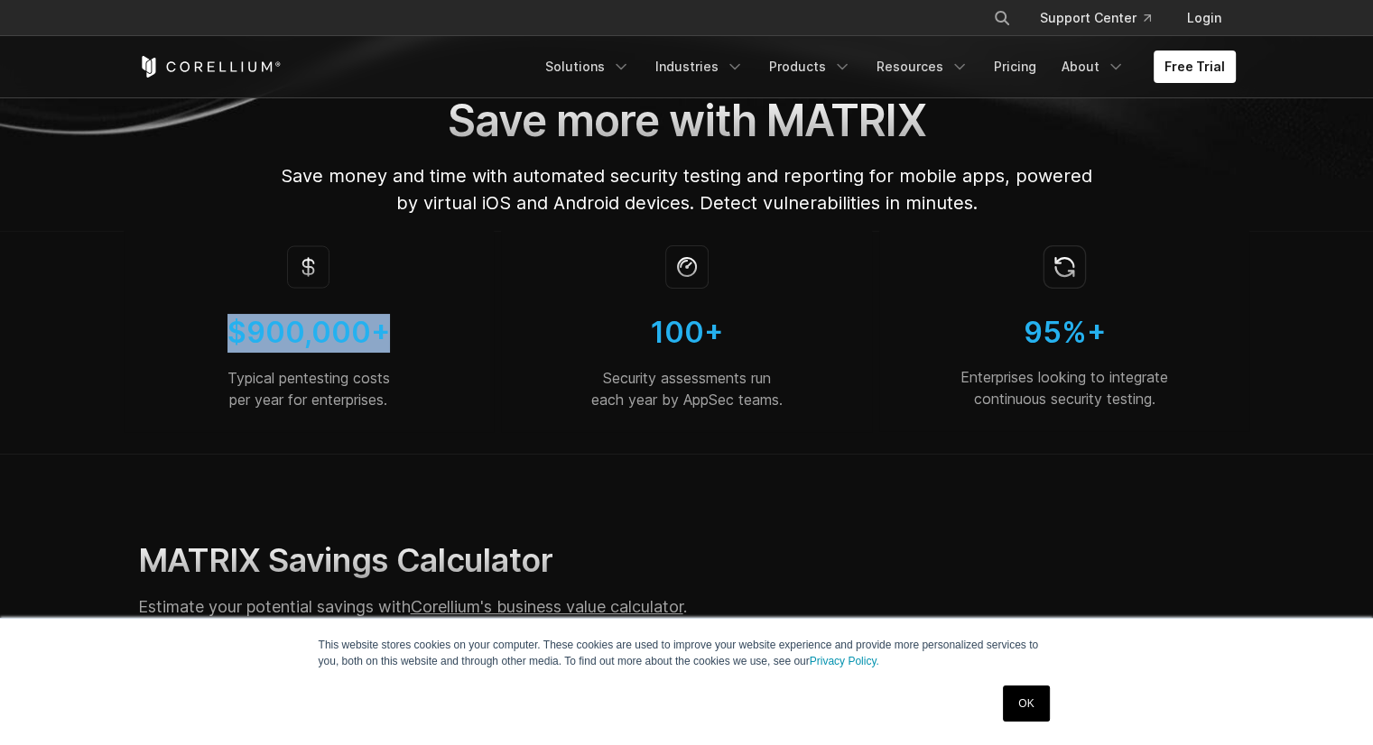
drag, startPoint x: 219, startPoint y: 325, endPoint x: 467, endPoint y: 325, distance: 248.2
click at [467, 325] on h4 "$900,000+" at bounding box center [309, 333] width 342 height 39
click at [495, 397] on div "$900,000+ Typical pentesting costs per year for enterprises." at bounding box center [309, 331] width 378 height 201
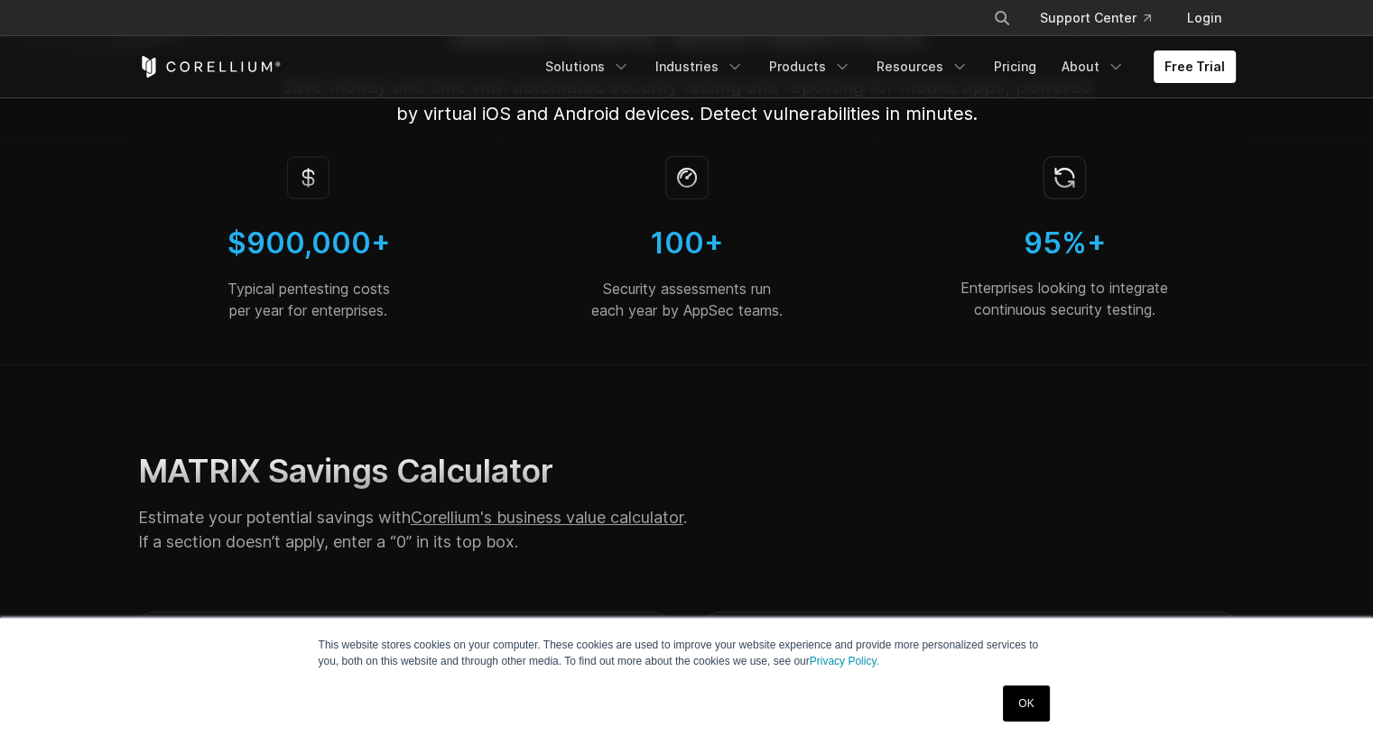
scroll to position [180, 0]
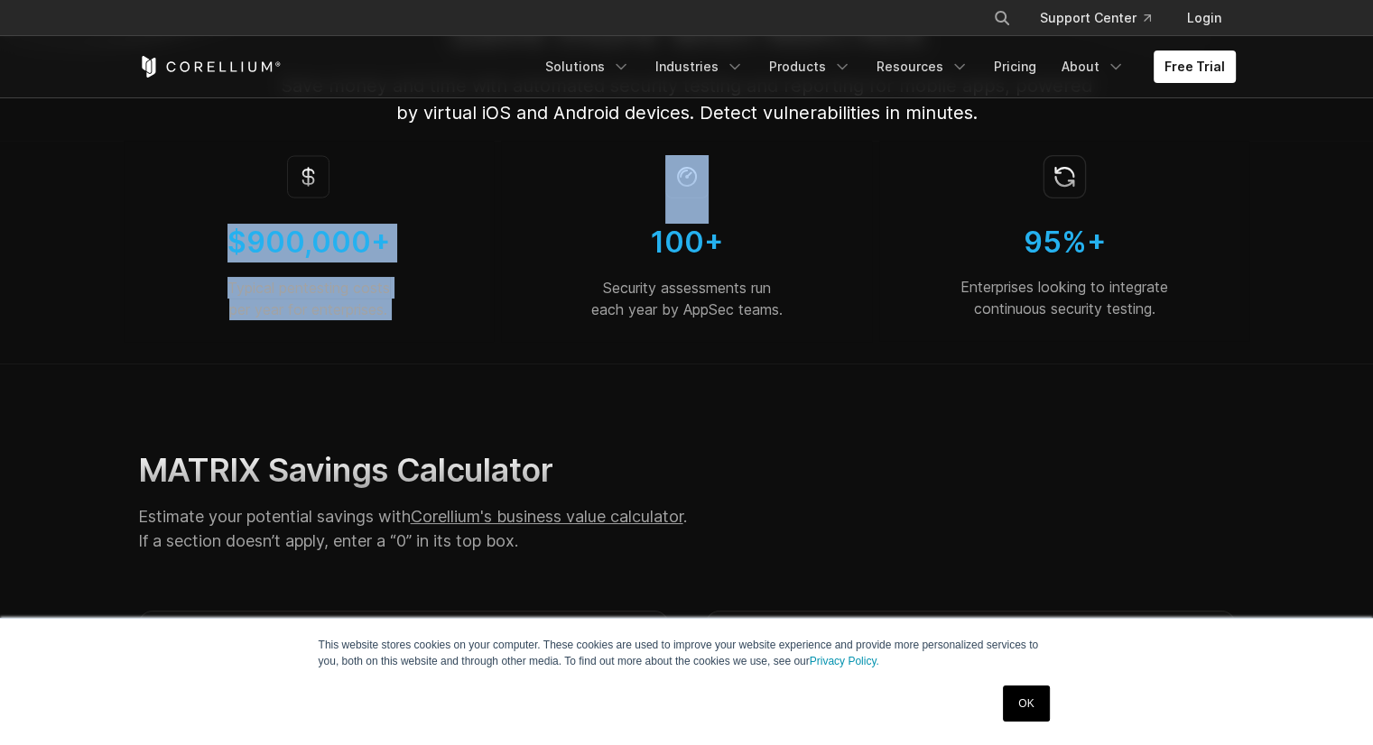
drag, startPoint x: 227, startPoint y: 245, endPoint x: 570, endPoint y: 245, distance: 342.9
click at [570, 245] on div "$900,000+ Typical pentesting costs per year for enterprises. 100+ Security asse…" at bounding box center [687, 252] width 1134 height 223
click at [385, 250] on h4 "$900,000+" at bounding box center [309, 243] width 342 height 39
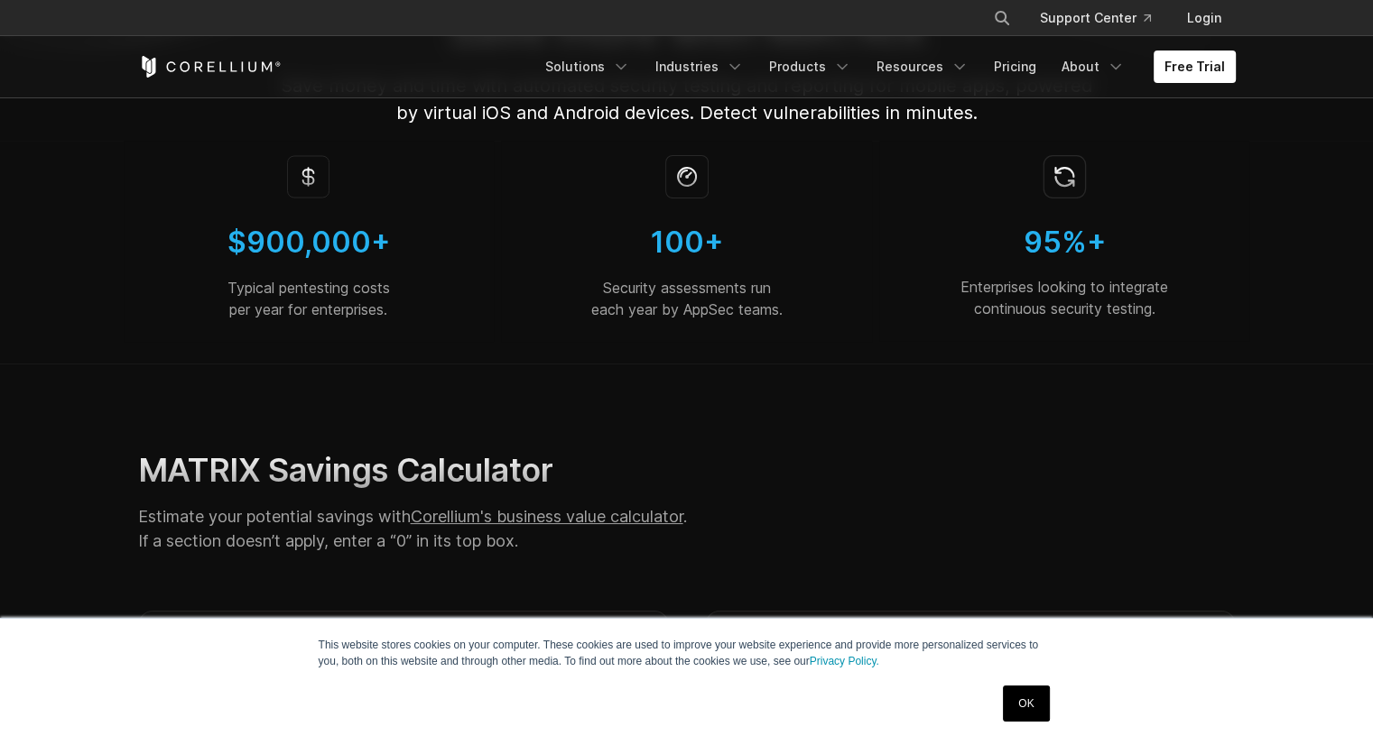
drag, startPoint x: 958, startPoint y: 293, endPoint x: 1167, endPoint y: 306, distance: 209.8
click at [1167, 306] on p "Enterprises looking to integrate continuous security testing." at bounding box center [1064, 297] width 342 height 43
click at [1162, 315] on p "Enterprises looking to integrate continuous security testing." at bounding box center [1064, 297] width 342 height 43
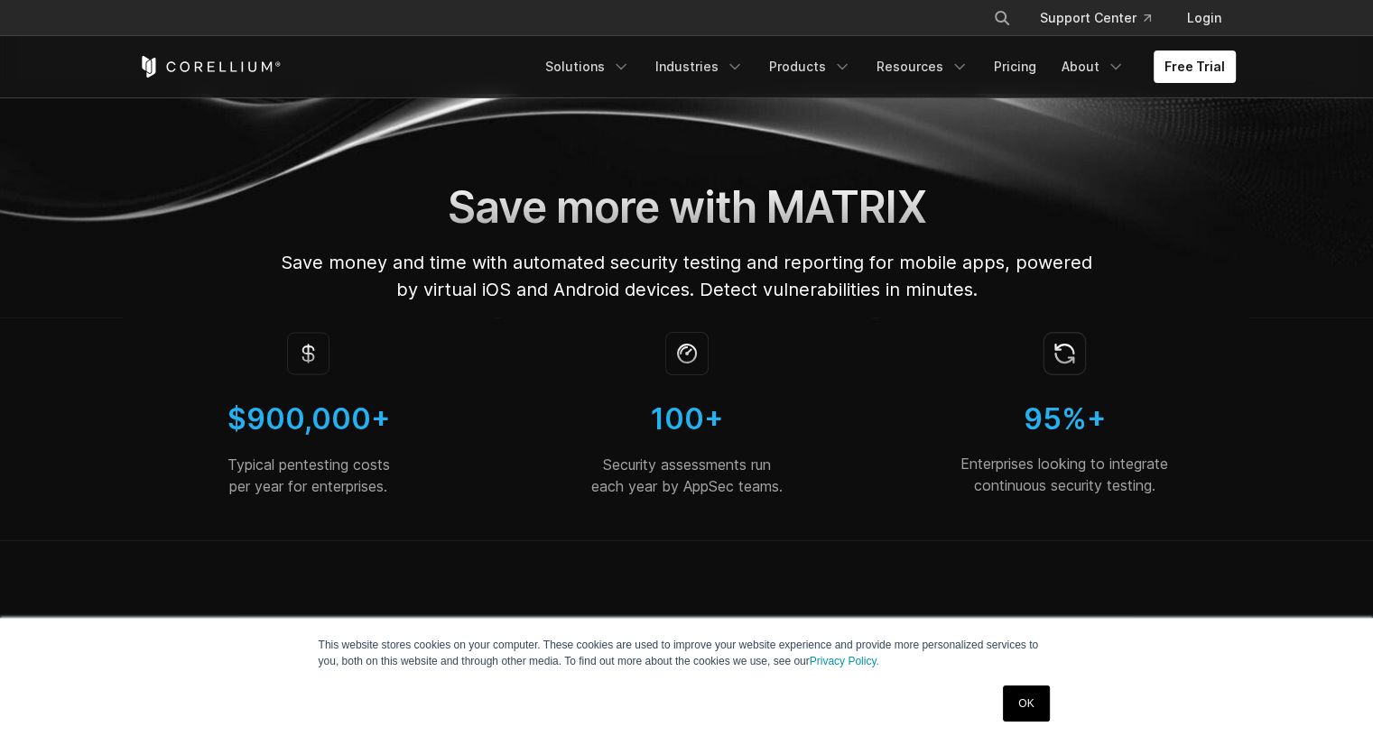
scroll to position [0, 0]
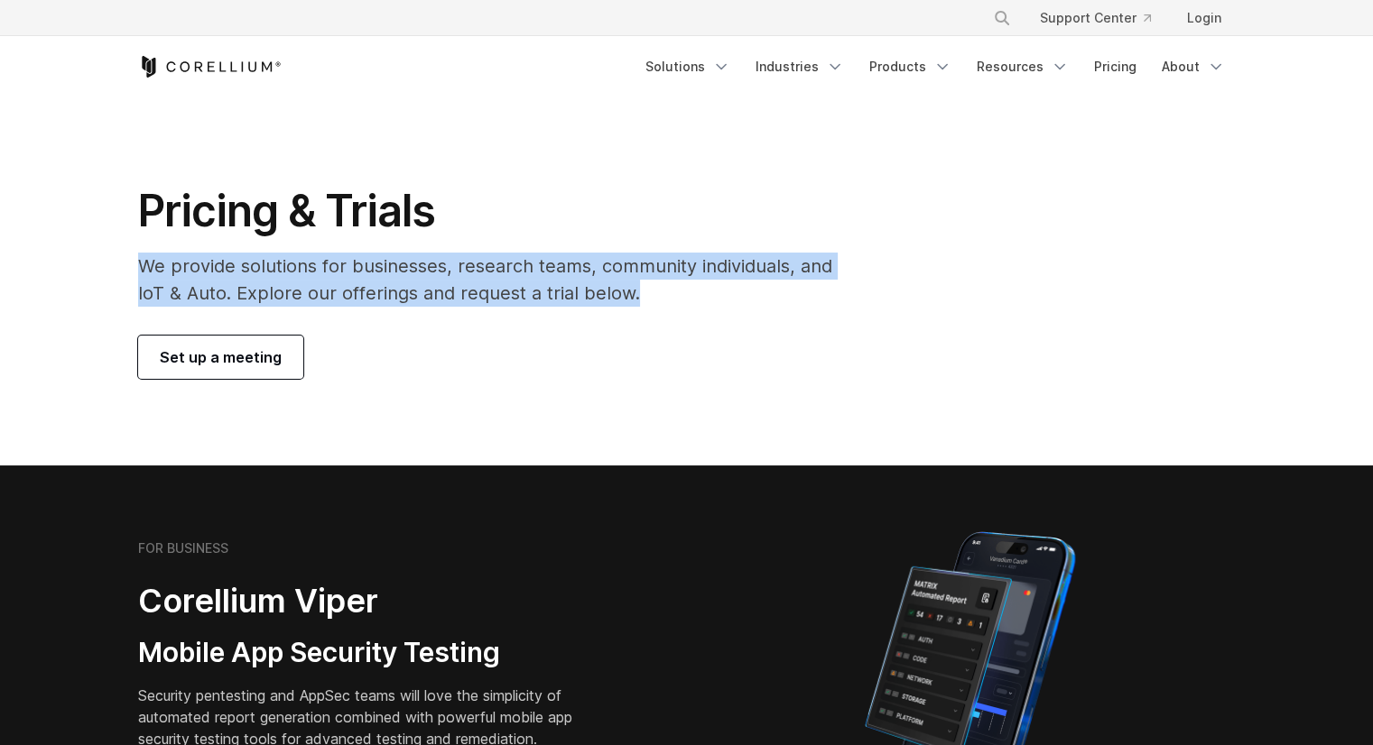
drag, startPoint x: 143, startPoint y: 267, endPoint x: 576, endPoint y: 293, distance: 433.1
click at [841, 303] on p "We provide solutions for businesses, research teams, community individuals, and…" at bounding box center [497, 280] width 719 height 54
click at [414, 285] on p "We provide solutions for businesses, research teams, community individuals, and…" at bounding box center [497, 280] width 719 height 54
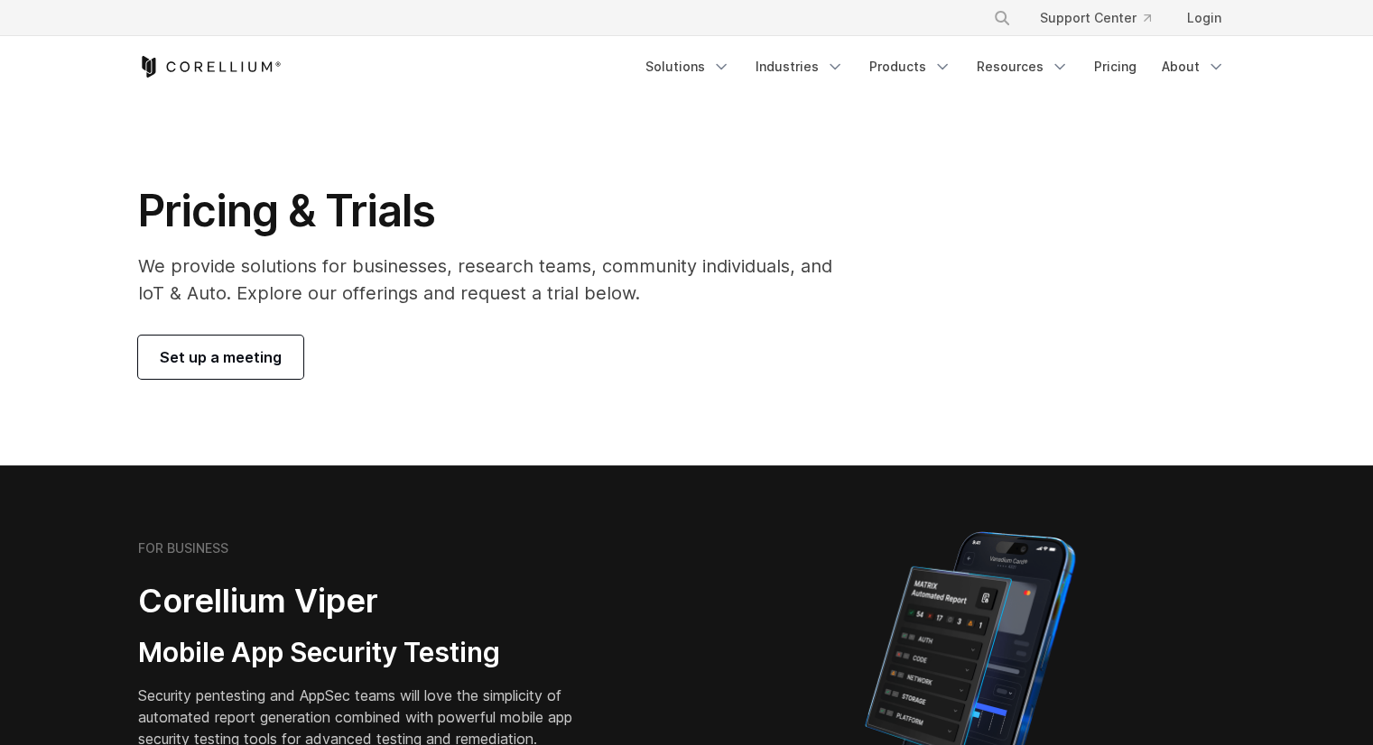
click at [237, 368] on link "Set up a meeting" at bounding box center [220, 357] width 165 height 43
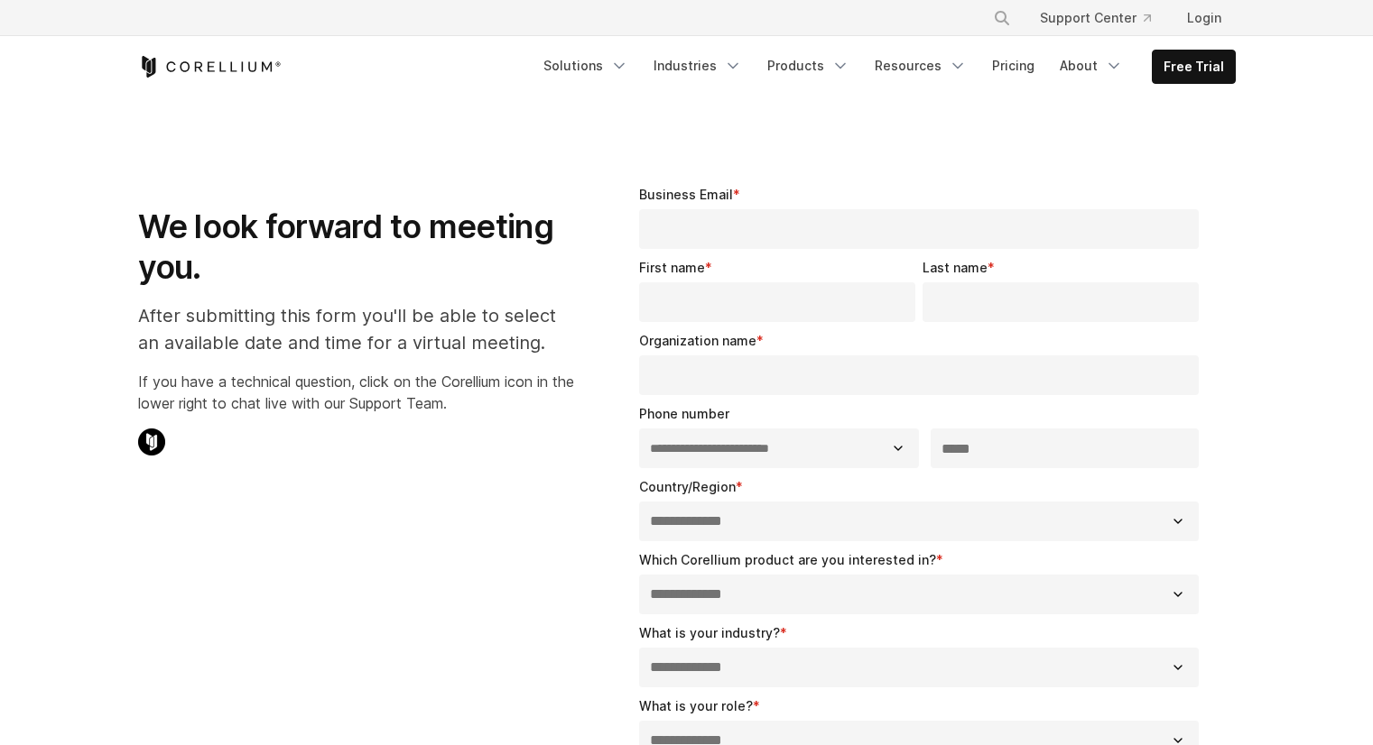
select select "**"
click at [725, 228] on input "Business Email *" at bounding box center [919, 229] width 560 height 40
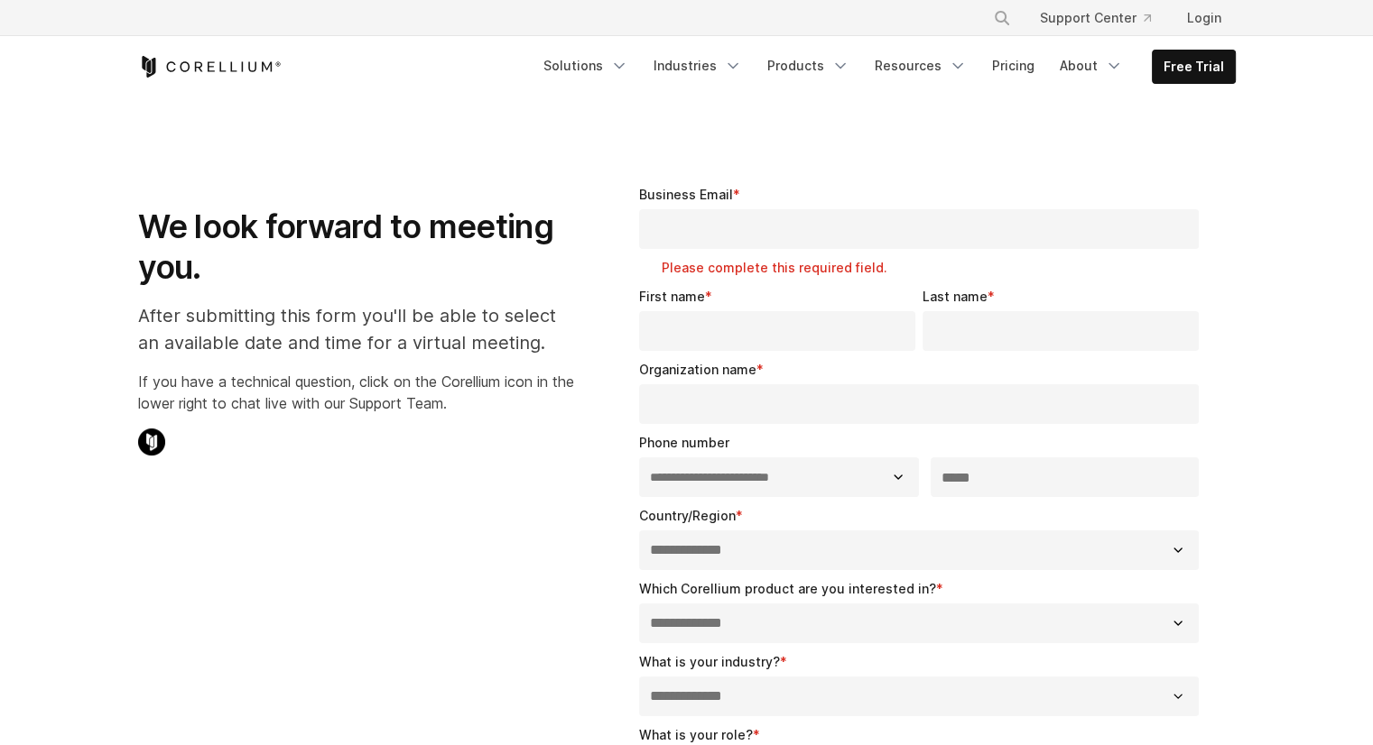
click at [747, 165] on div "**********" at bounding box center [922, 643] width 625 height 975
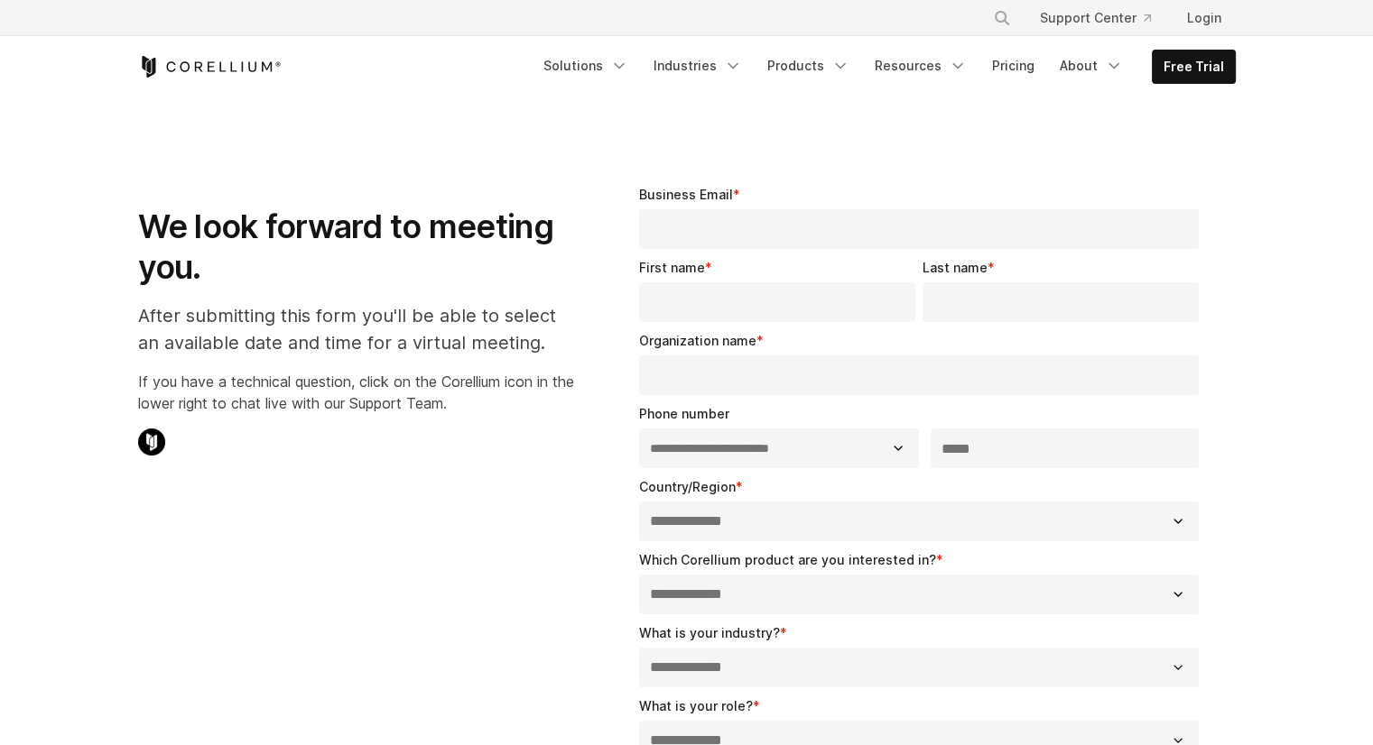
click at [718, 222] on input "Business Email *" at bounding box center [919, 229] width 560 height 40
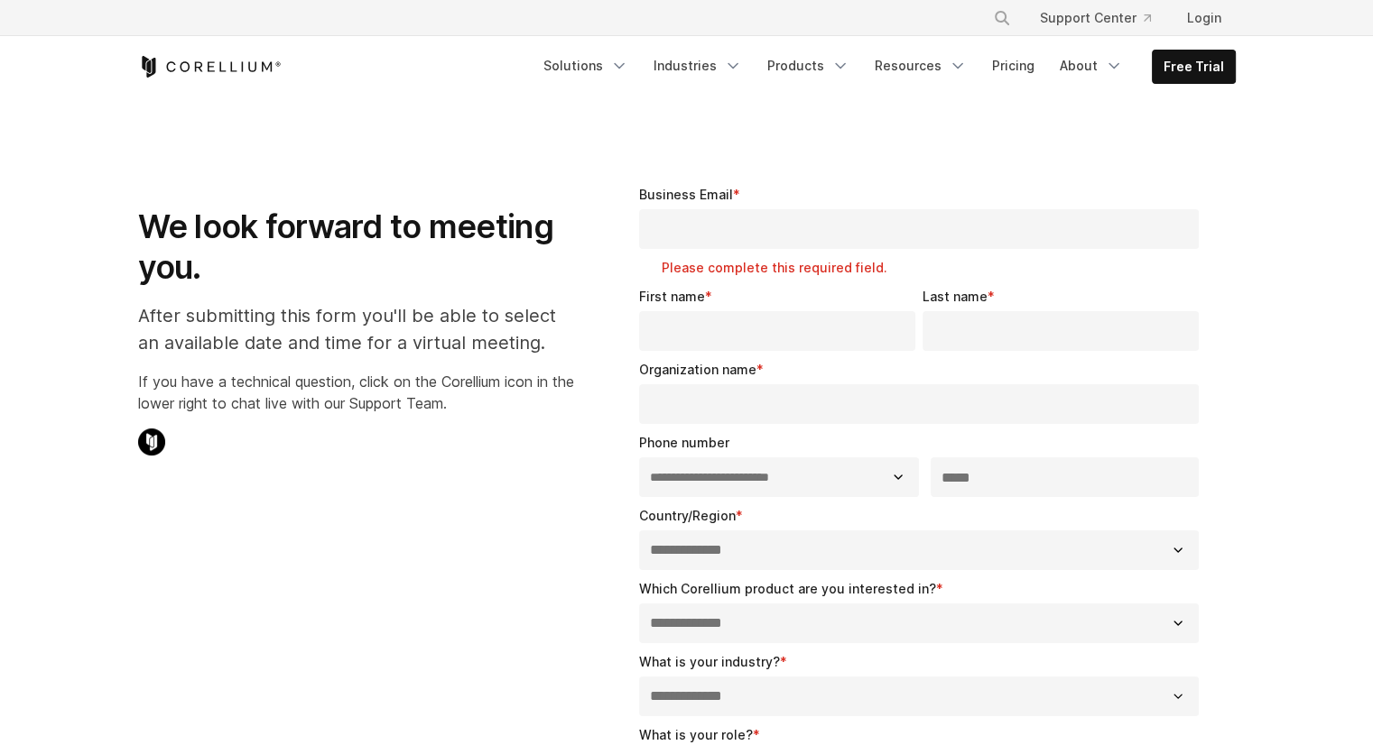
click at [718, 196] on span "Business Email" at bounding box center [686, 194] width 94 height 15
click at [718, 209] on input "Business Email *" at bounding box center [919, 229] width 560 height 40
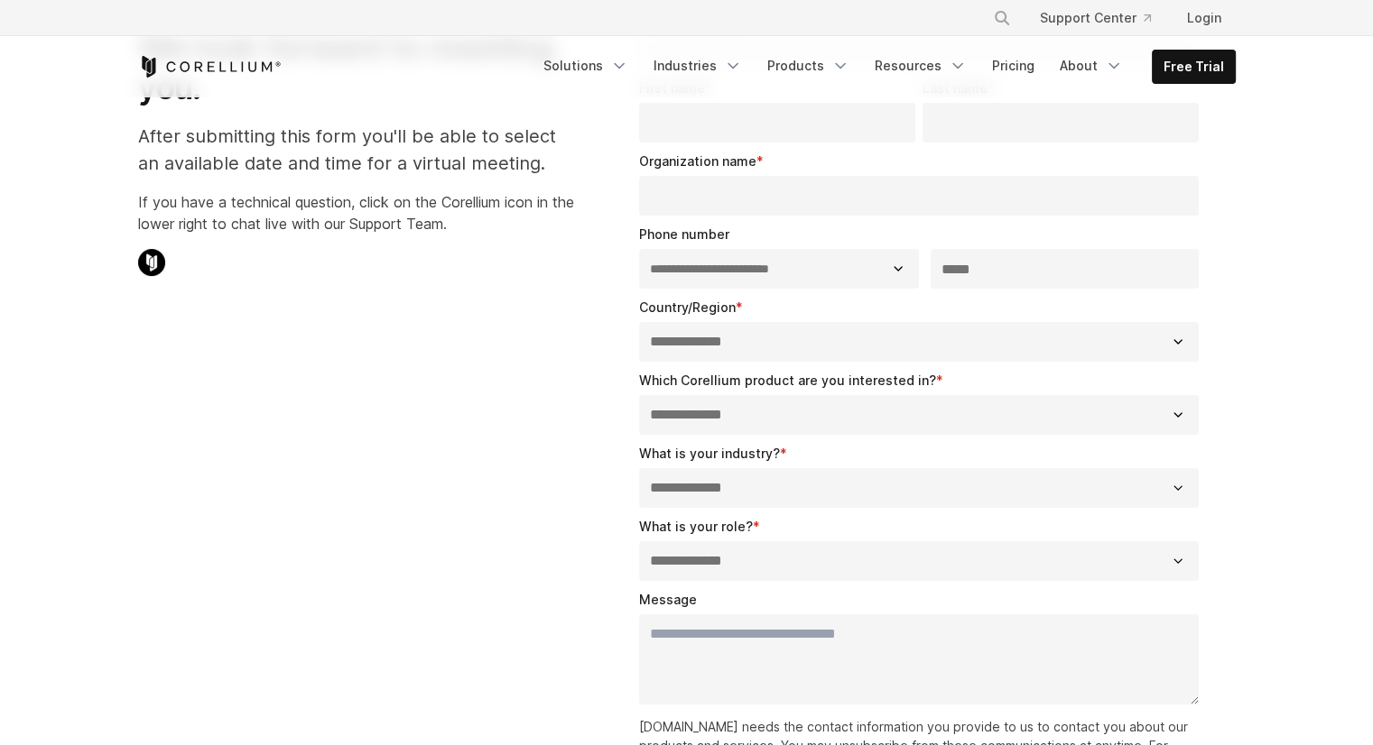
scroll to position [180, 0]
click at [779, 344] on div "**********" at bounding box center [923, 329] width 568 height 64
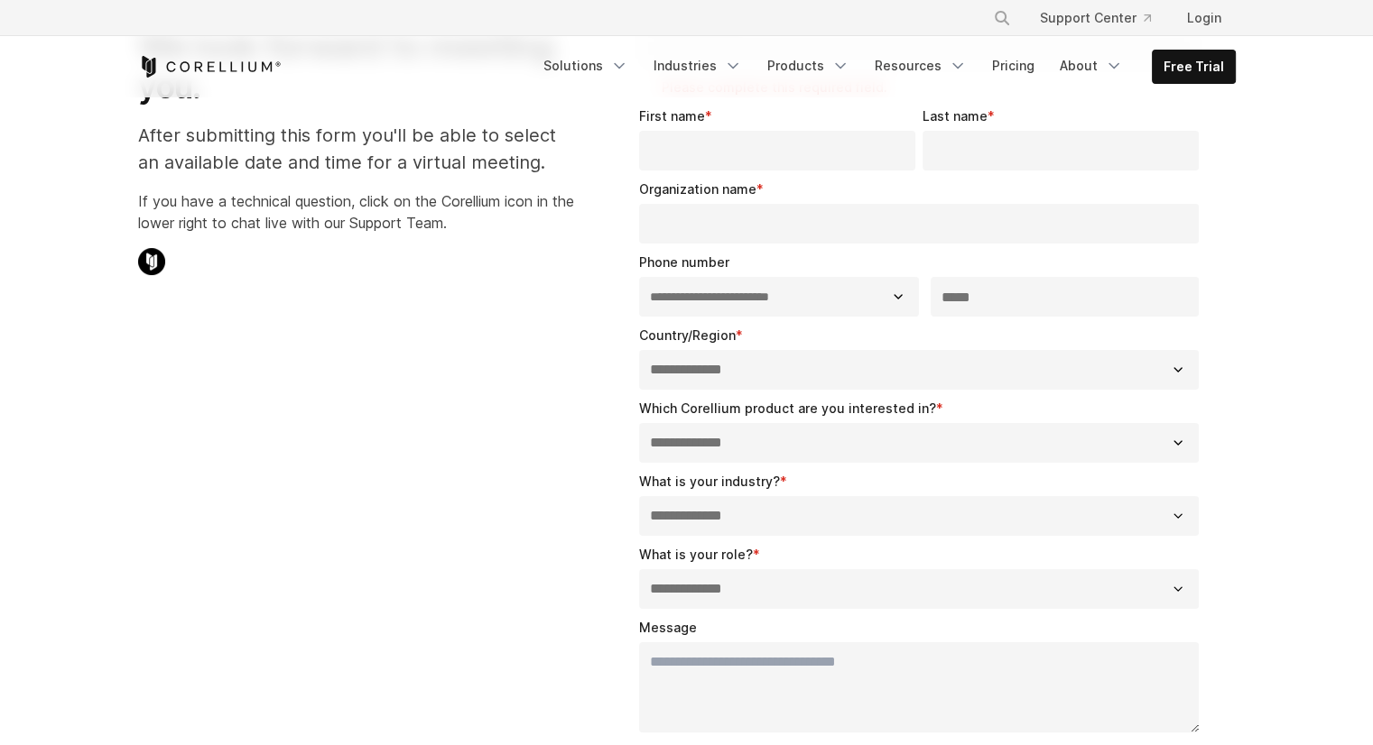
click at [560, 335] on div "**********" at bounding box center [687, 463] width 1134 height 975
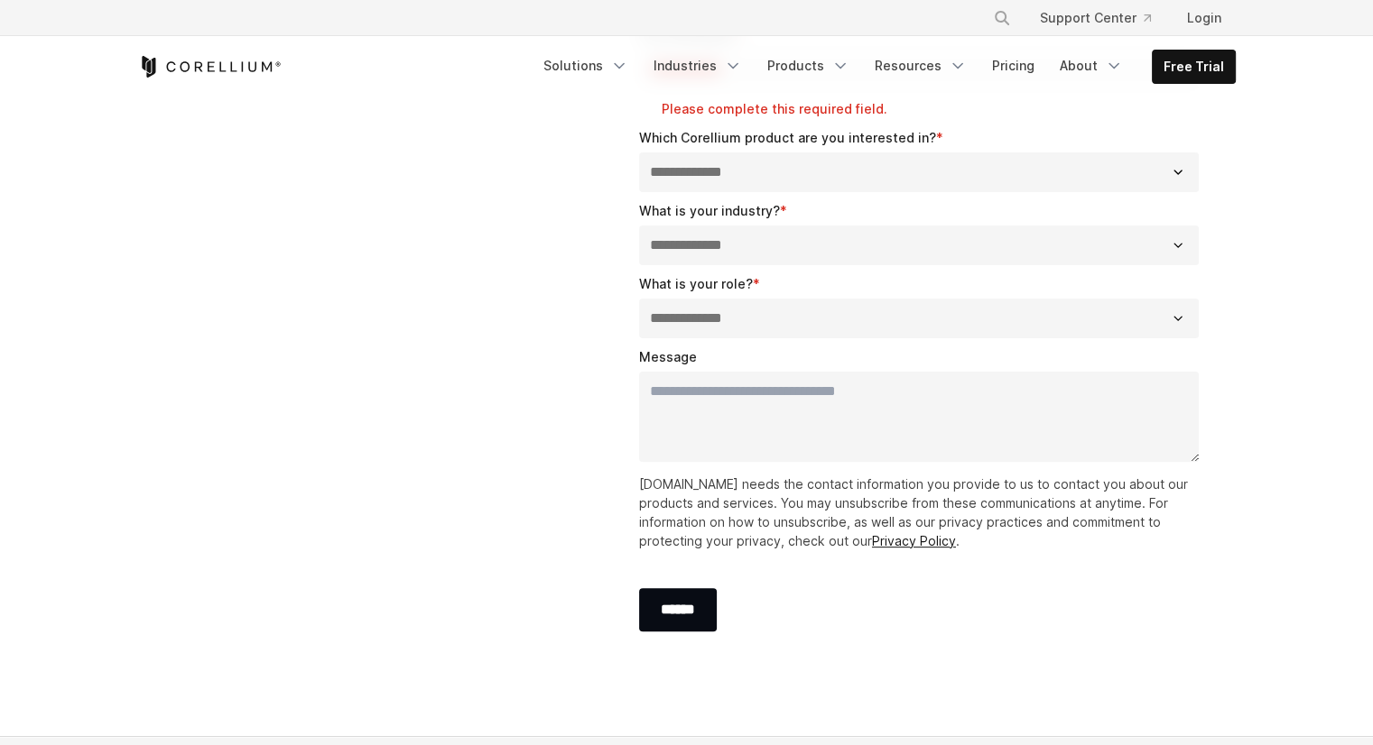
scroll to position [541, 0]
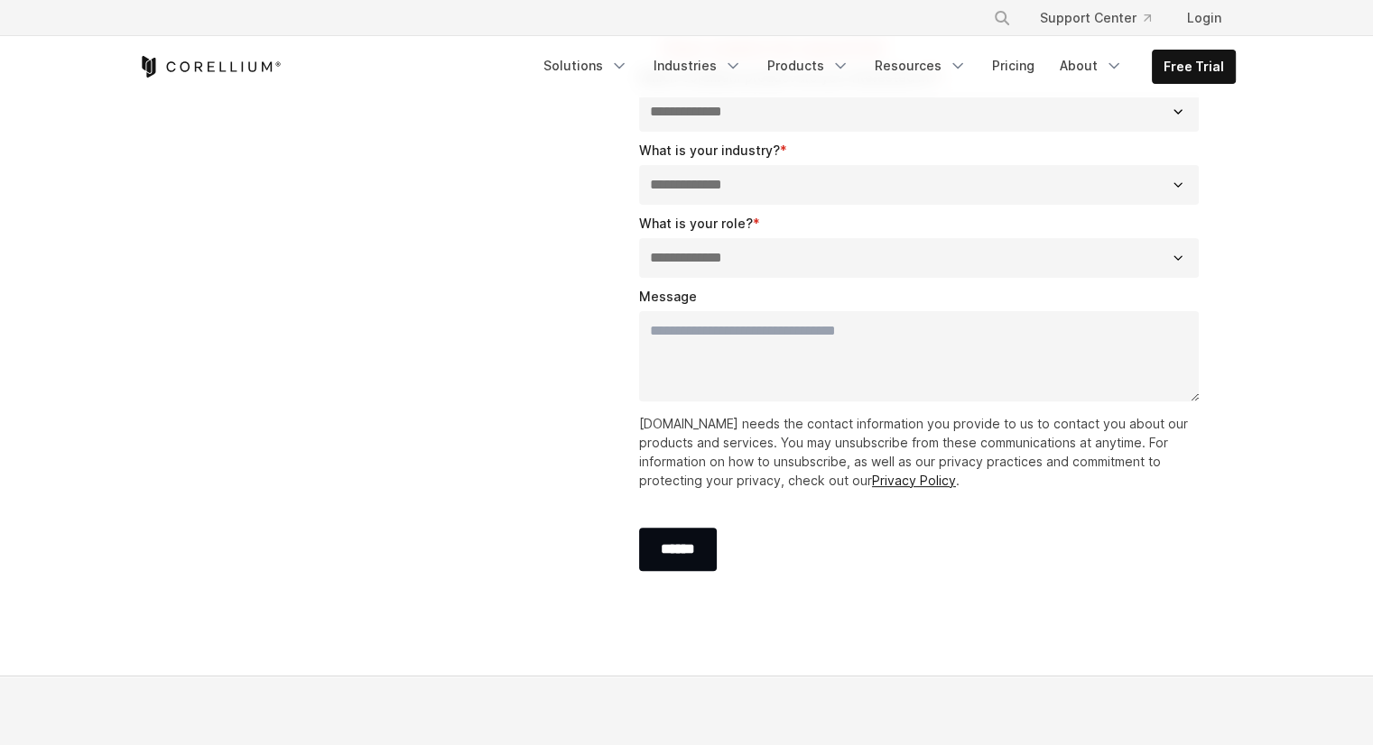
click at [718, 347] on textarea "Message" at bounding box center [919, 356] width 560 height 90
click at [692, 430] on p "[DOMAIN_NAME] needs the contact information you provide to us to contact you ab…" at bounding box center [923, 452] width 568 height 76
click at [547, 383] on div "**********" at bounding box center [687, 117] width 1134 height 1004
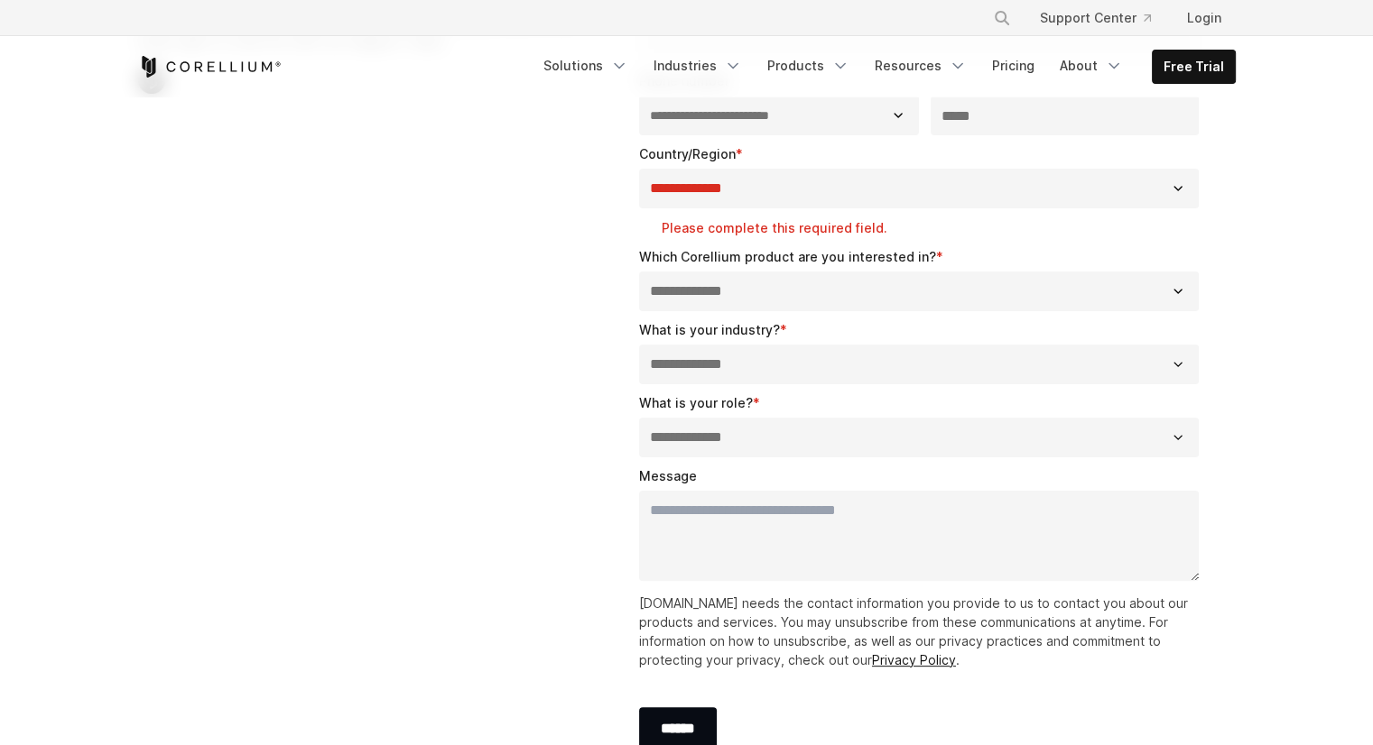
scroll to position [0, 0]
